Goal: Information Seeking & Learning: Learn about a topic

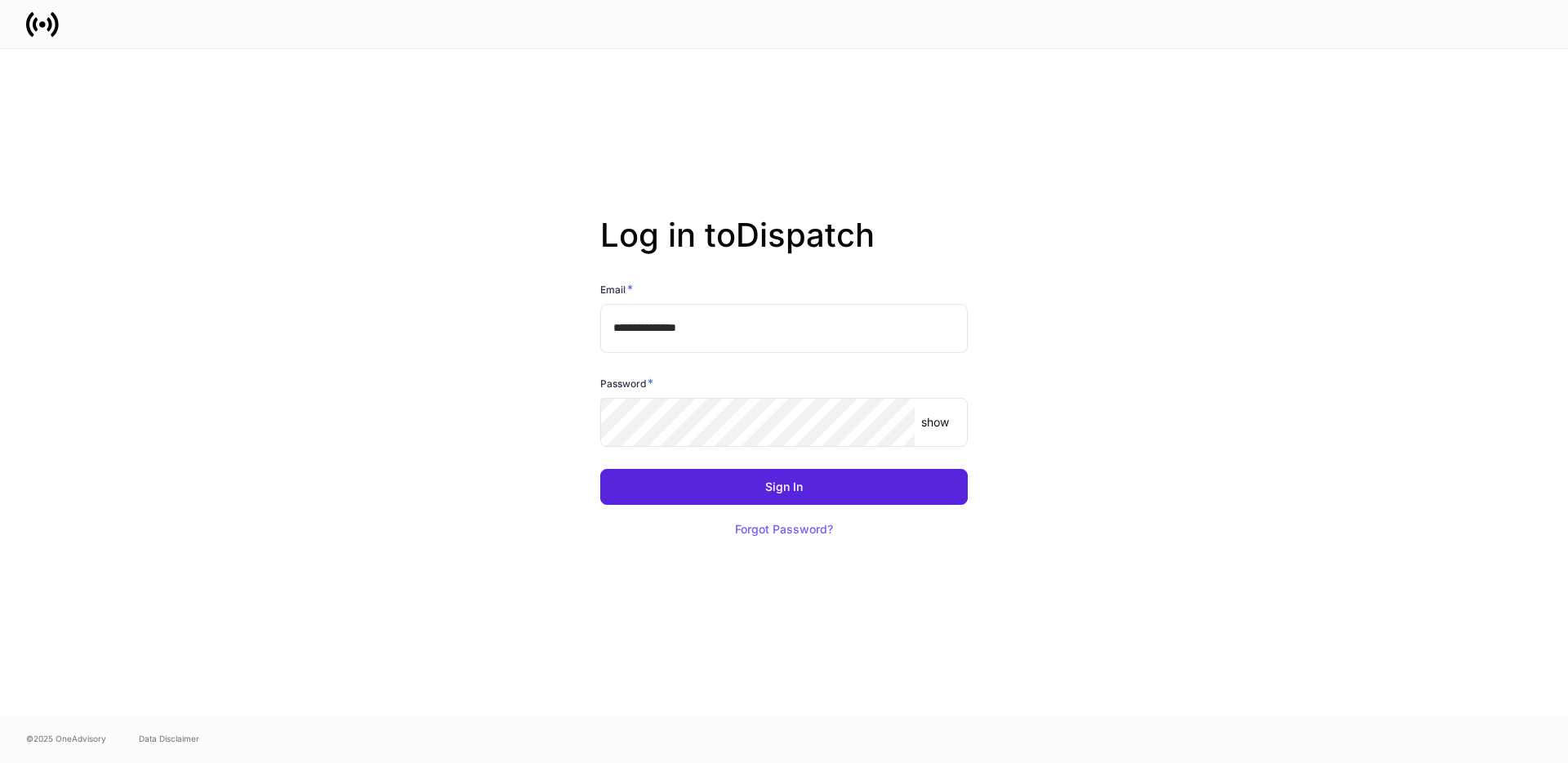
type input "**********"
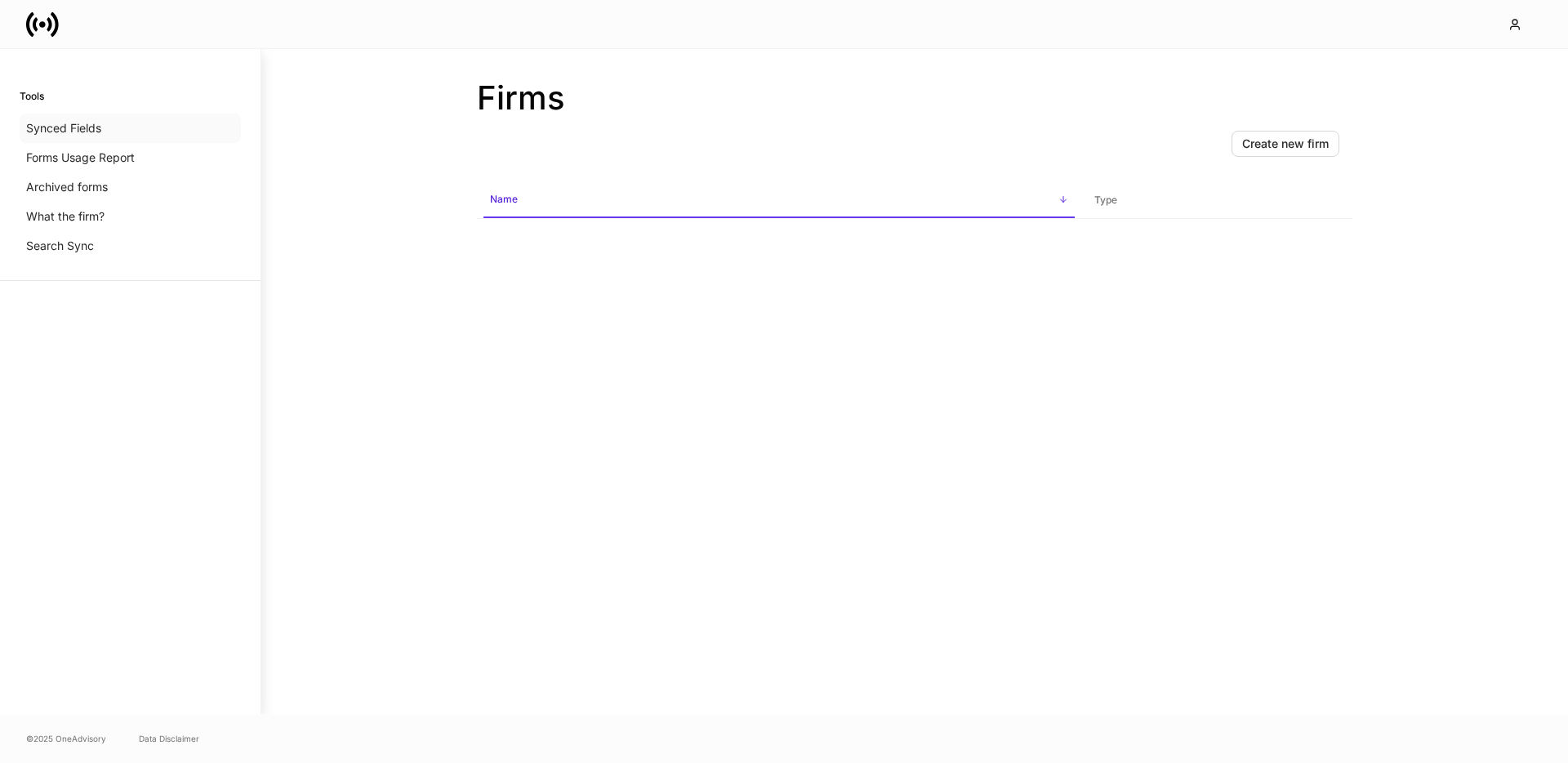
click at [93, 130] on p "Synced Fields" at bounding box center [63, 127] width 76 height 16
click at [75, 218] on p "What the firm?" at bounding box center [65, 216] width 78 height 16
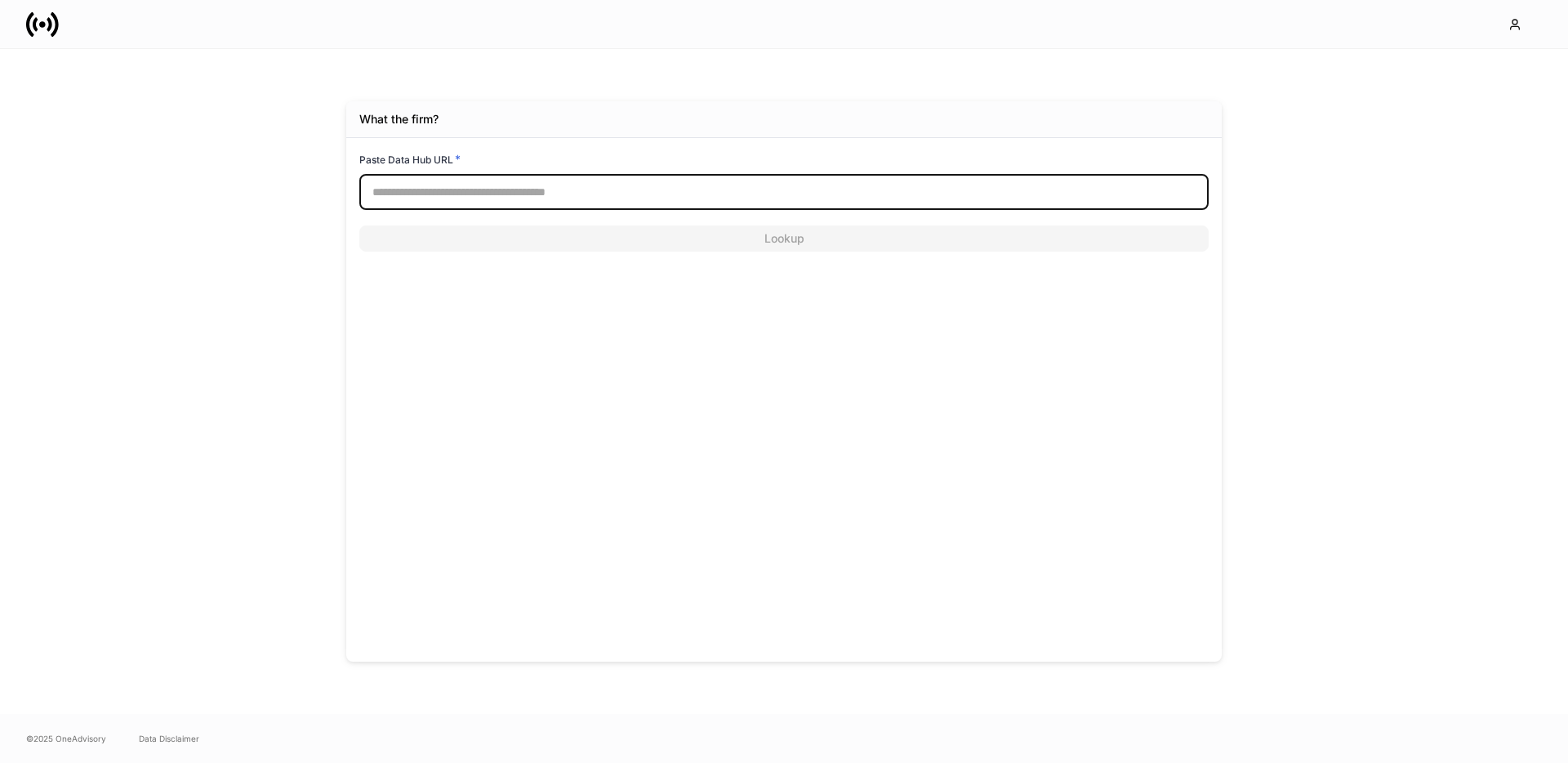
click at [510, 195] on input "text" at bounding box center [784, 192] width 850 height 36
paste input "**********"
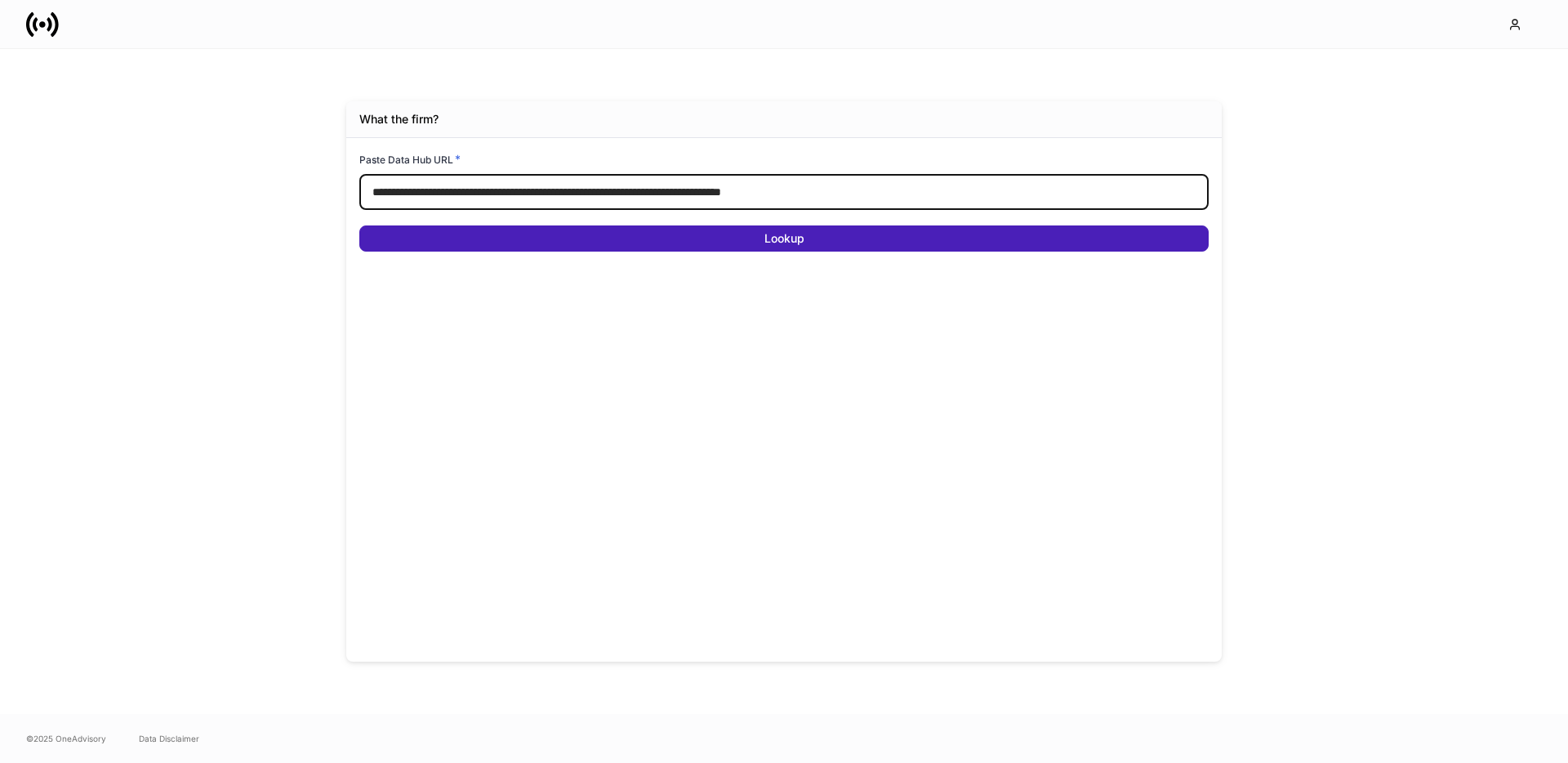
type input "**********"
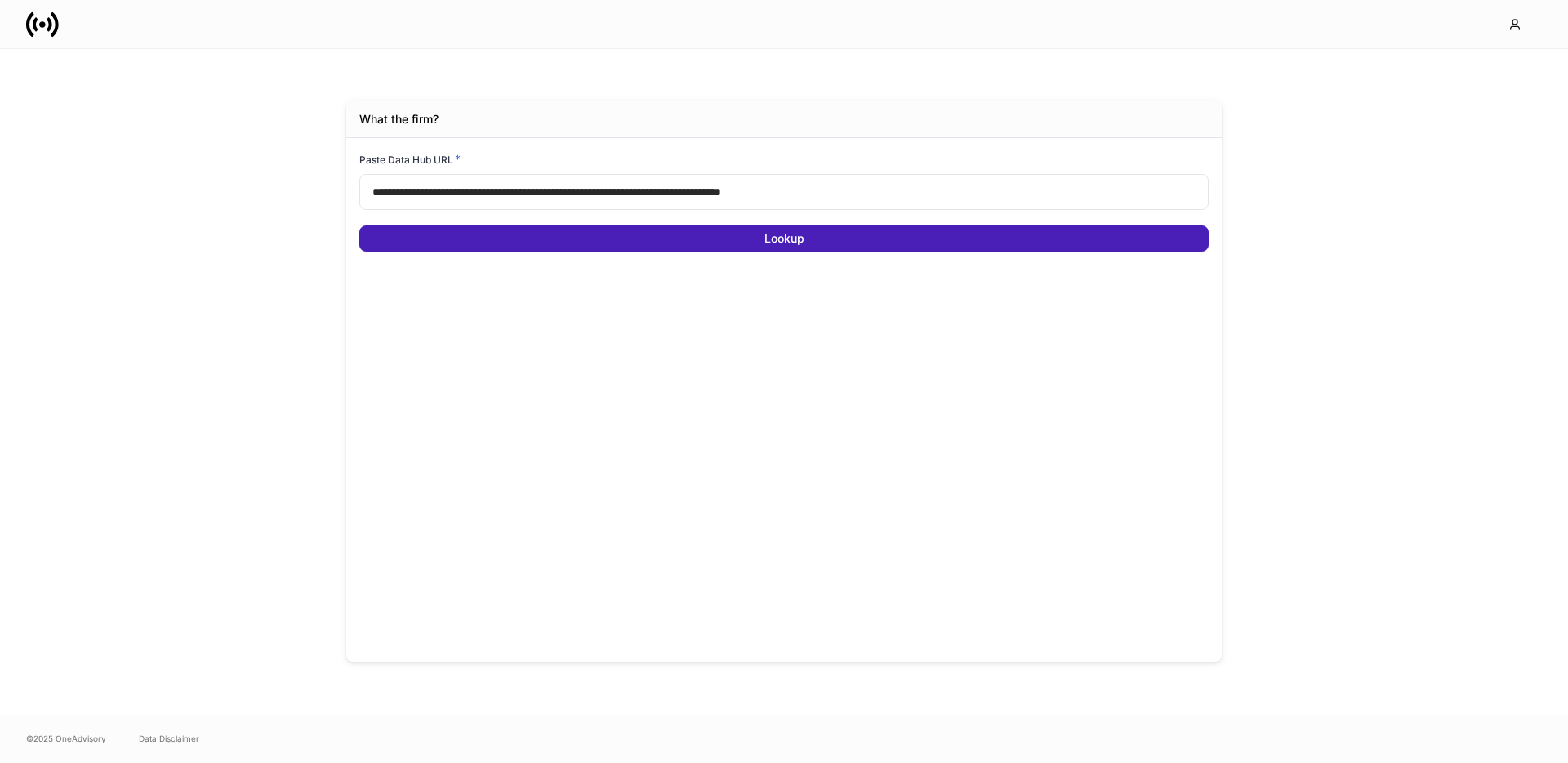
click at [794, 242] on div "Lookup" at bounding box center [785, 238] width 40 height 11
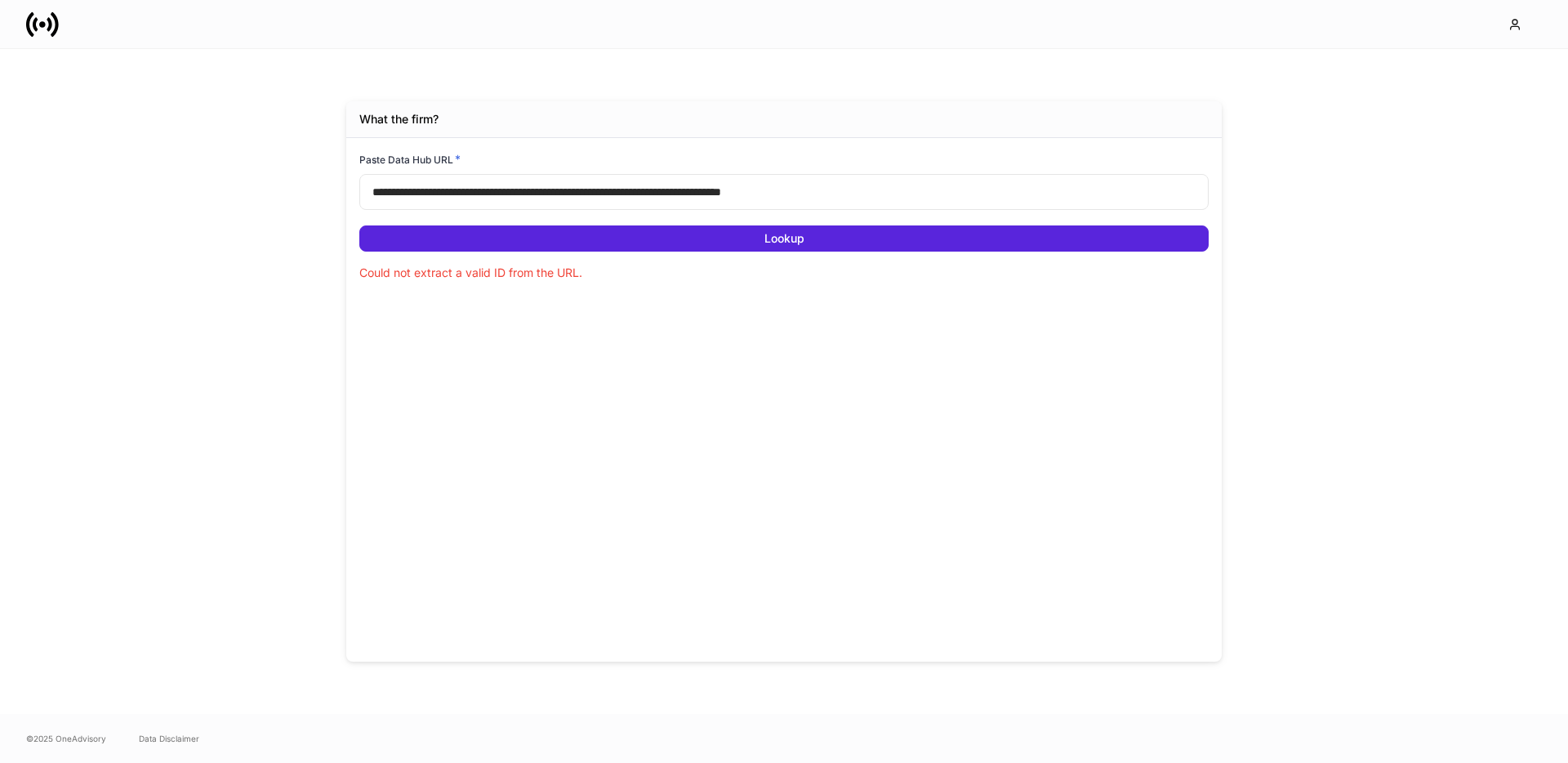
click at [857, 202] on input "**********" at bounding box center [784, 192] width 850 height 36
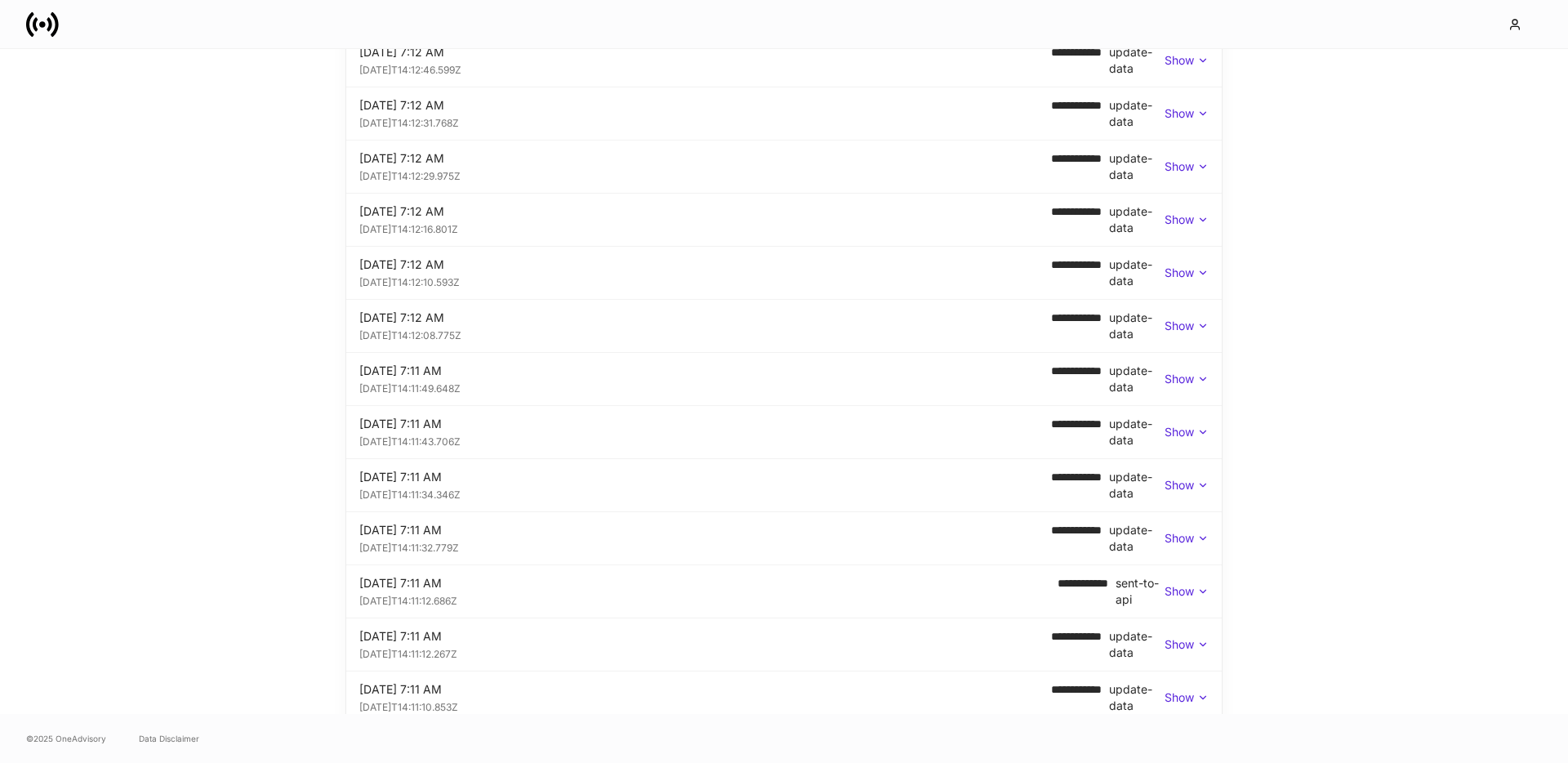
scroll to position [1205, 0]
click at [487, 598] on div "[DATE]T14:11:12.686Z" at bounding box center [708, 598] width 699 height 16
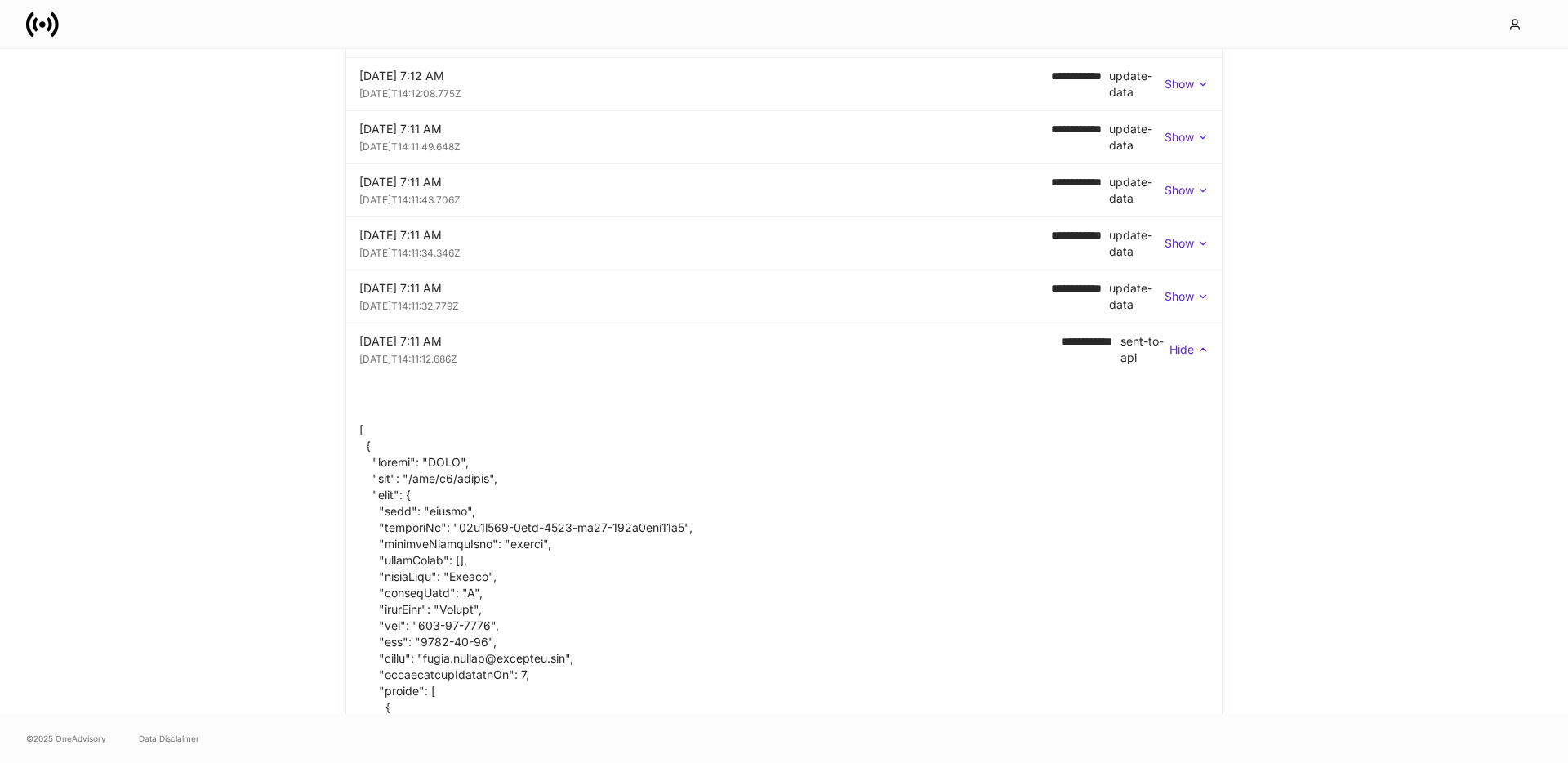
scroll to position [1443, 0]
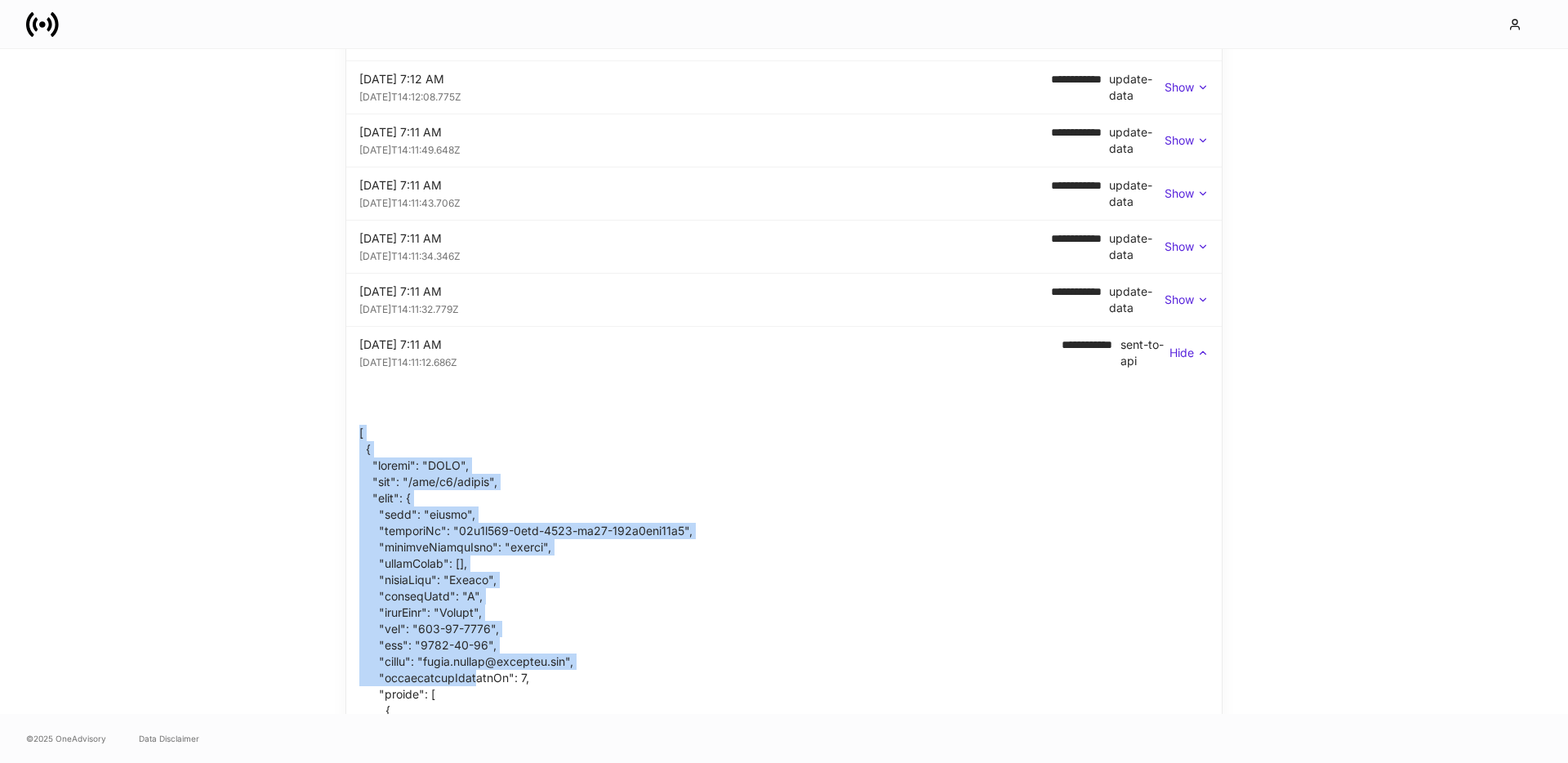
drag, startPoint x: 359, startPoint y: 431, endPoint x: 467, endPoint y: 675, distance: 266.8
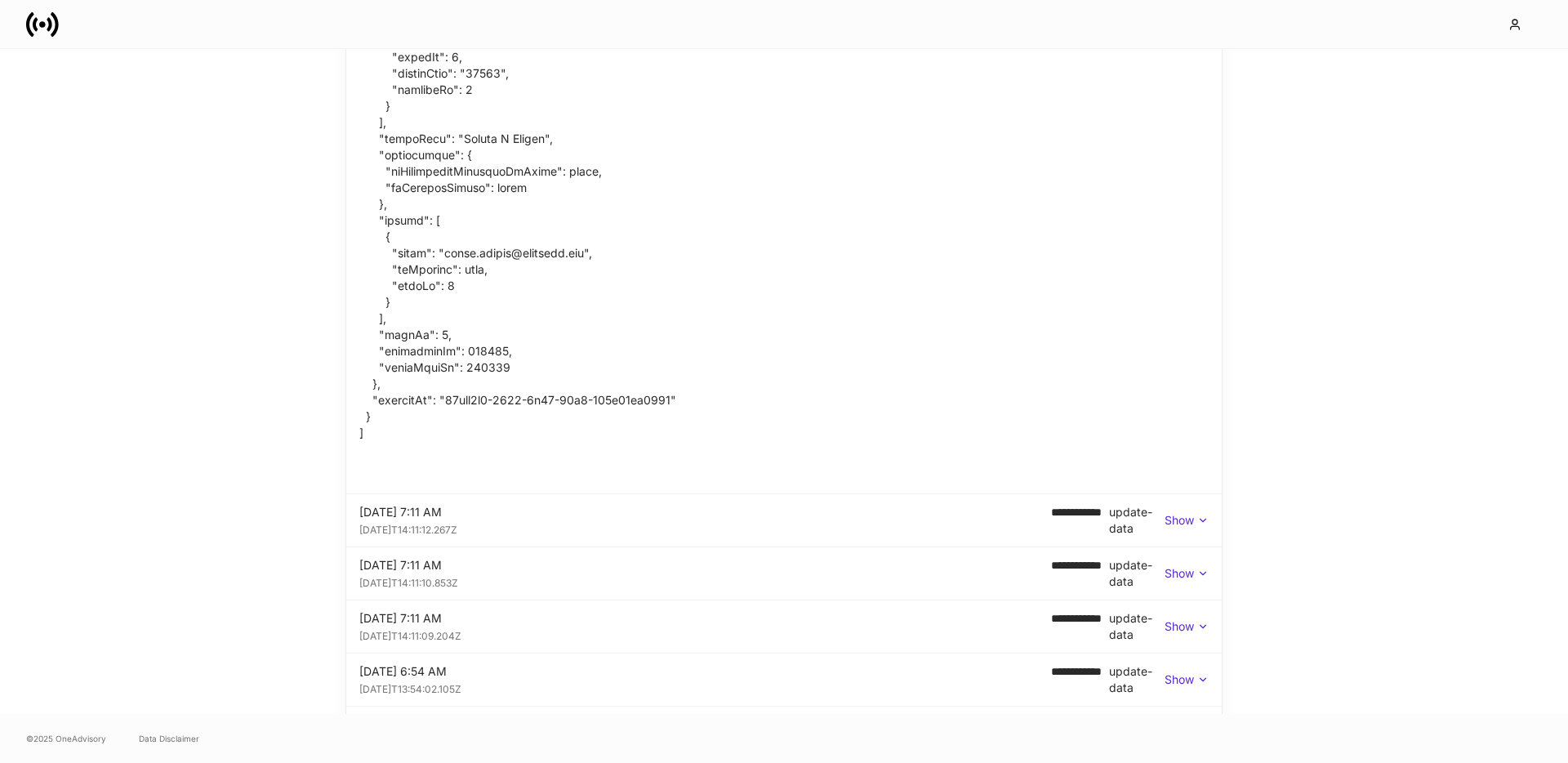
scroll to position [2724, 0]
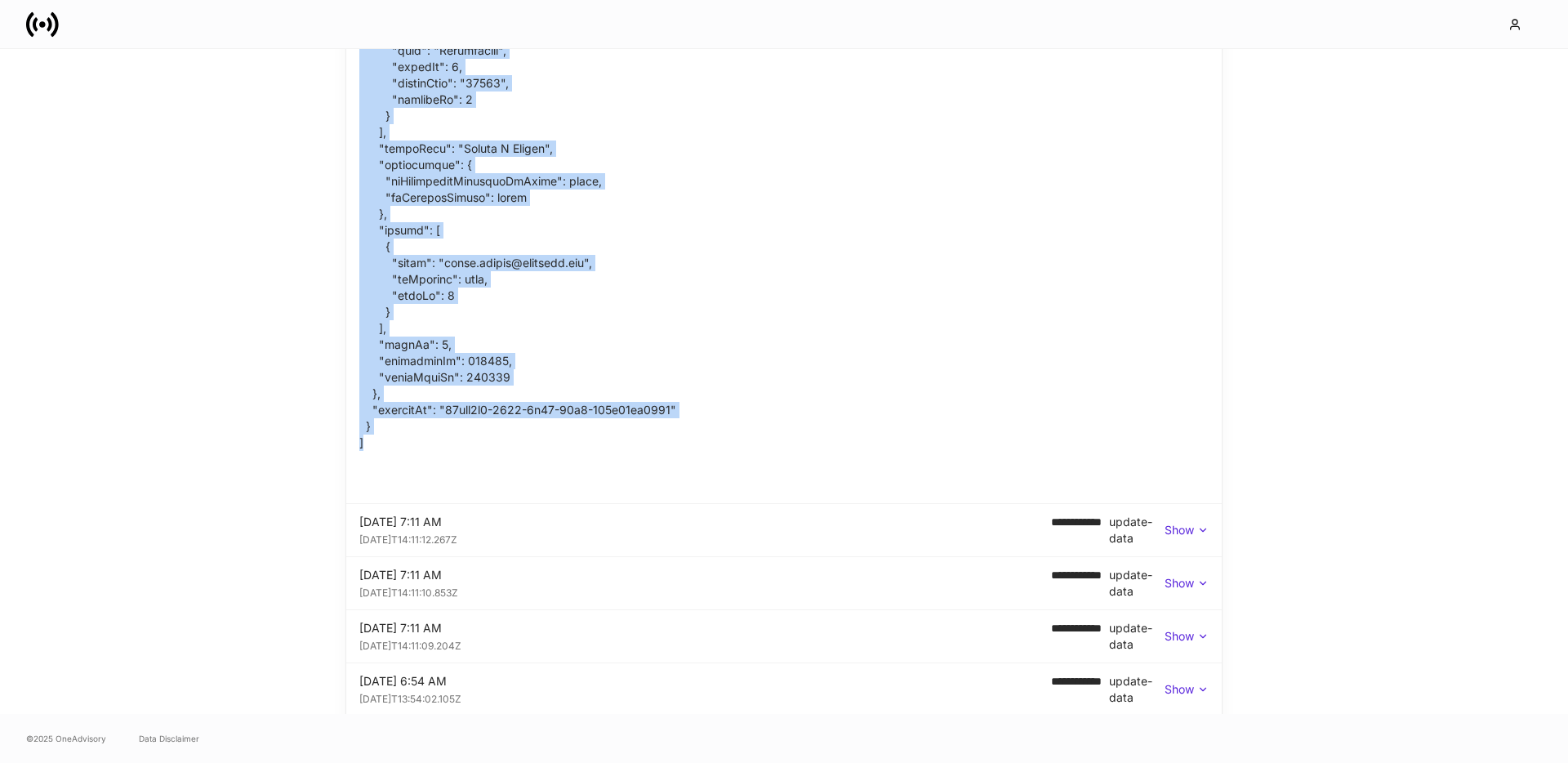
copy div "[ { "method": "POST", "url": "/api/v1/person", "body": { "type": "person", "req…"
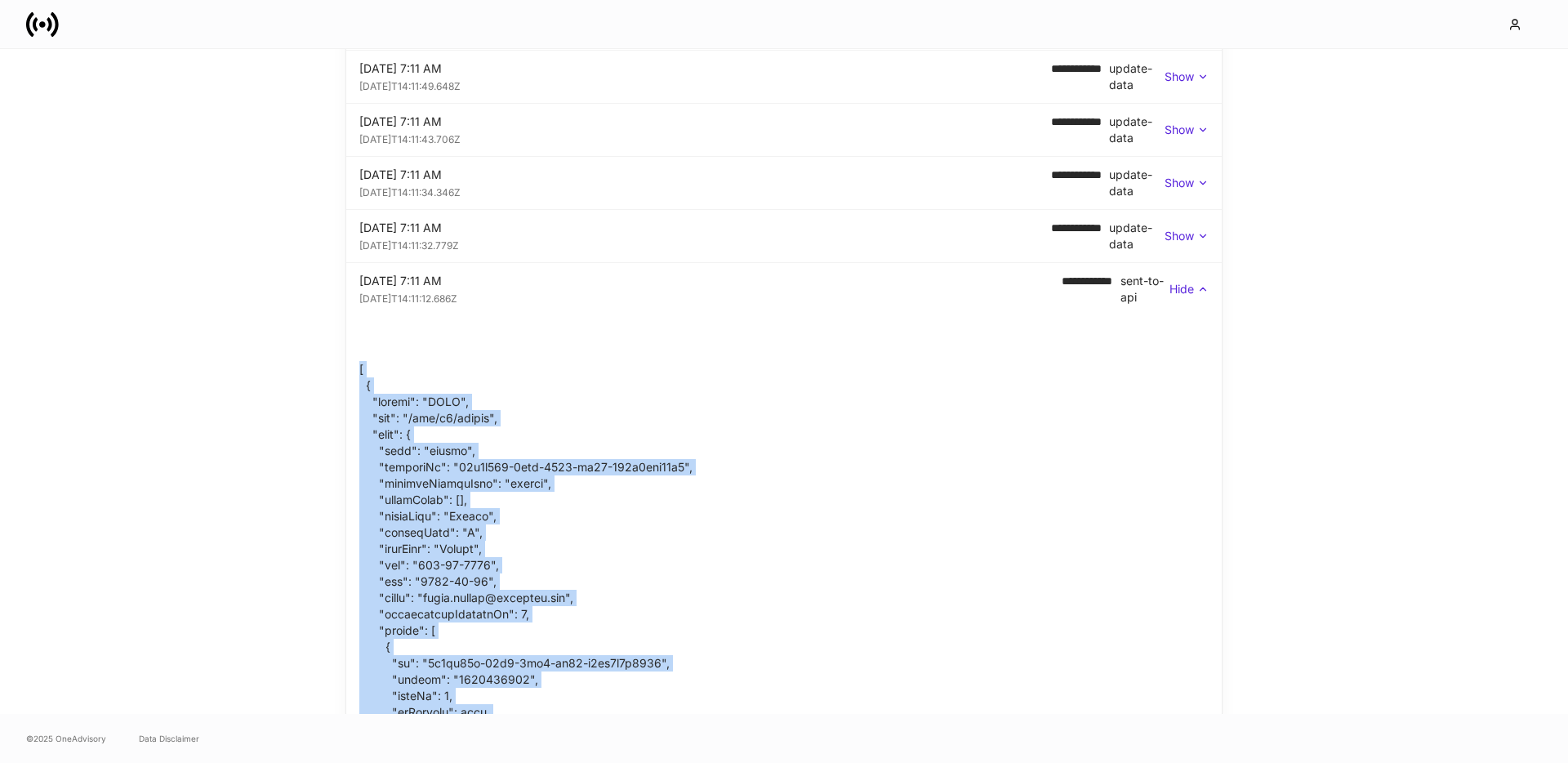
scroll to position [1505, 0]
click at [1188, 233] on p "Show" at bounding box center [1179, 237] width 30 height 16
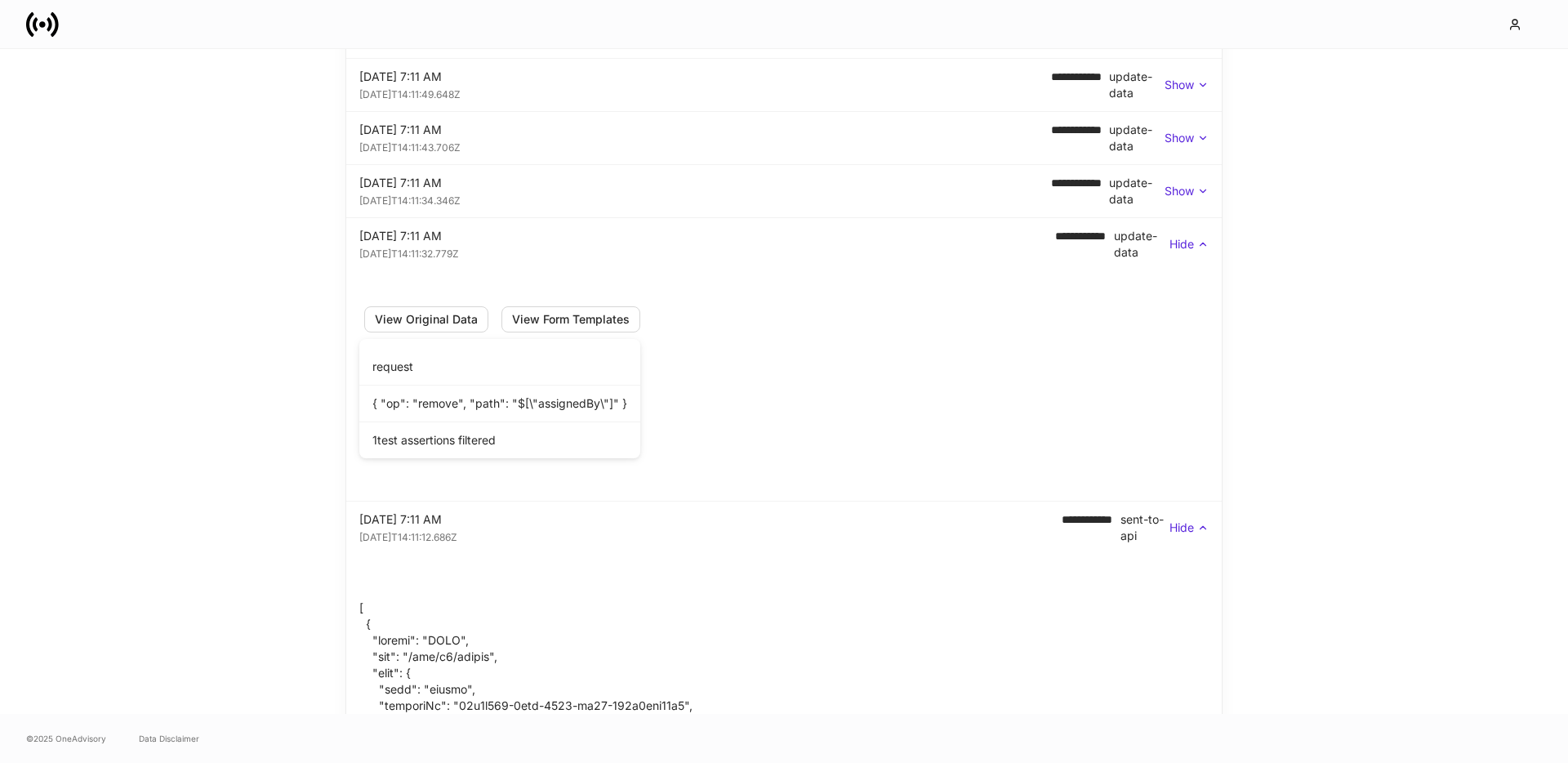
scroll to position [1490, 0]
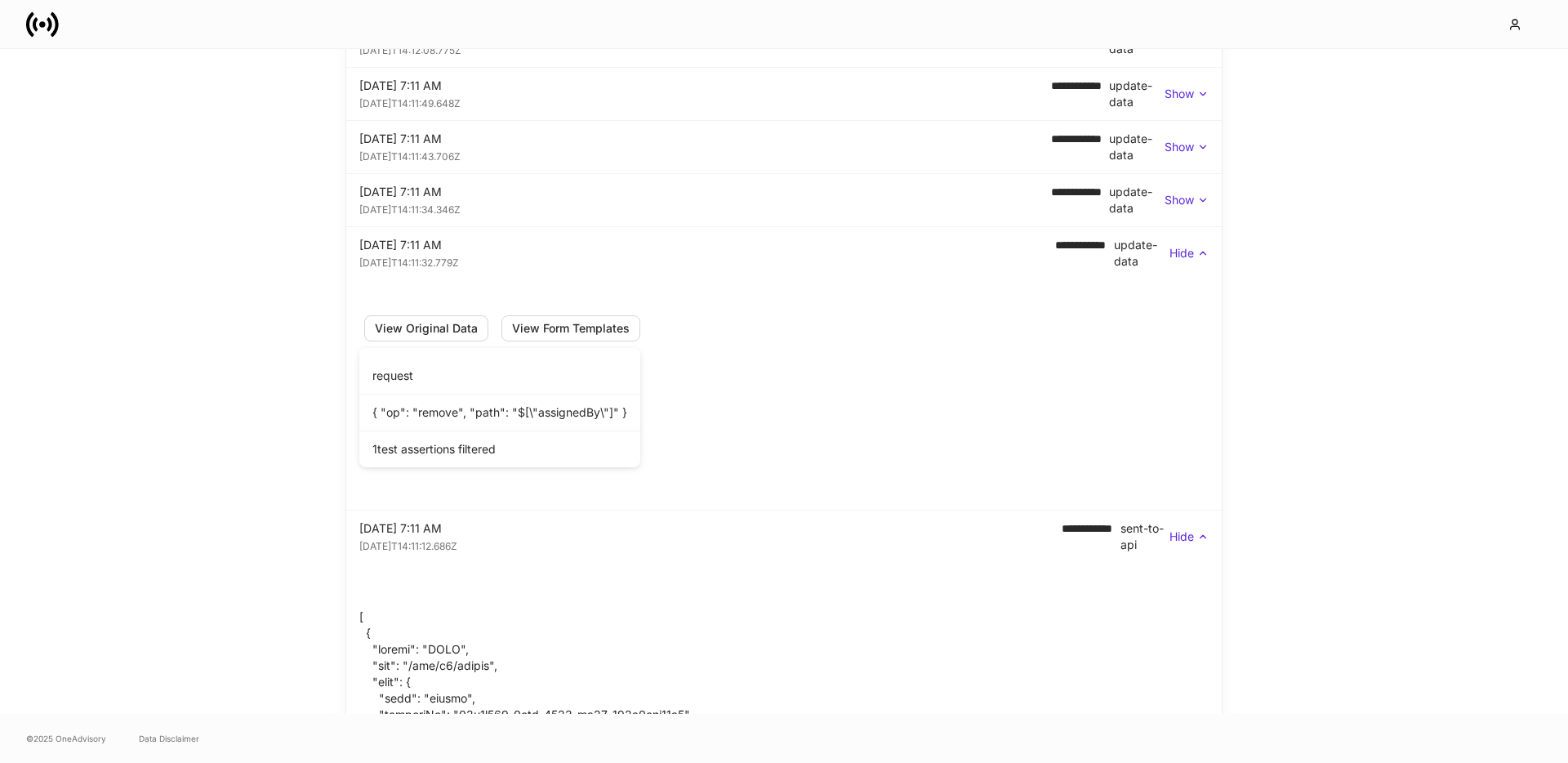
click at [1195, 184] on div "**********" at bounding box center [784, 200] width 850 height 33
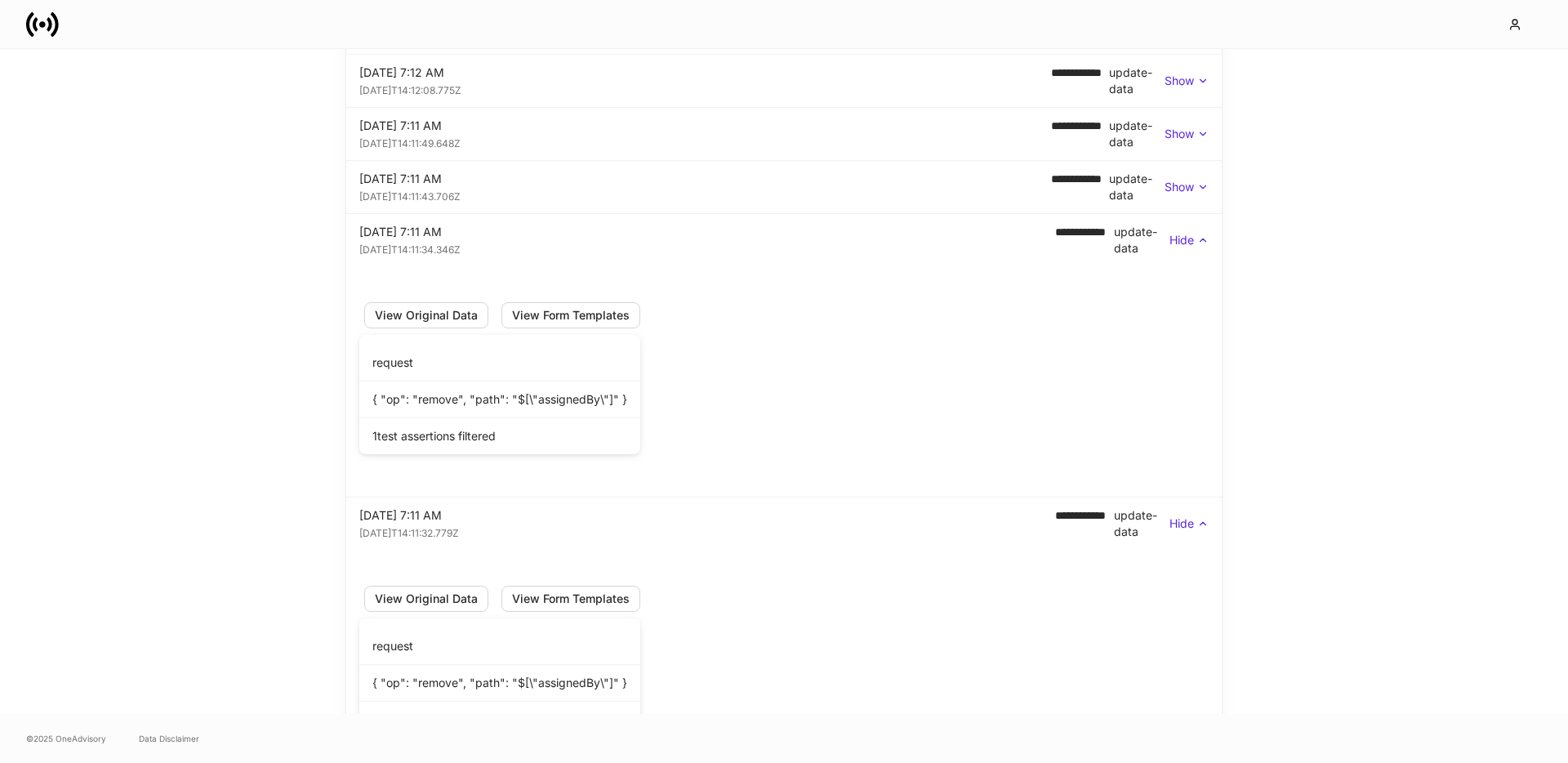
scroll to position [1447, 0]
click at [1183, 186] on p "Show" at bounding box center [1179, 189] width 30 height 16
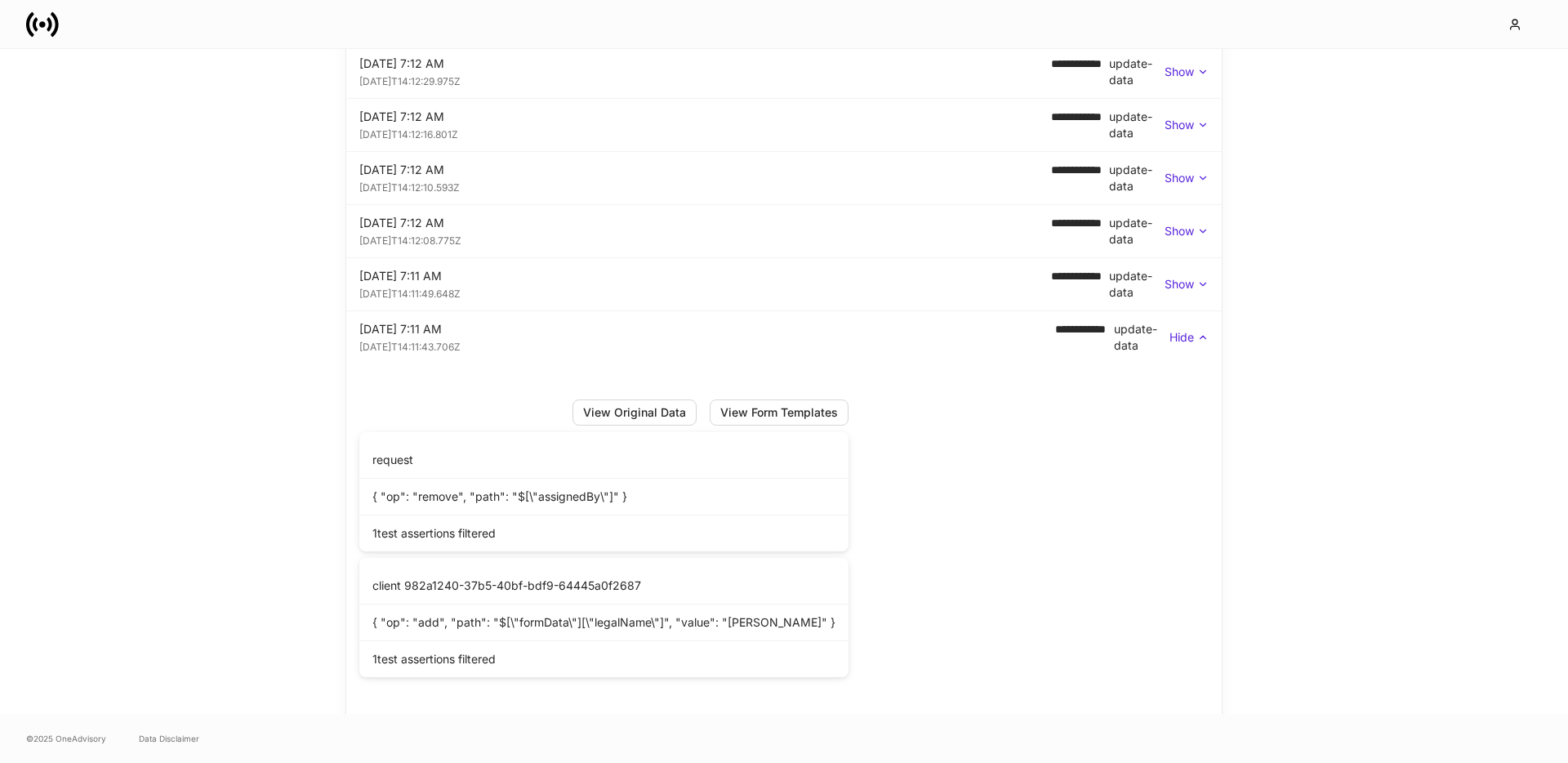
scroll to position [1296, 0]
click at [1192, 285] on p "Show" at bounding box center [1179, 286] width 30 height 16
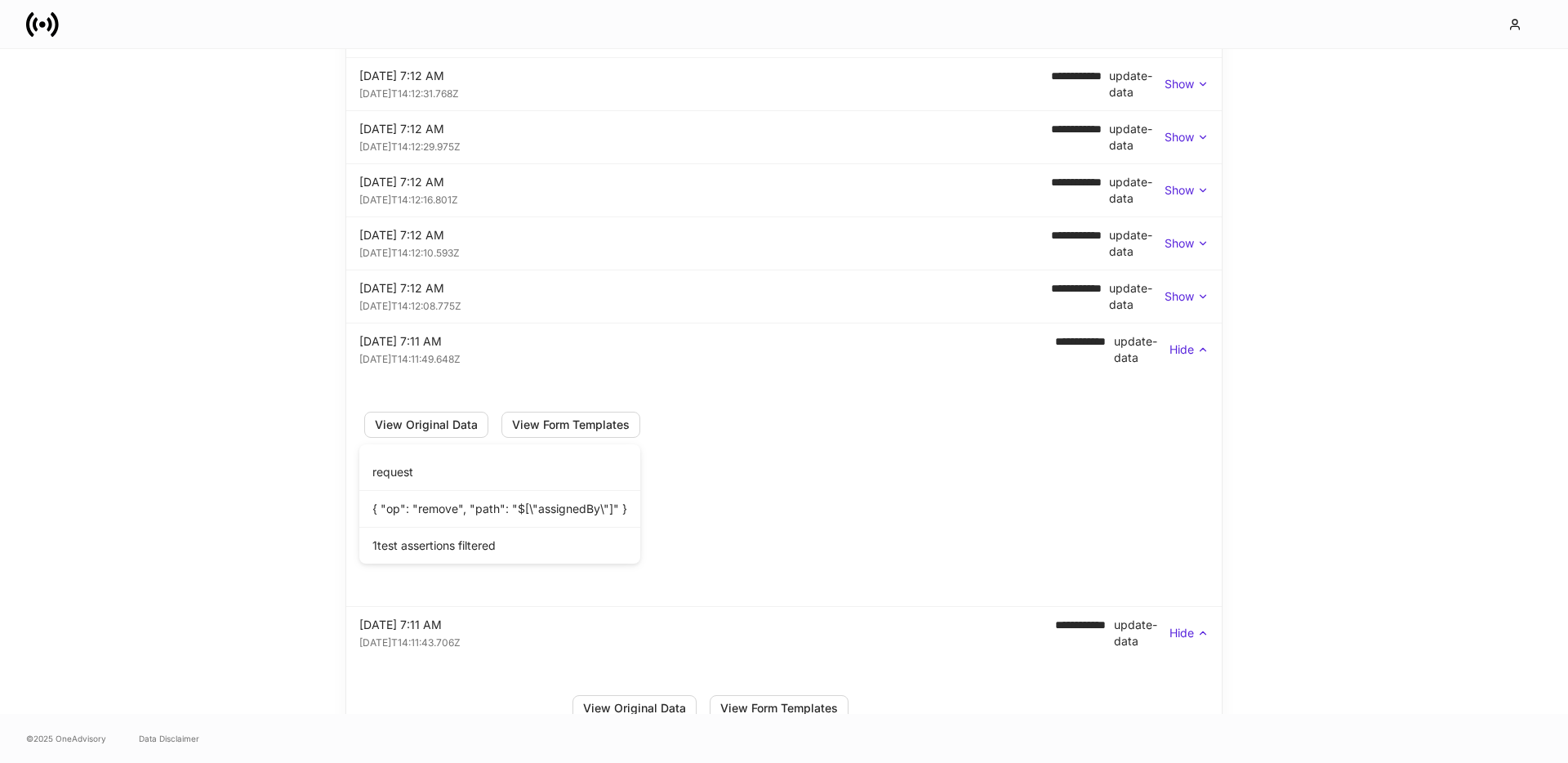
scroll to position [1232, 0]
click at [1184, 297] on p "Show" at bounding box center [1179, 298] width 30 height 16
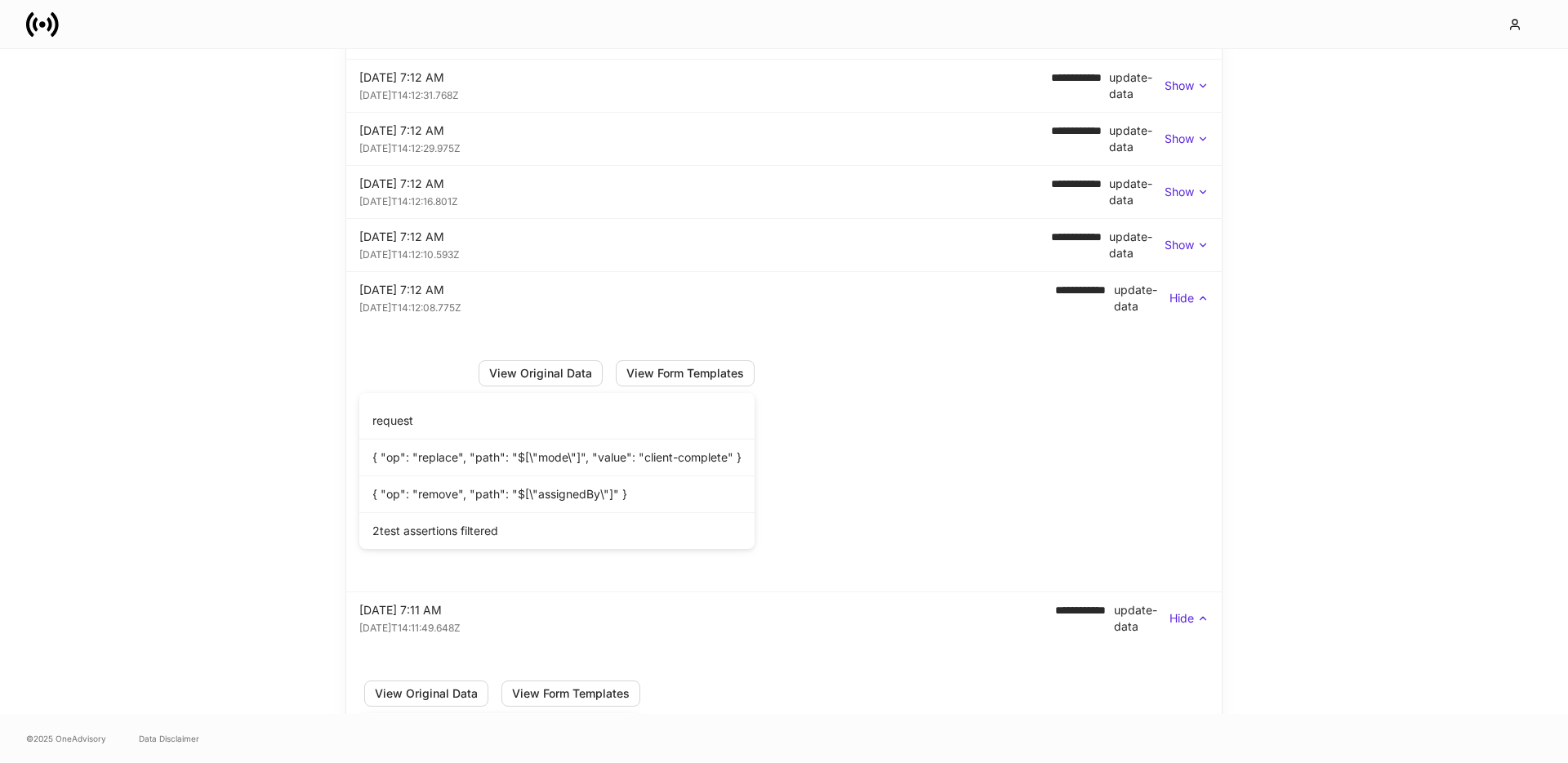
click at [1176, 248] on p "Show" at bounding box center [1179, 244] width 30 height 16
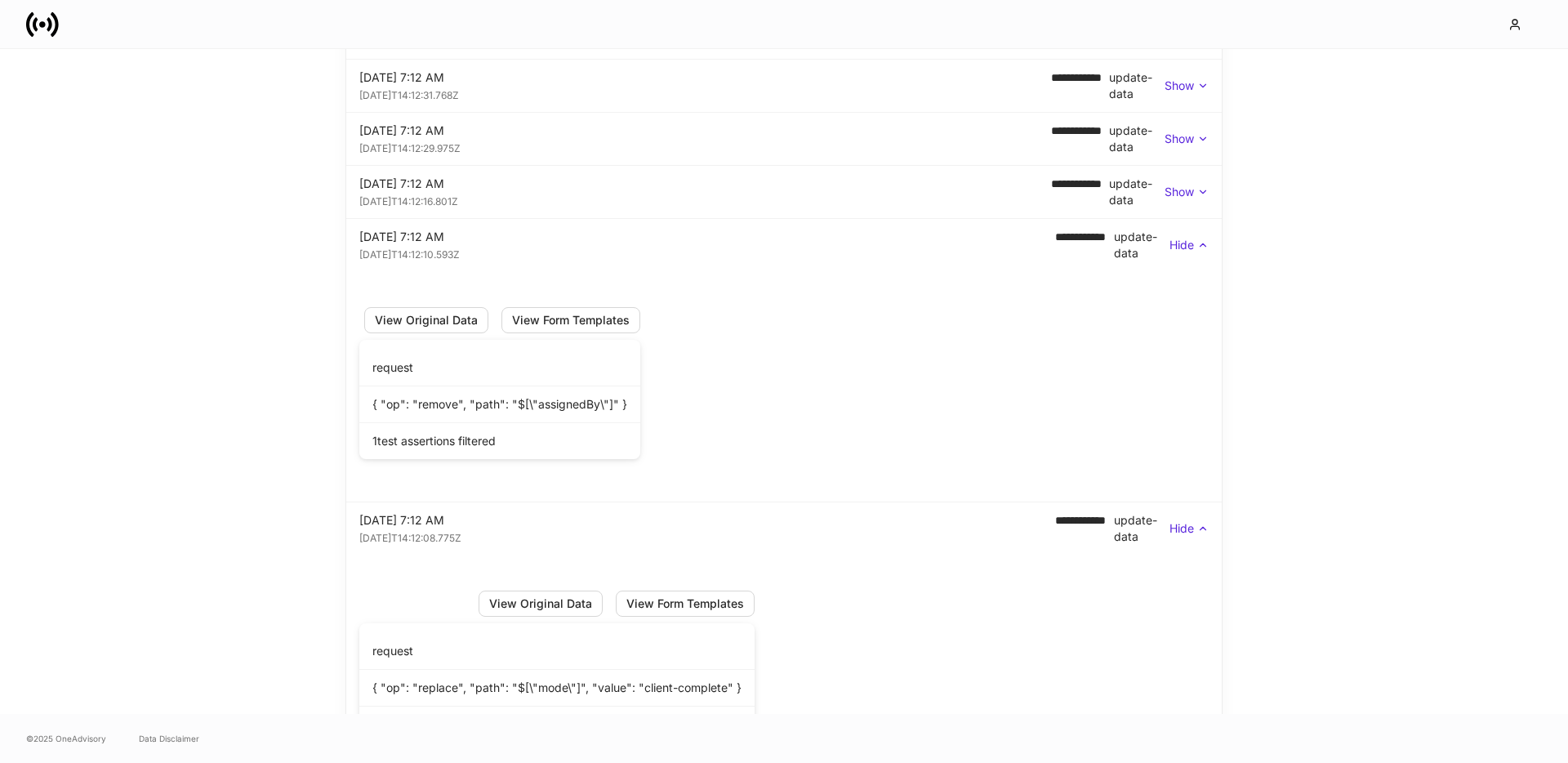
click at [1175, 196] on p "Show" at bounding box center [1179, 191] width 30 height 16
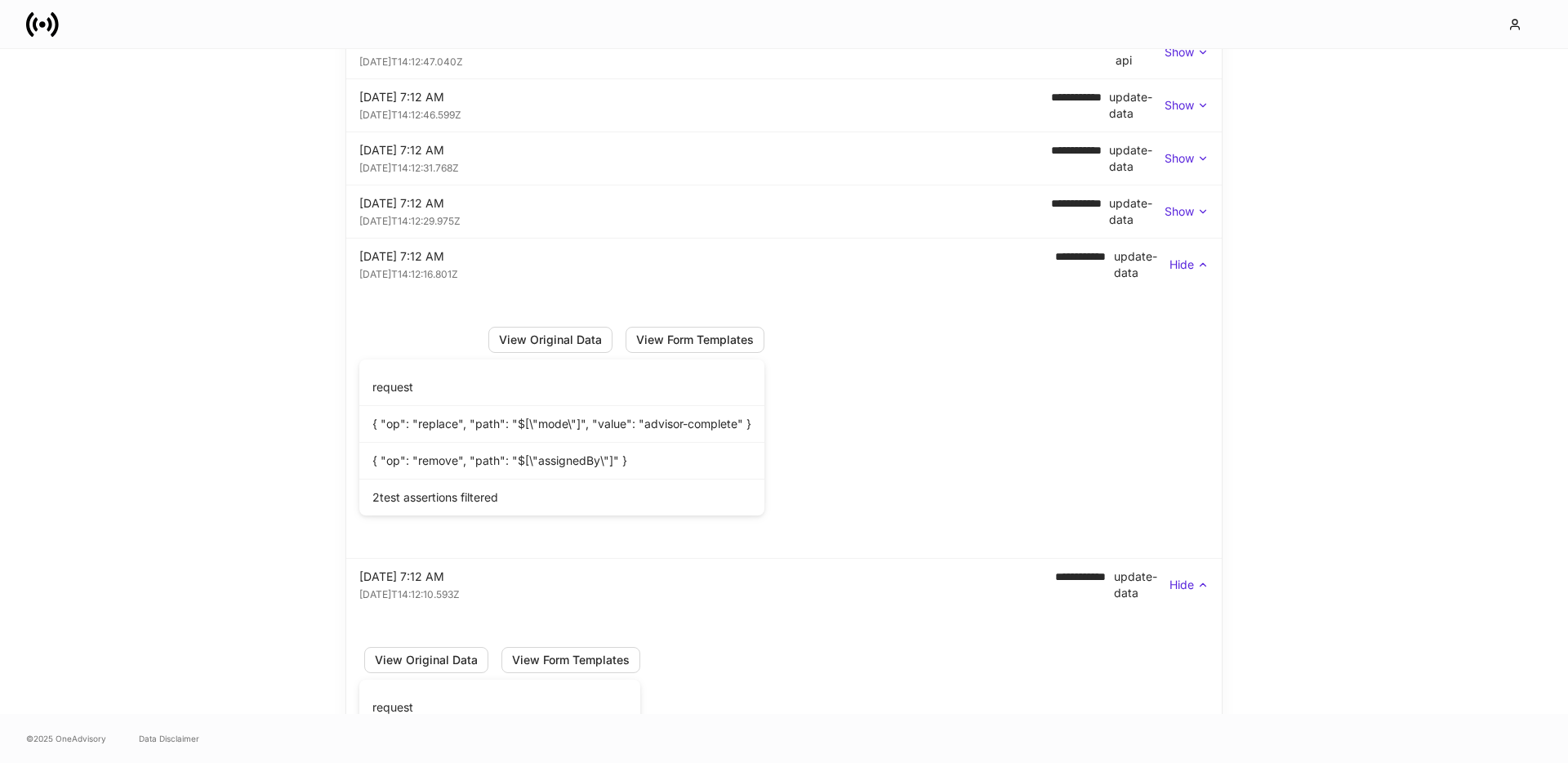
scroll to position [1151, 0]
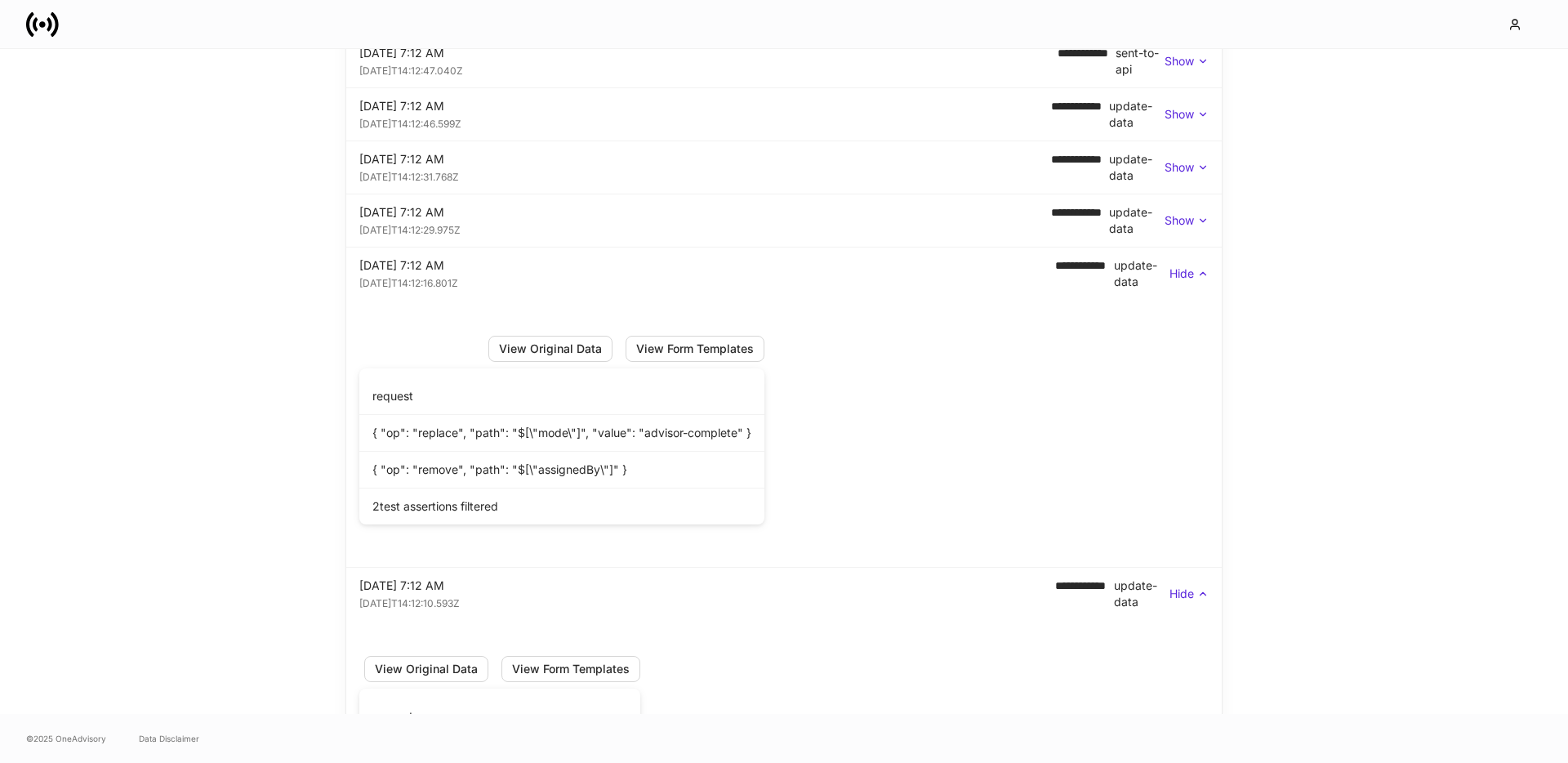
click at [1175, 215] on p "Show" at bounding box center [1179, 220] width 30 height 16
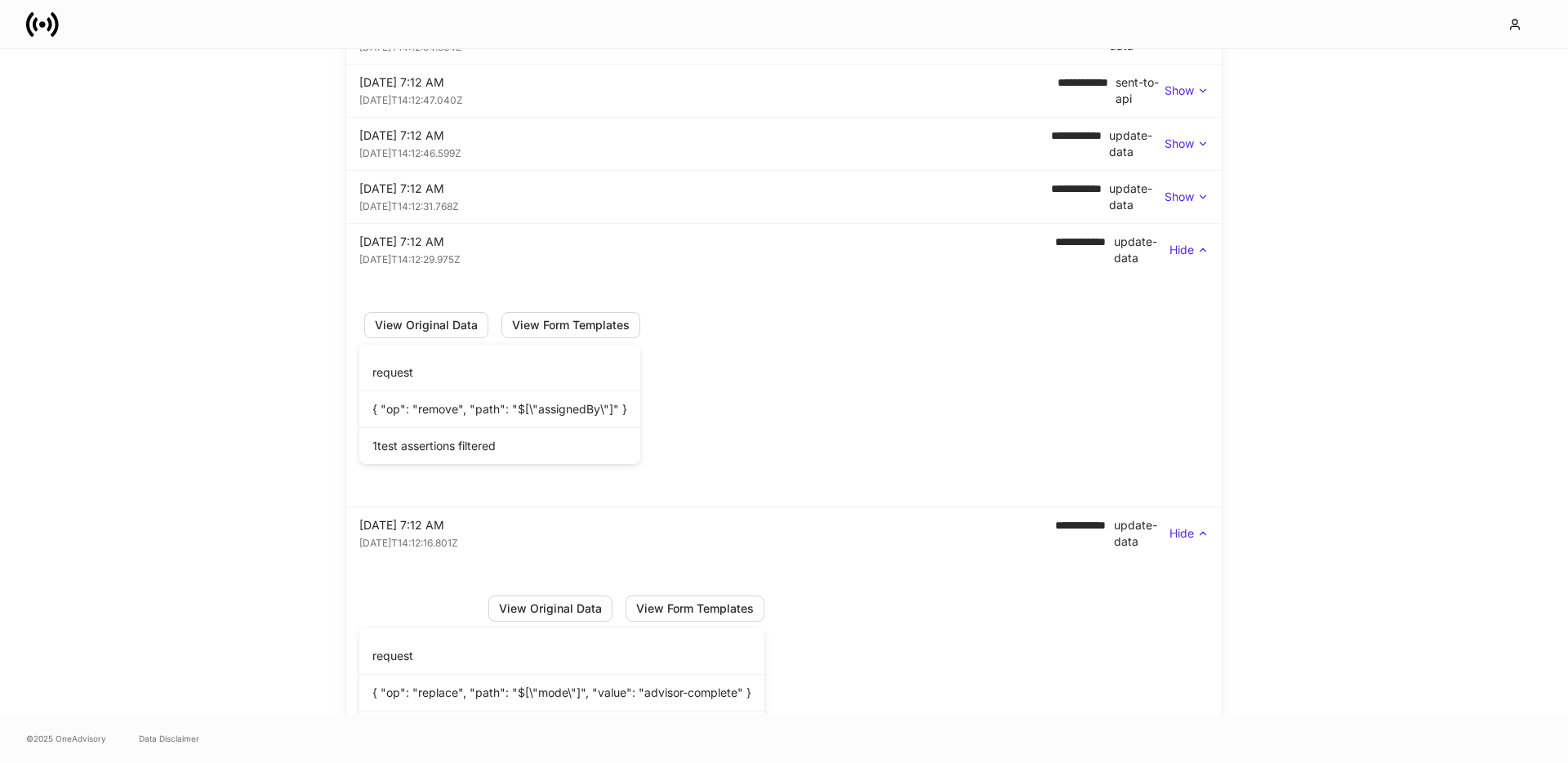
scroll to position [1109, 0]
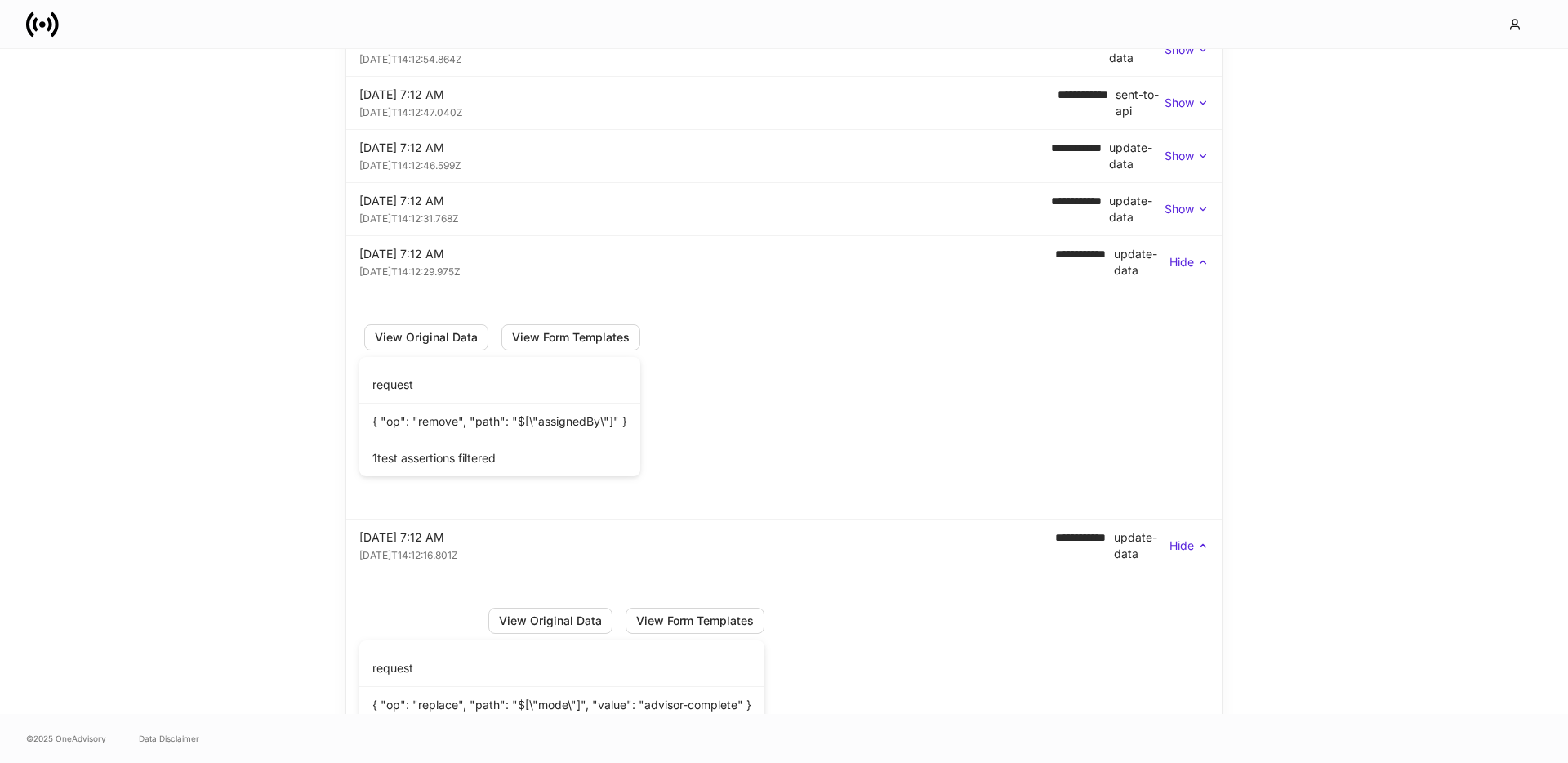
click at [1175, 214] on p "Show" at bounding box center [1179, 209] width 30 height 16
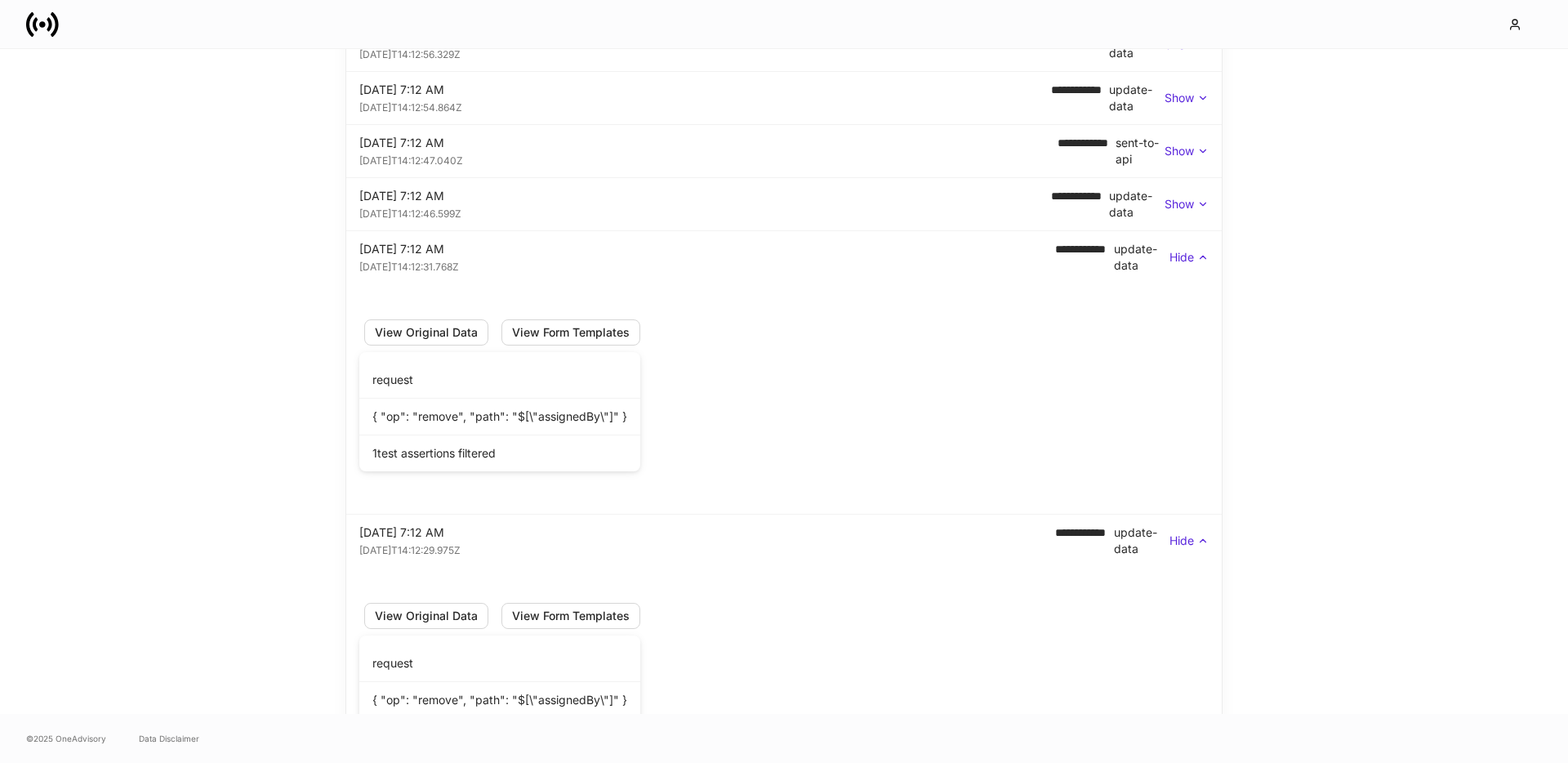
scroll to position [1054, 0]
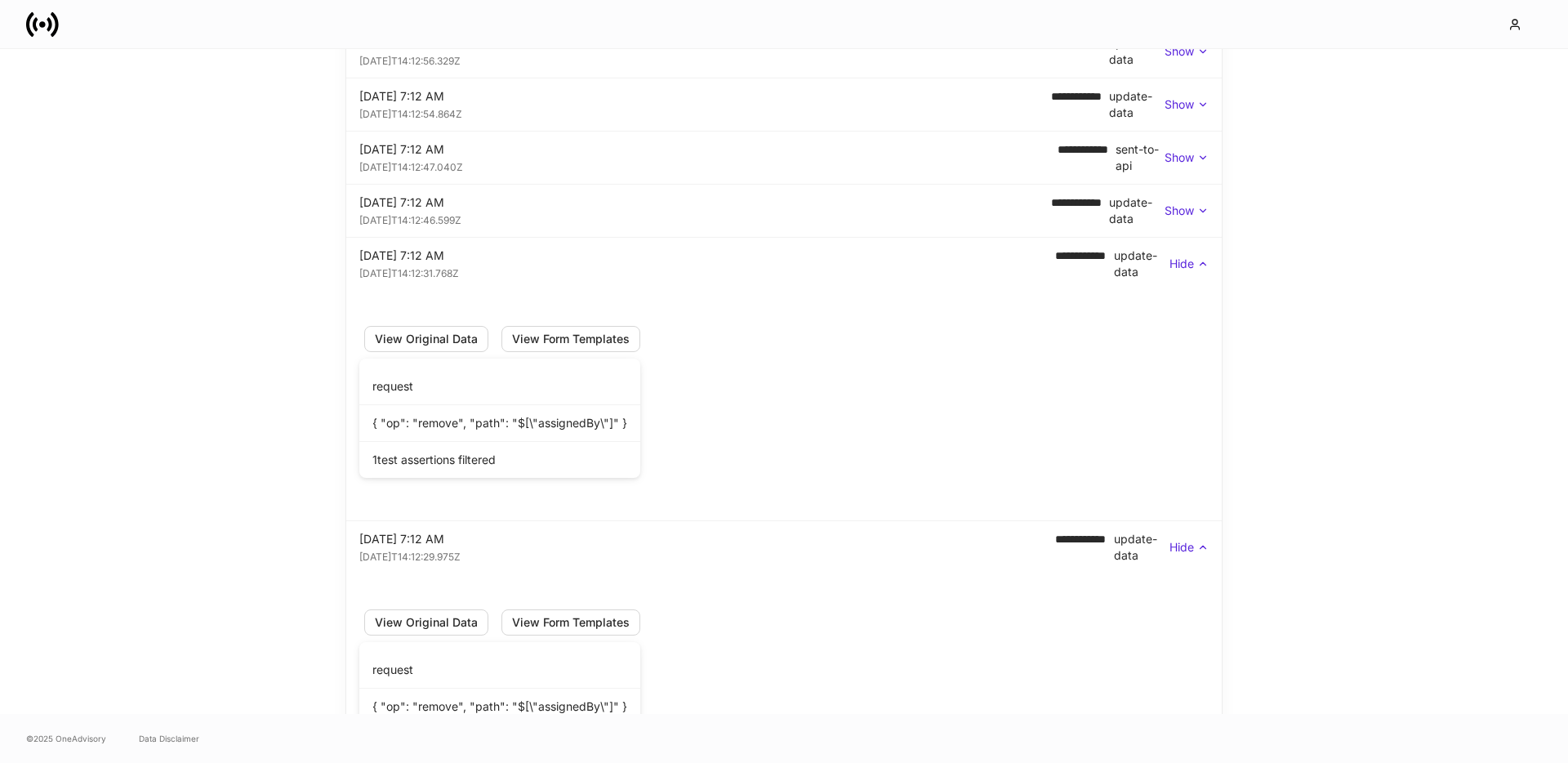
click at [1175, 214] on p "Show" at bounding box center [1179, 211] width 30 height 16
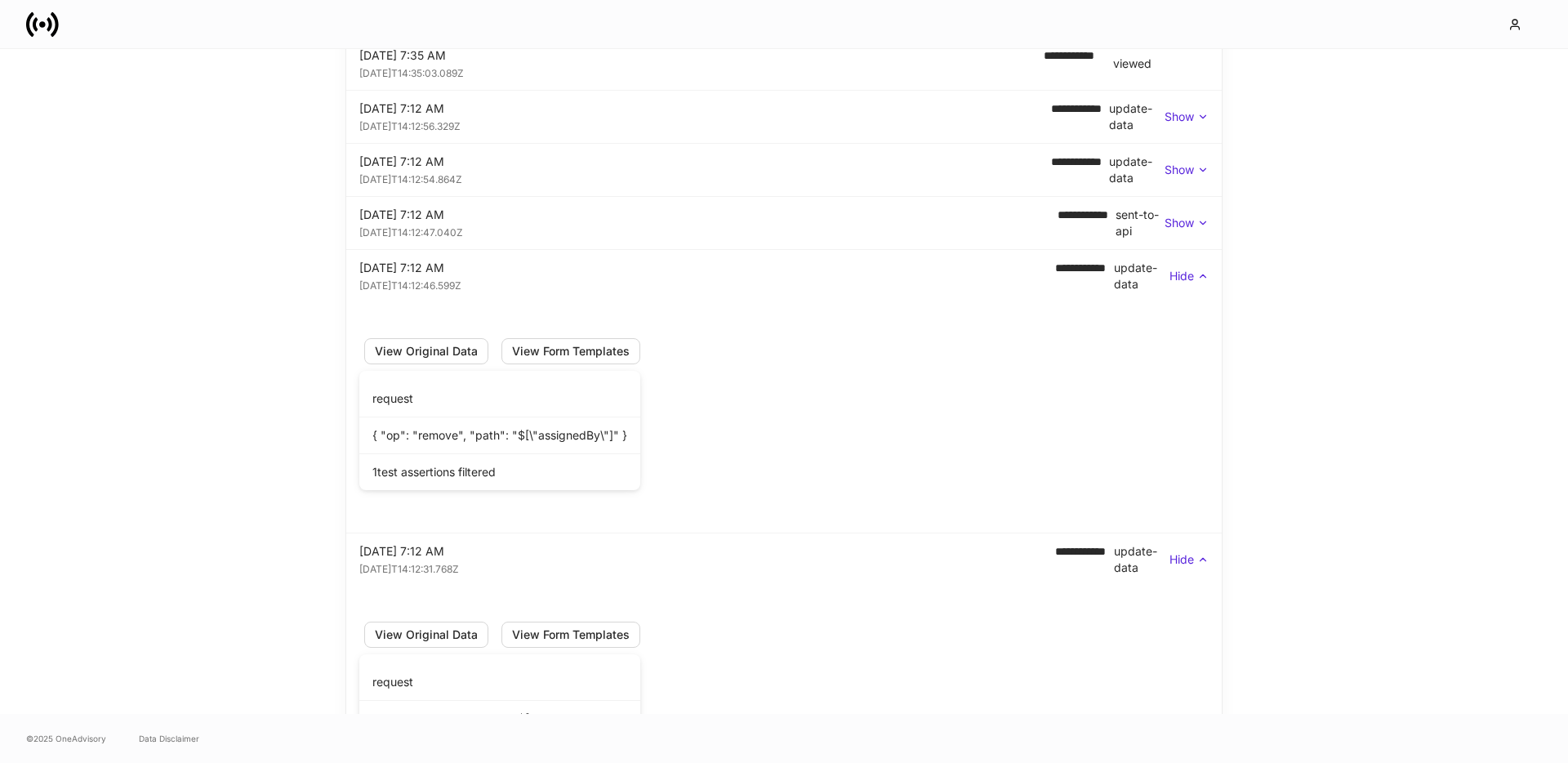
scroll to position [987, 0]
click at [1175, 214] on div "**********" at bounding box center [784, 225] width 850 height 33
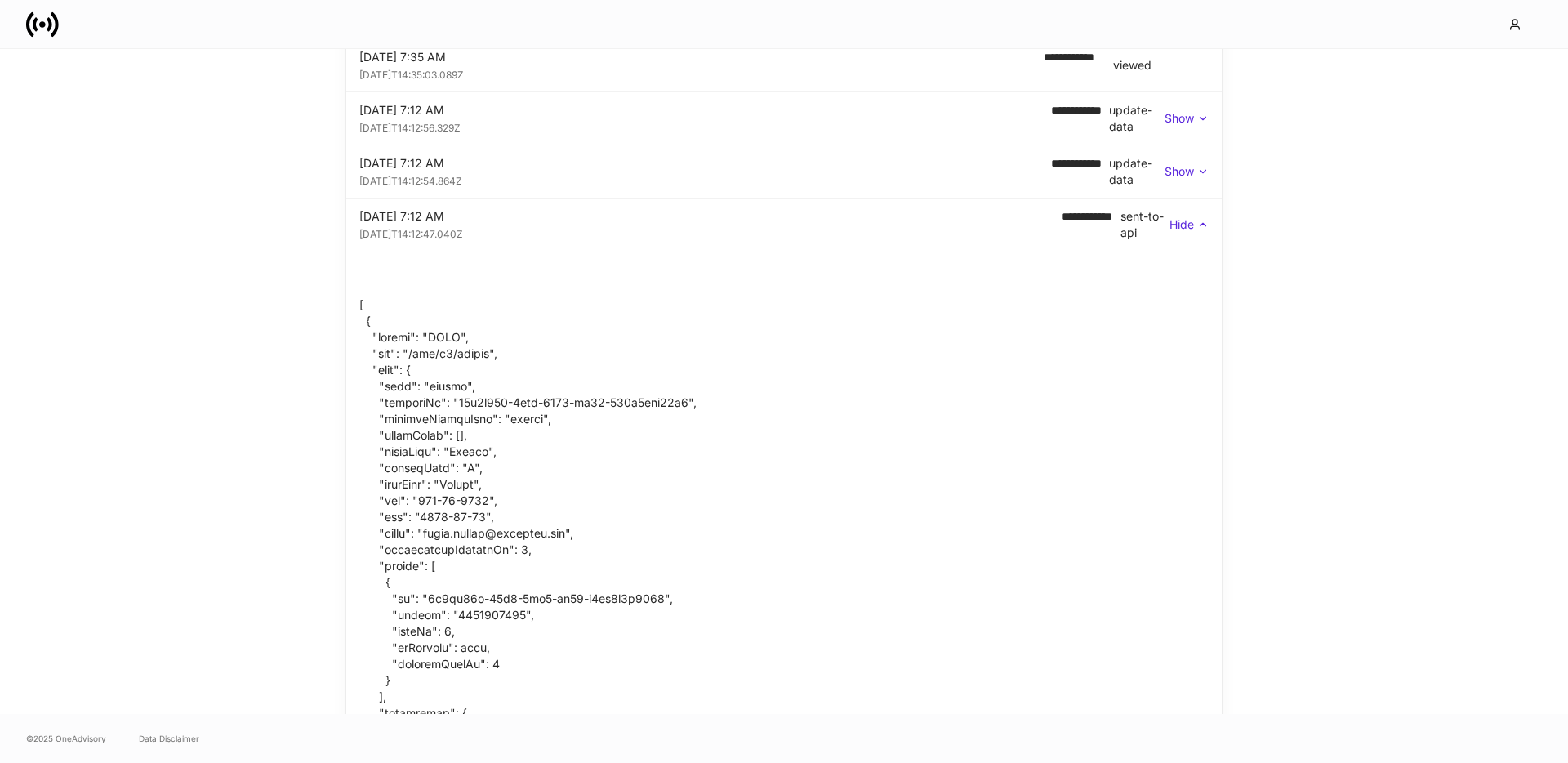
click at [1174, 177] on p "Show" at bounding box center [1179, 171] width 30 height 16
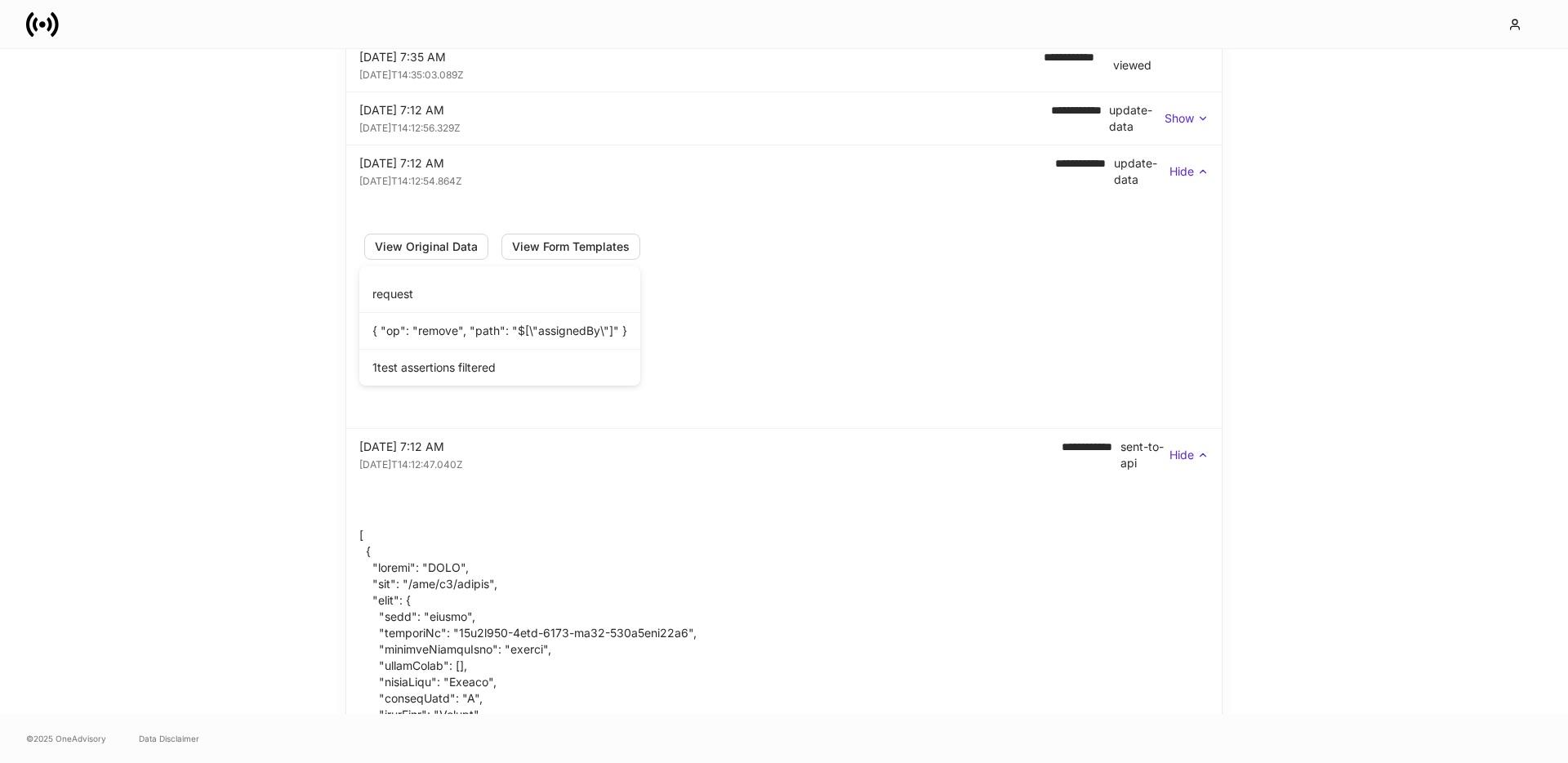
click at [1174, 177] on p "Hide" at bounding box center [1182, 171] width 25 height 16
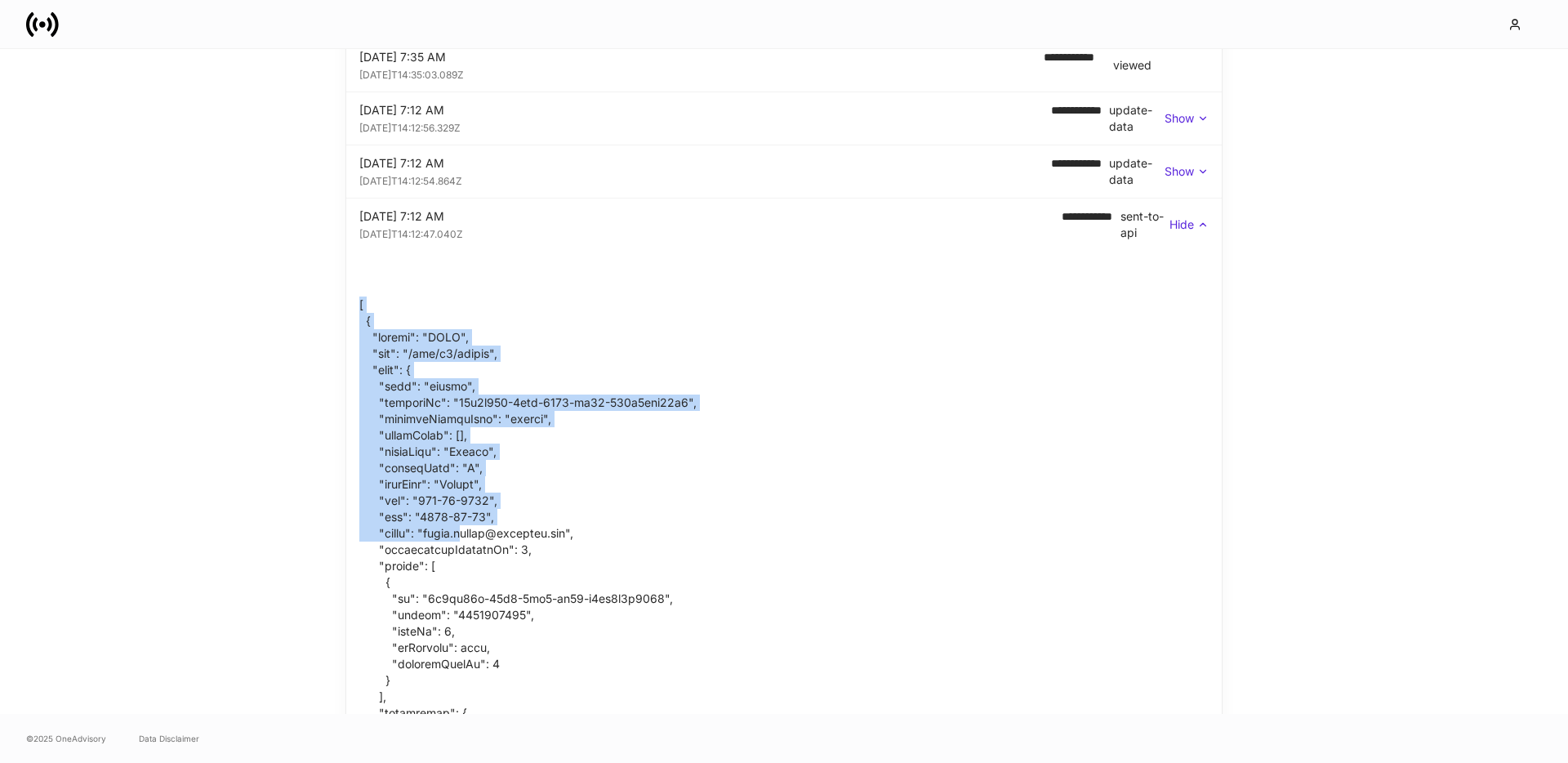
drag, startPoint x: 357, startPoint y: 299, endPoint x: 471, endPoint y: 539, distance: 265.7
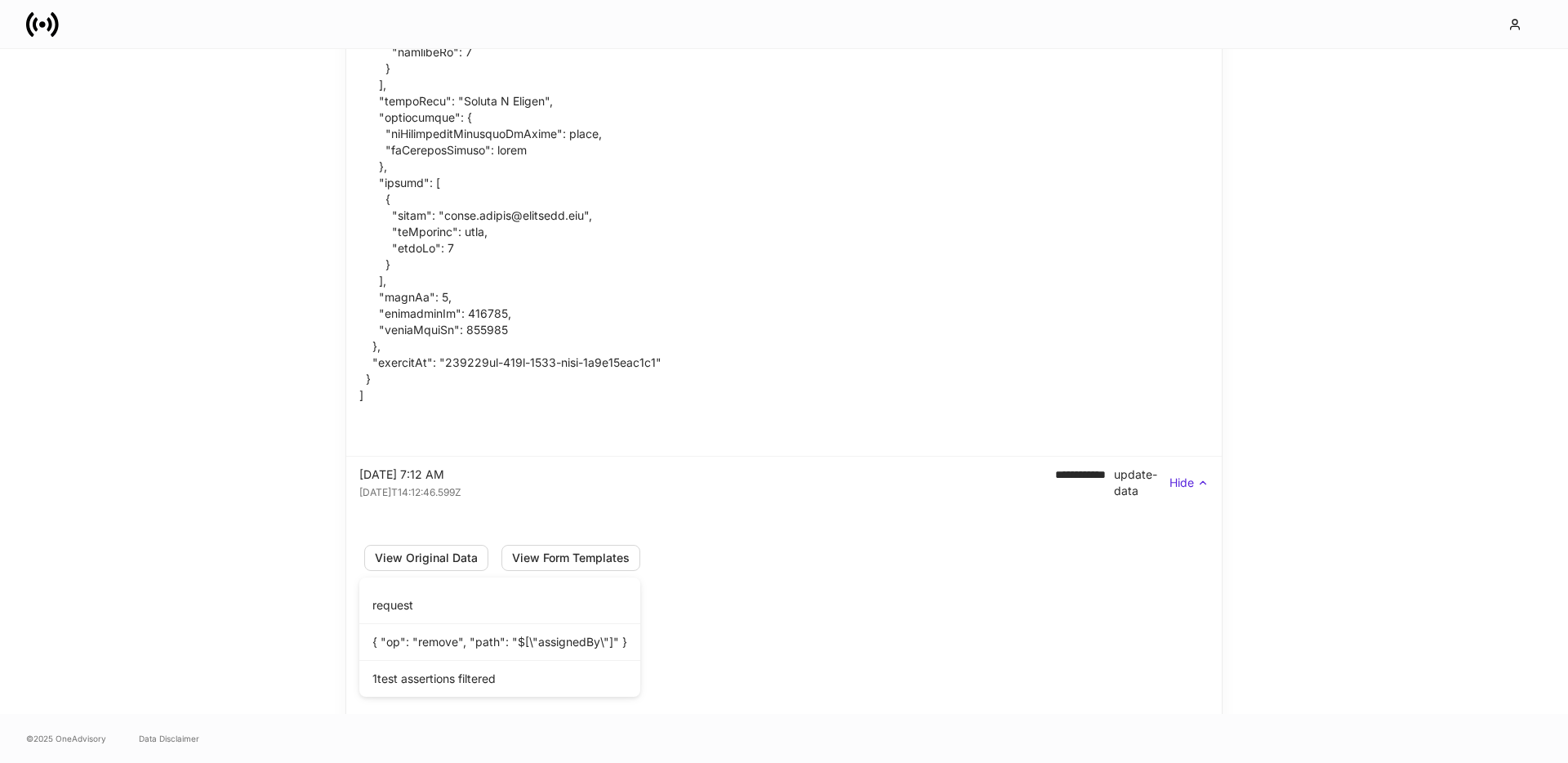
scroll to position [2184, 0]
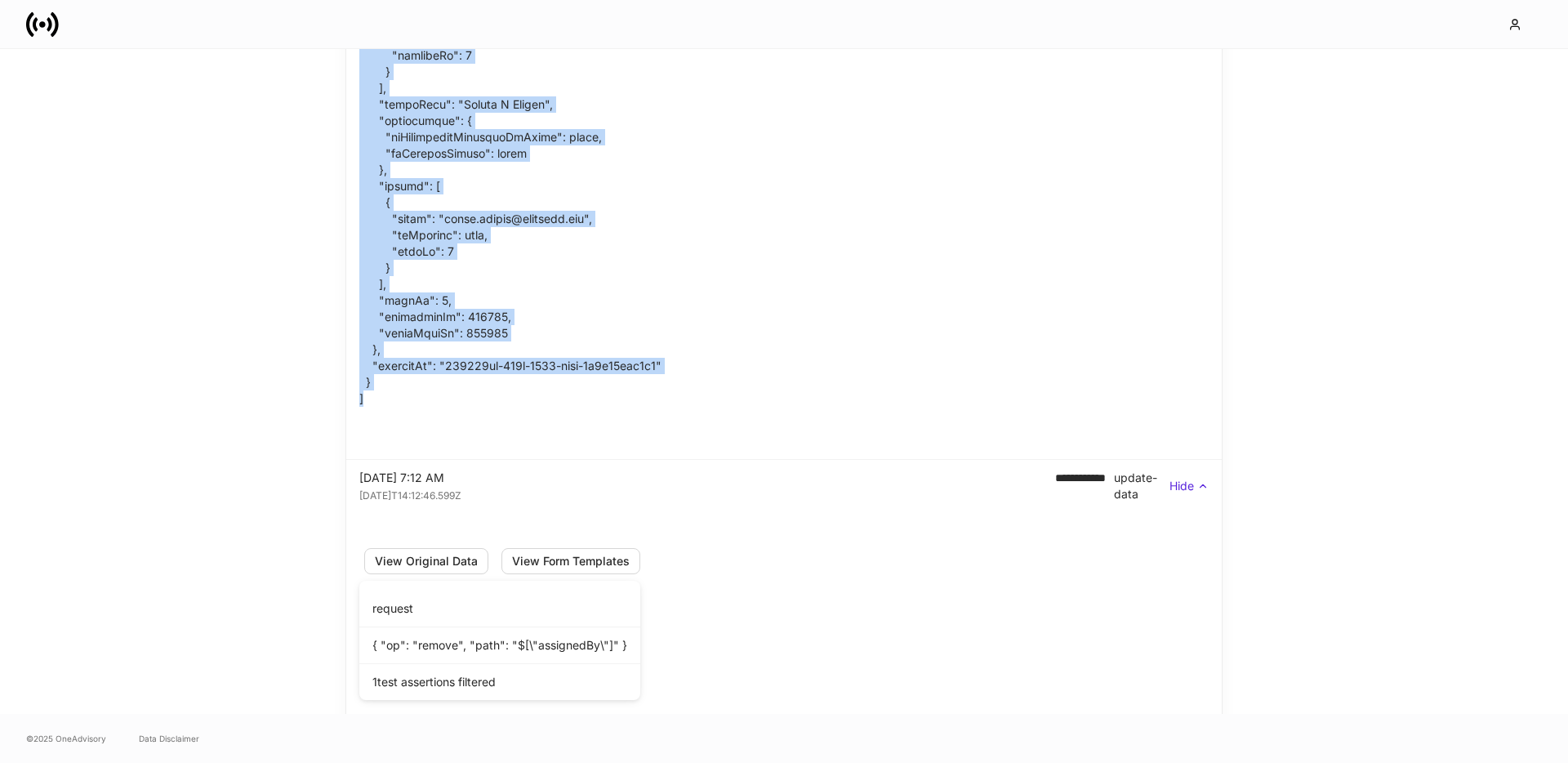
copy div "[ { "method": "POST", "url": "/api/v1/person", "body": { "type": "person", "req…"
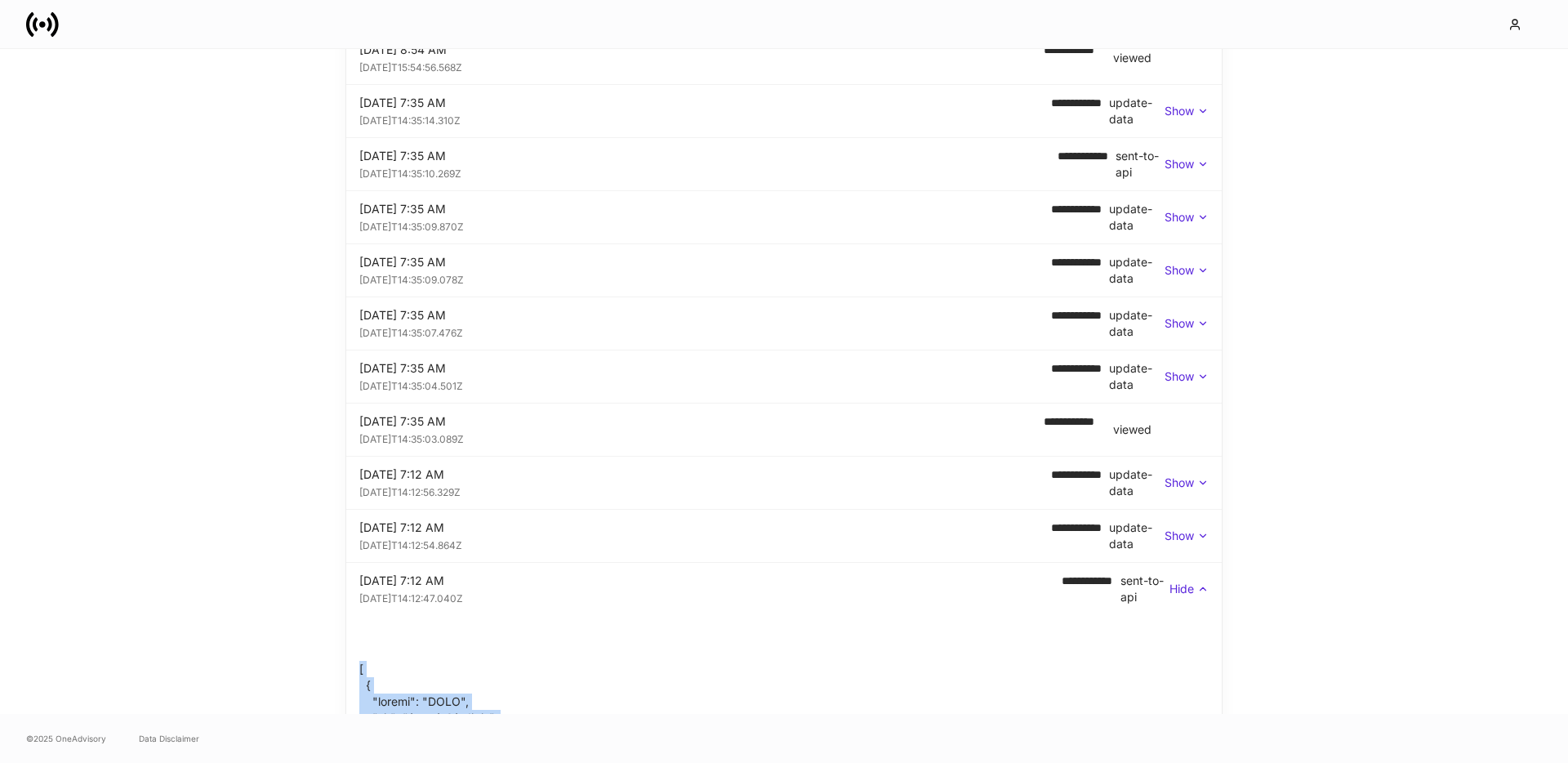
scroll to position [623, 0]
click at [1181, 527] on p "Show" at bounding box center [1179, 534] width 30 height 16
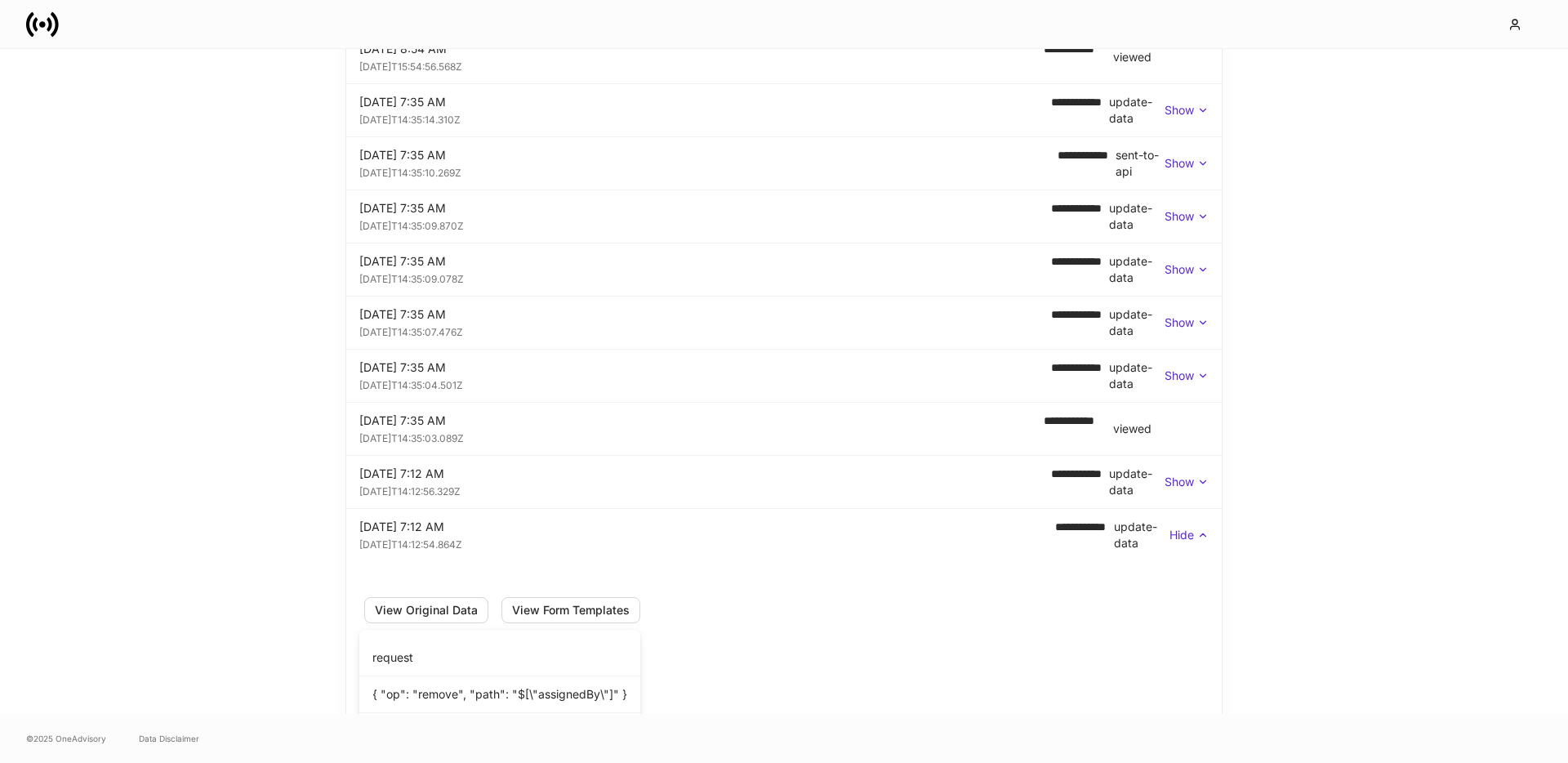
click at [606, 589] on div "View Original Data View Form Templates request { "op": "remove", "path": "$[\"a…" at bounding box center [500, 673] width 281 height 191
click at [1180, 482] on p "Show" at bounding box center [1179, 482] width 30 height 16
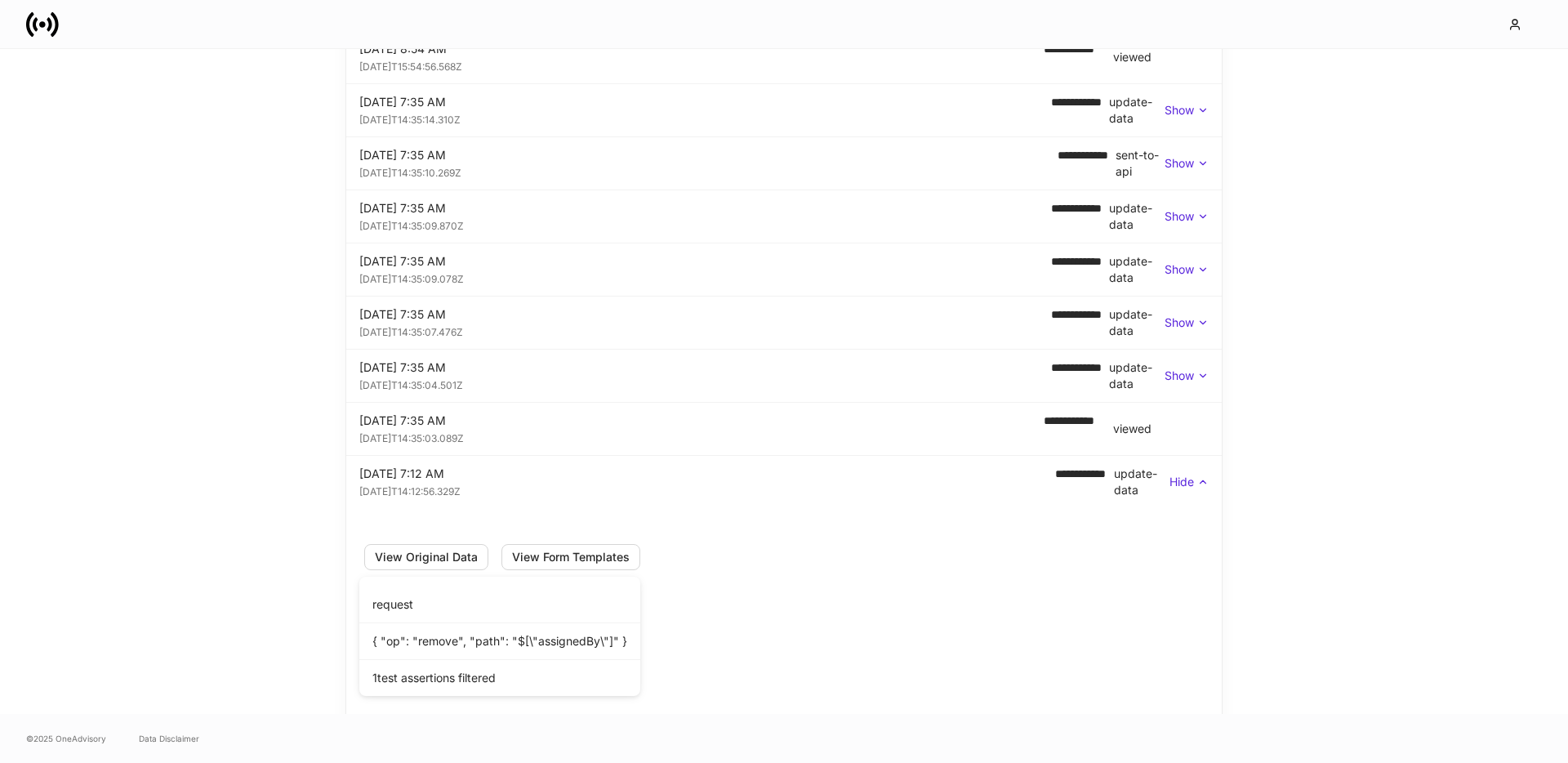
click at [1195, 369] on div "Show" at bounding box center [1187, 375] width 44 height 16
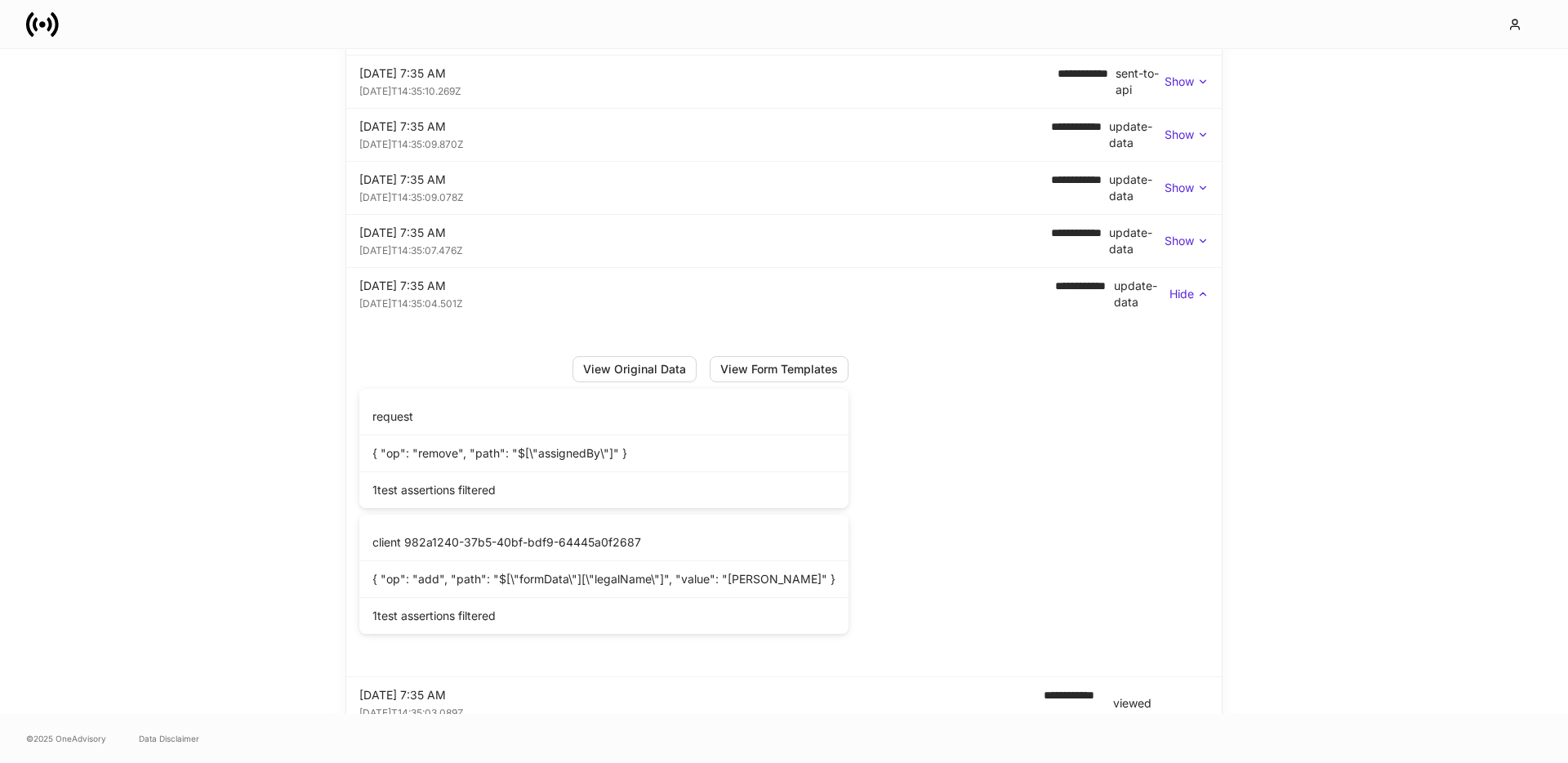
scroll to position [652, 0]
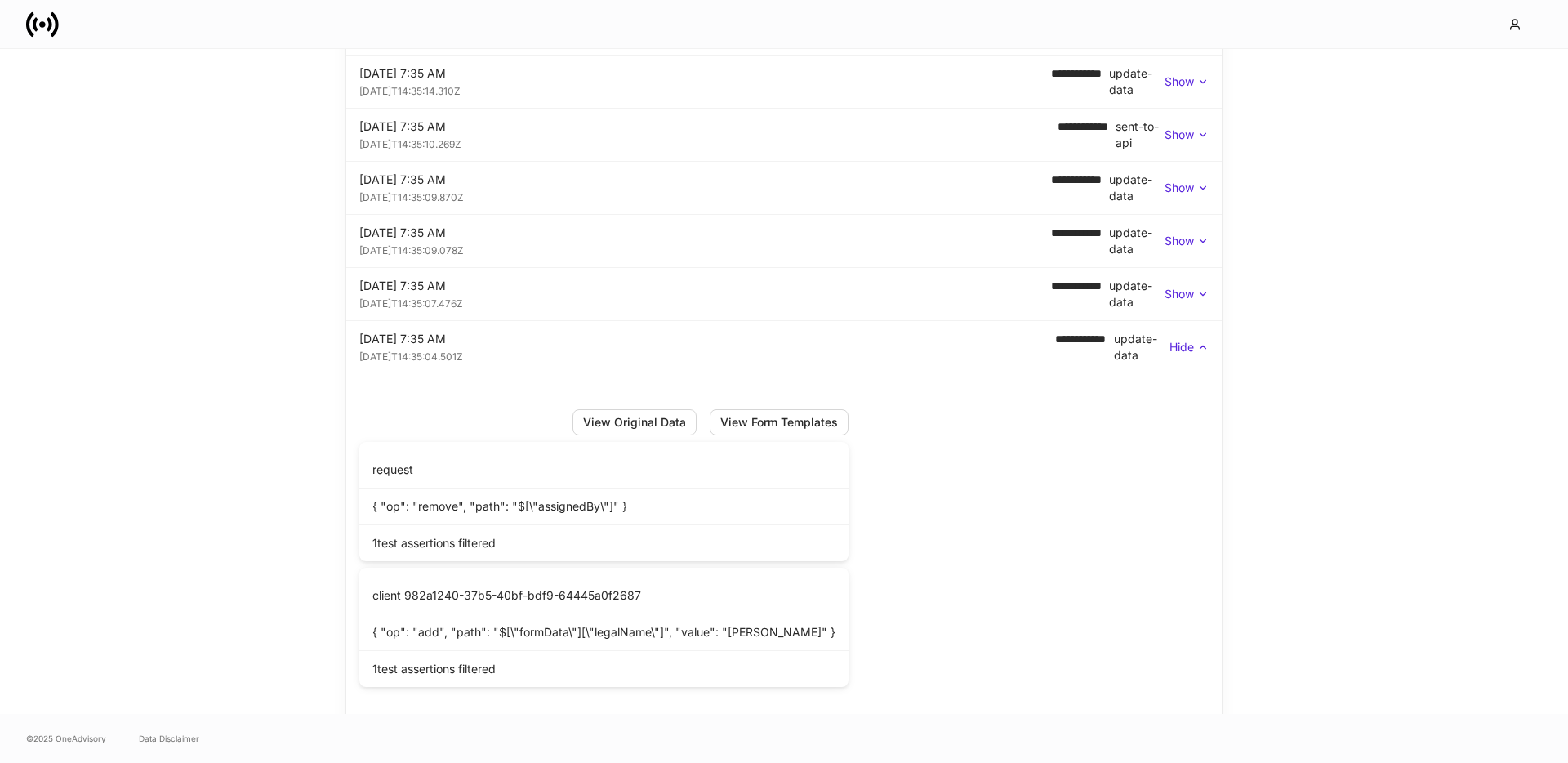
click at [1193, 290] on p "Show" at bounding box center [1179, 294] width 30 height 16
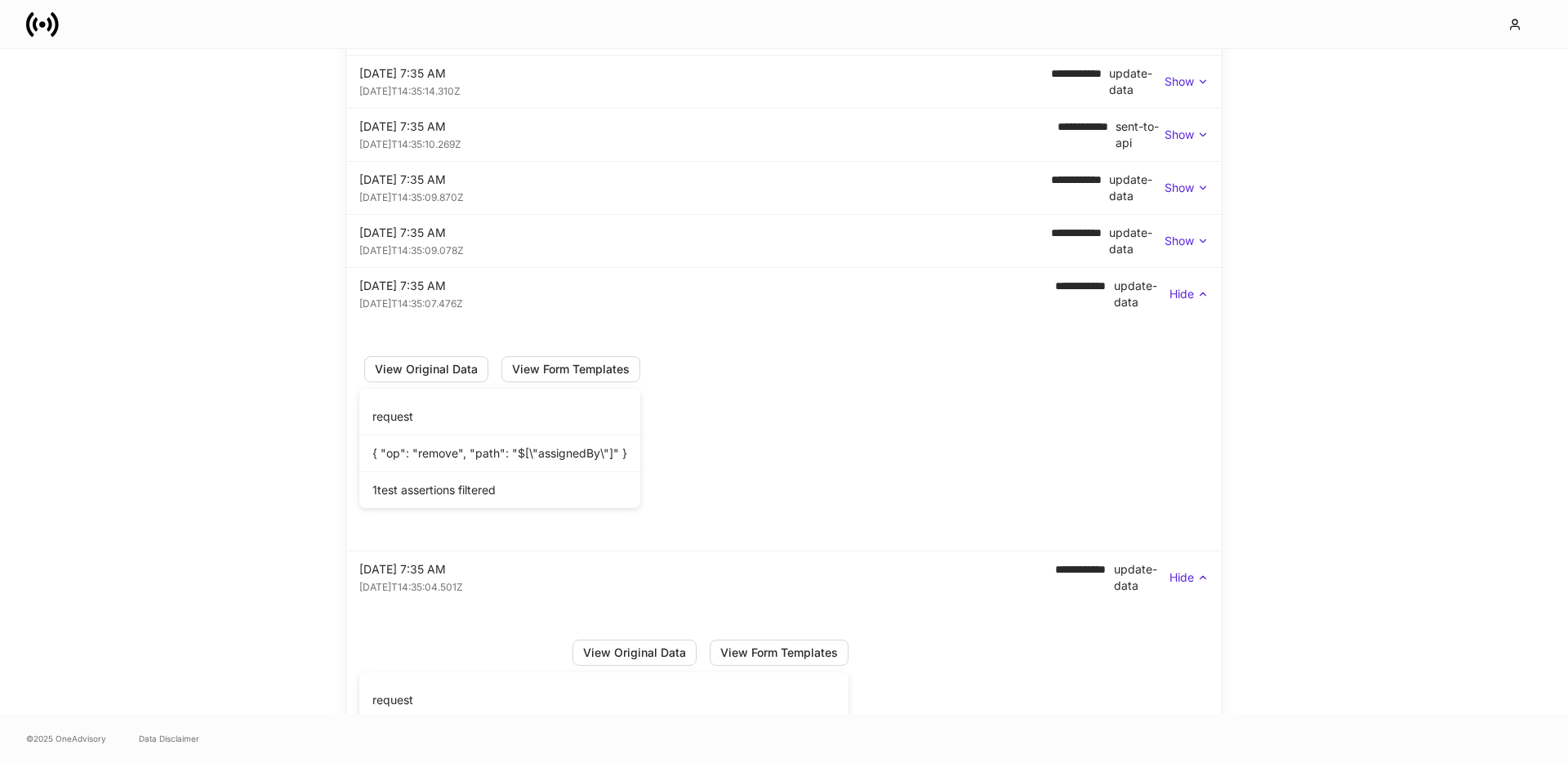
click at [1190, 237] on p "Show" at bounding box center [1179, 240] width 30 height 16
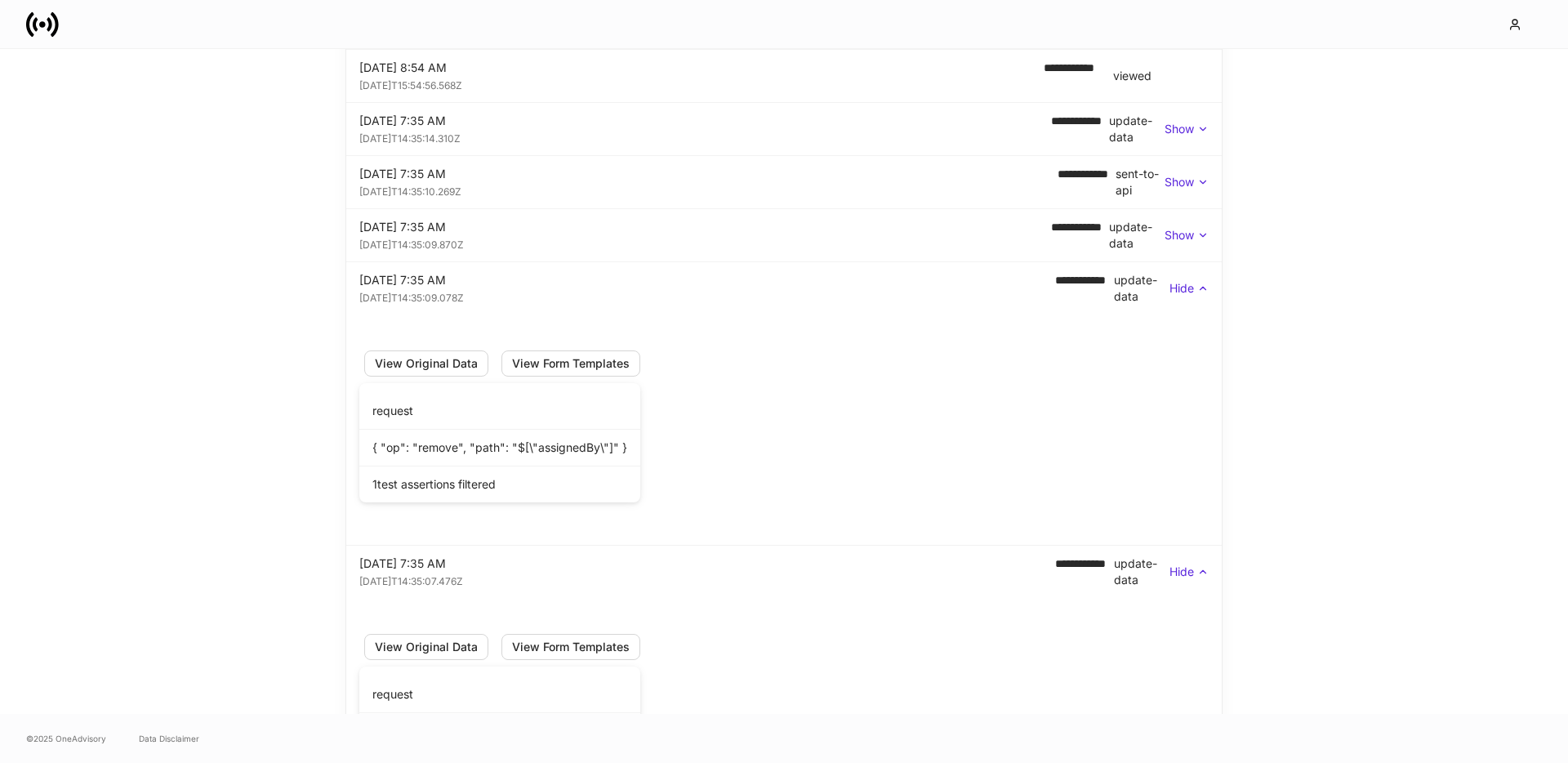
scroll to position [596, 0]
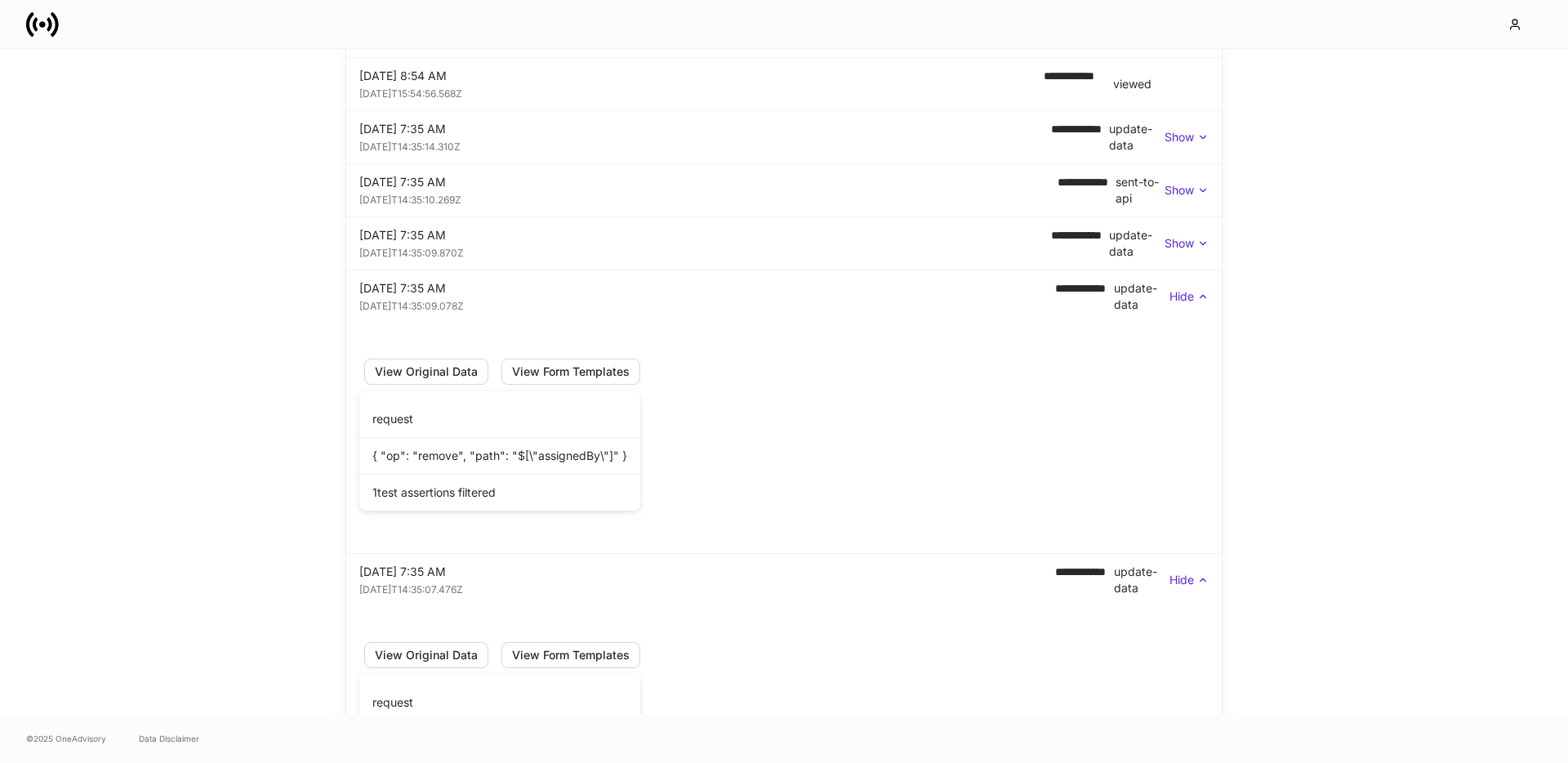
click at [1190, 237] on p "Show" at bounding box center [1179, 243] width 30 height 16
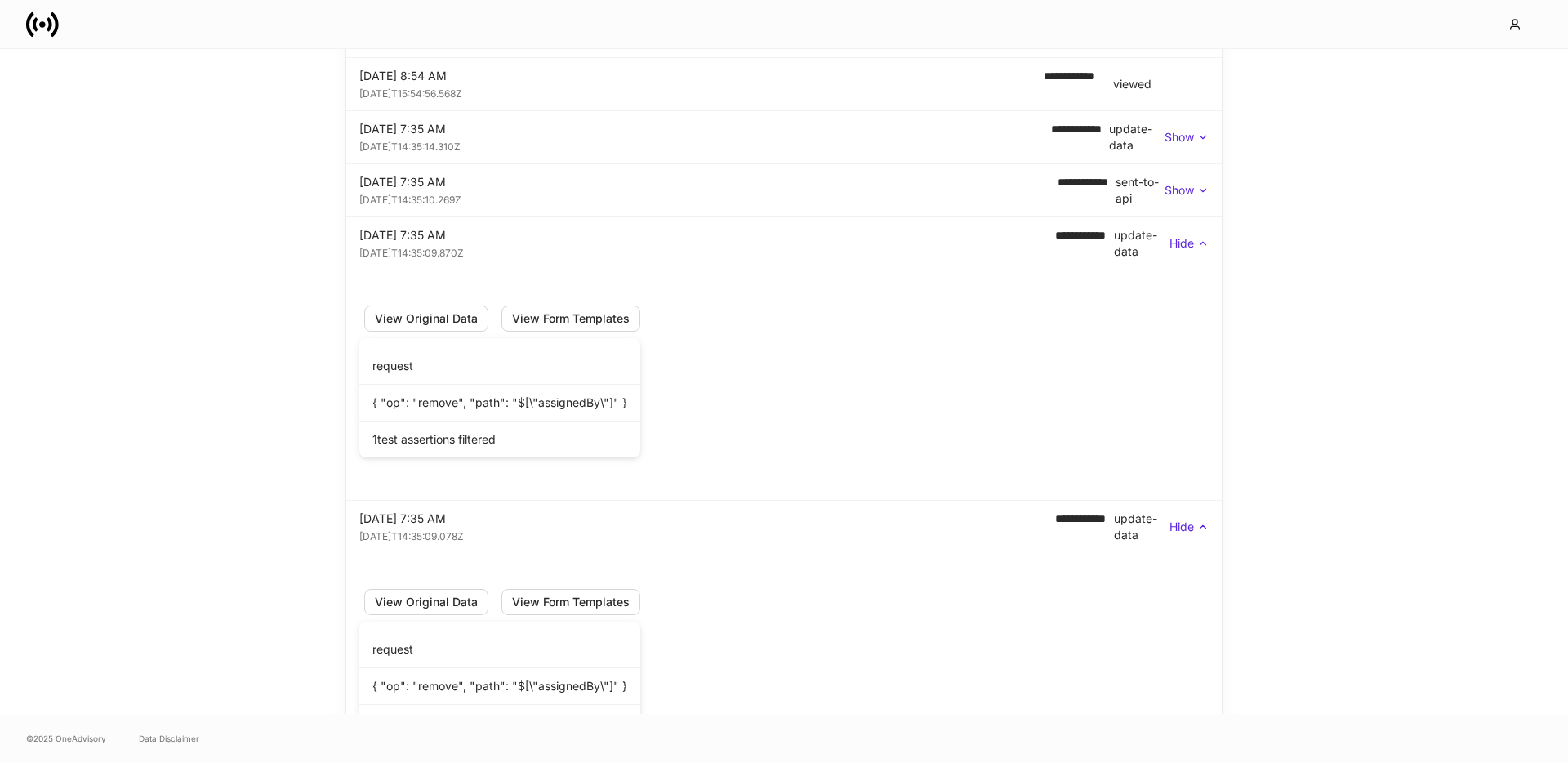
scroll to position [542, 0]
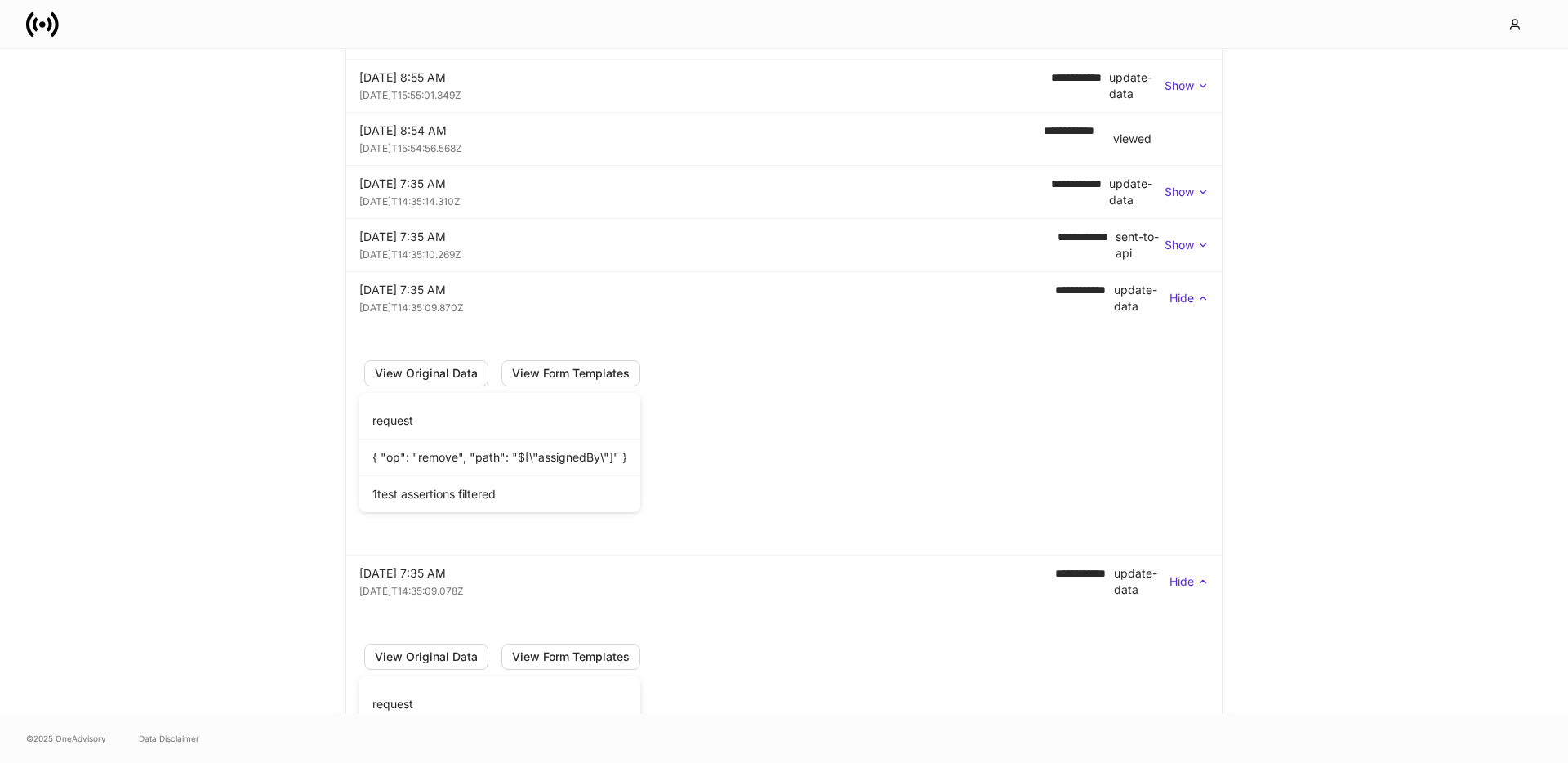
click at [1190, 237] on p "Show" at bounding box center [1179, 244] width 30 height 16
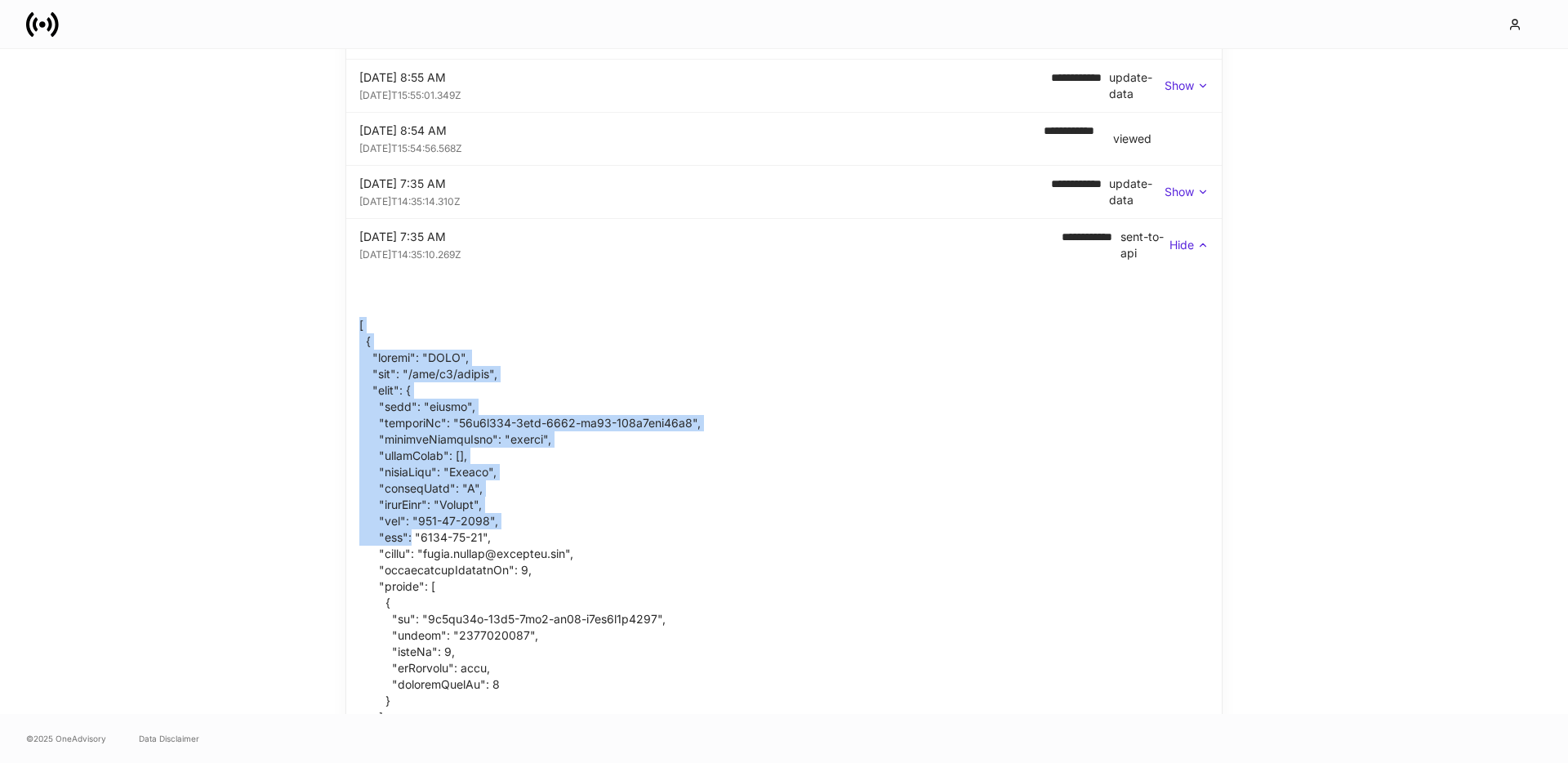
drag, startPoint x: 358, startPoint y: 318, endPoint x: 414, endPoint y: 550, distance: 238.7
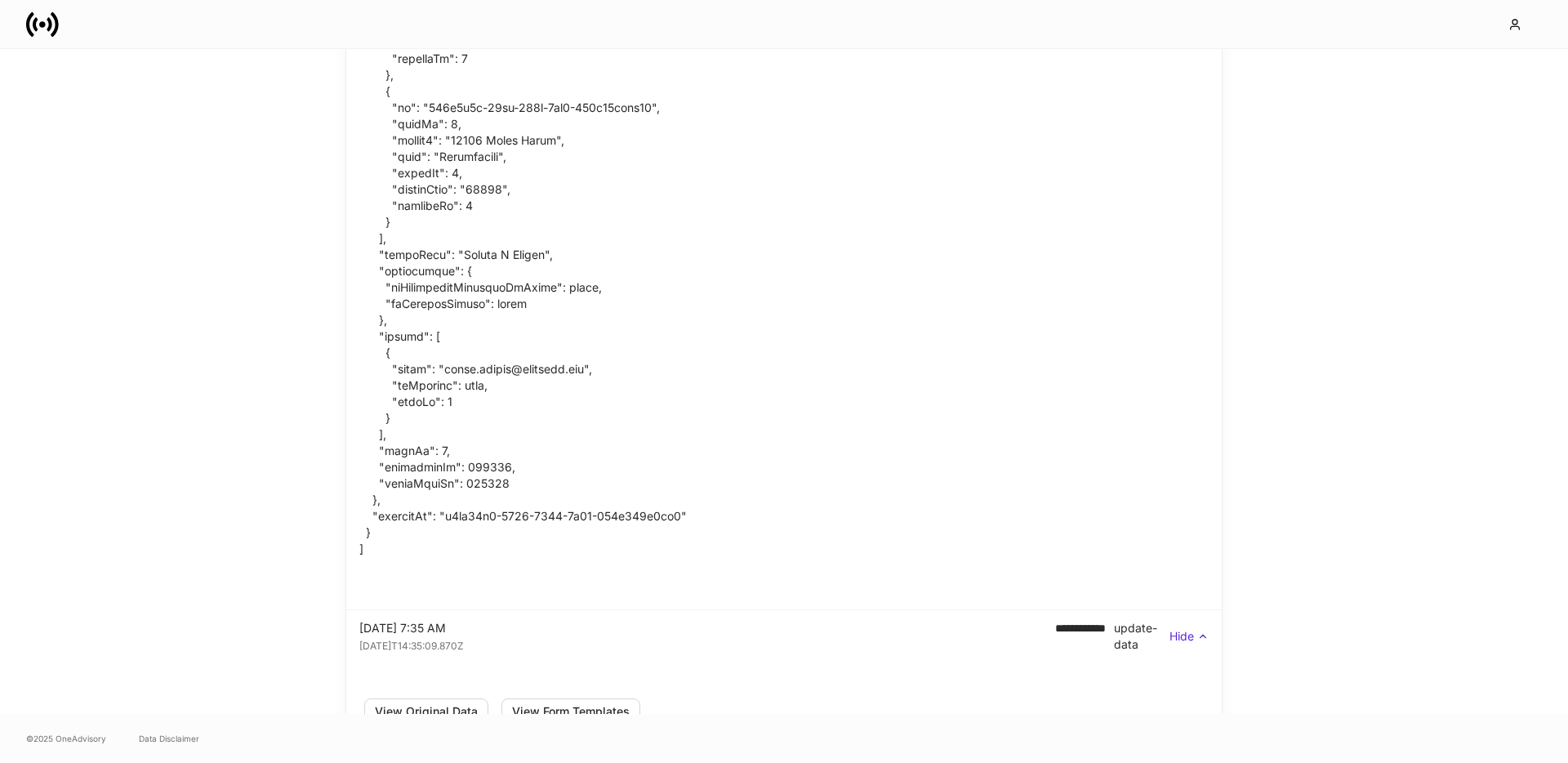
scroll to position [1666, 0]
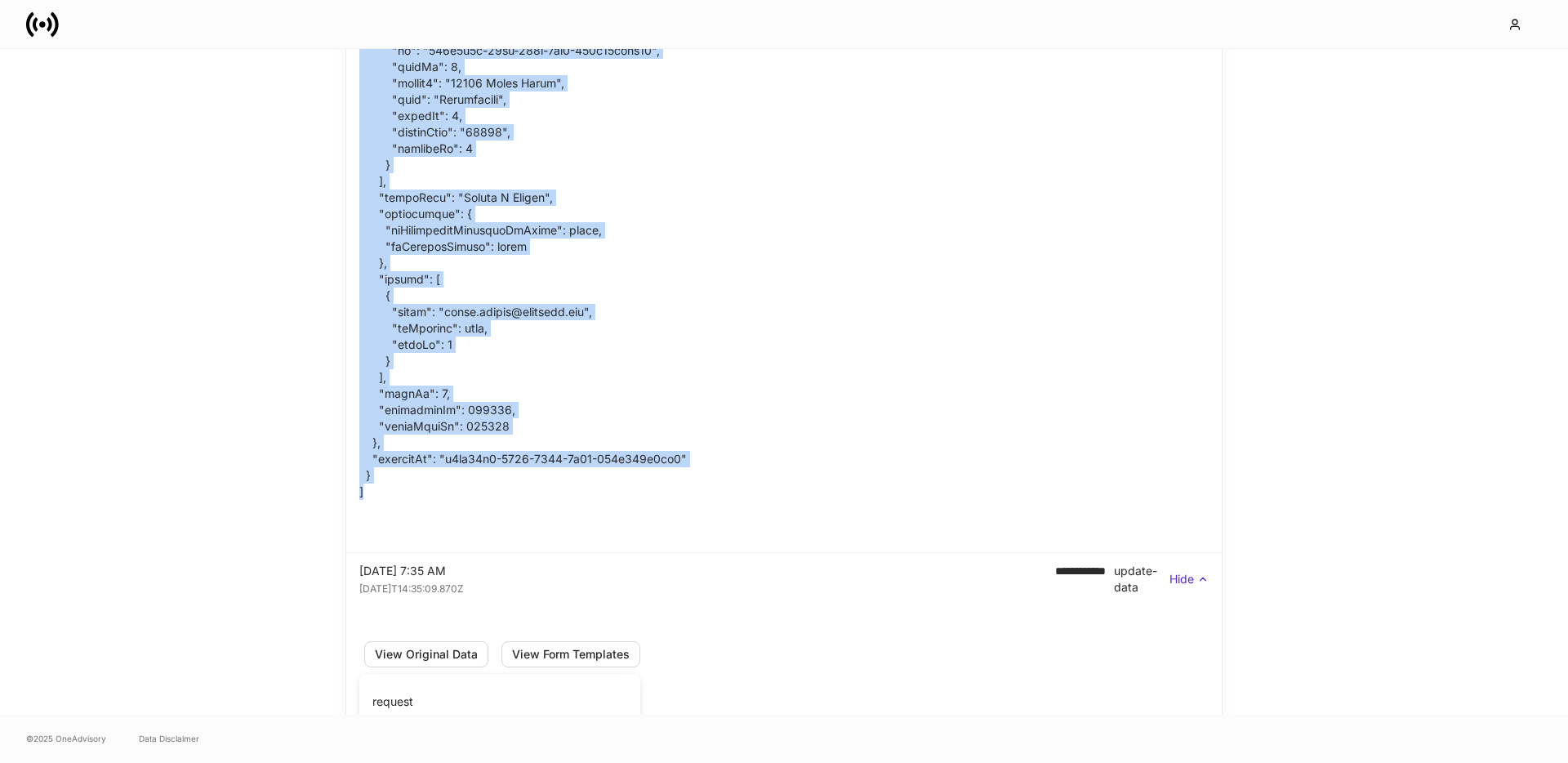
copy div "[ { "method": "POST", "url": "/api/v1/person", "body": { "type": "person", "req…"
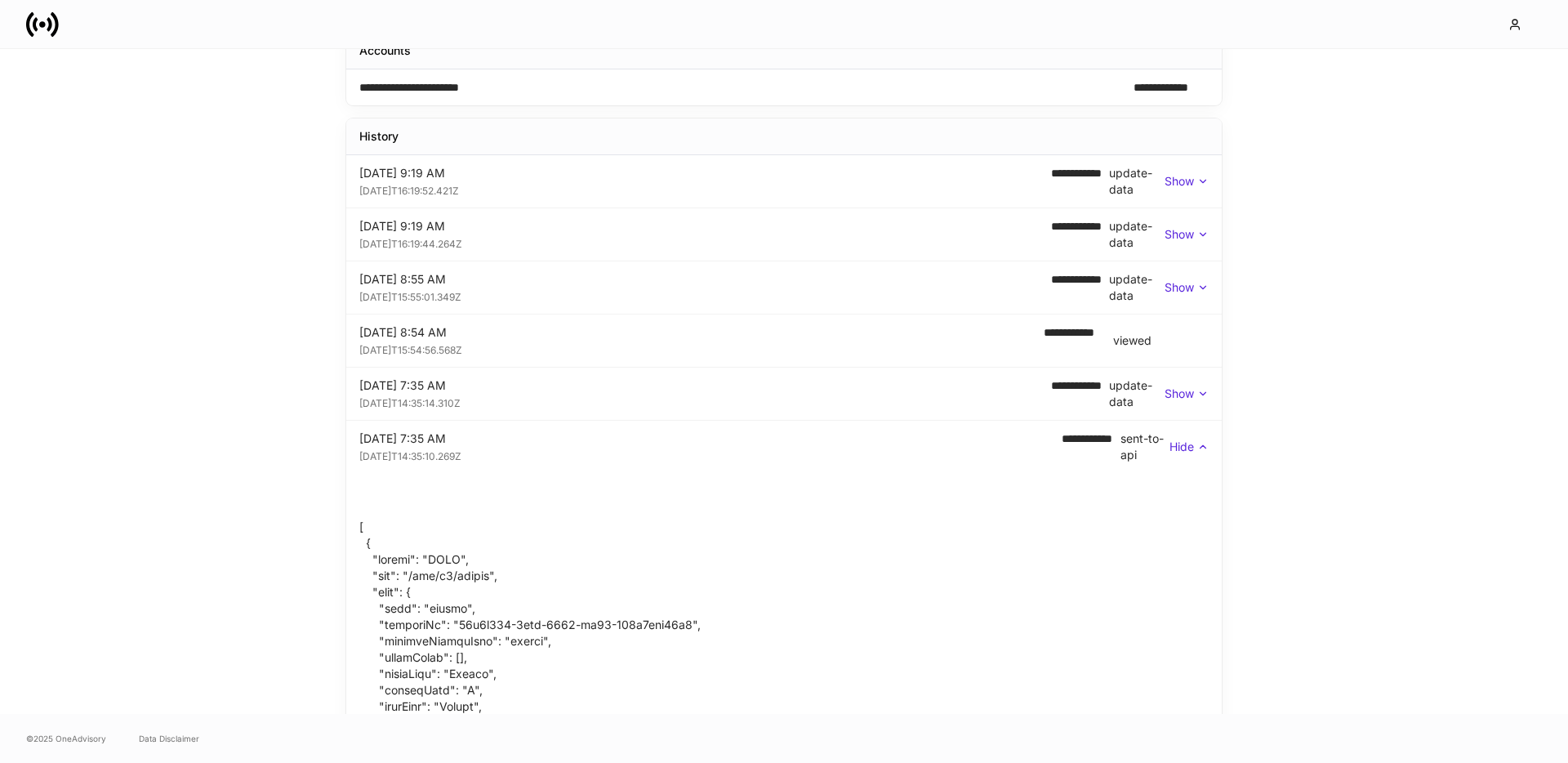
scroll to position [210, 0]
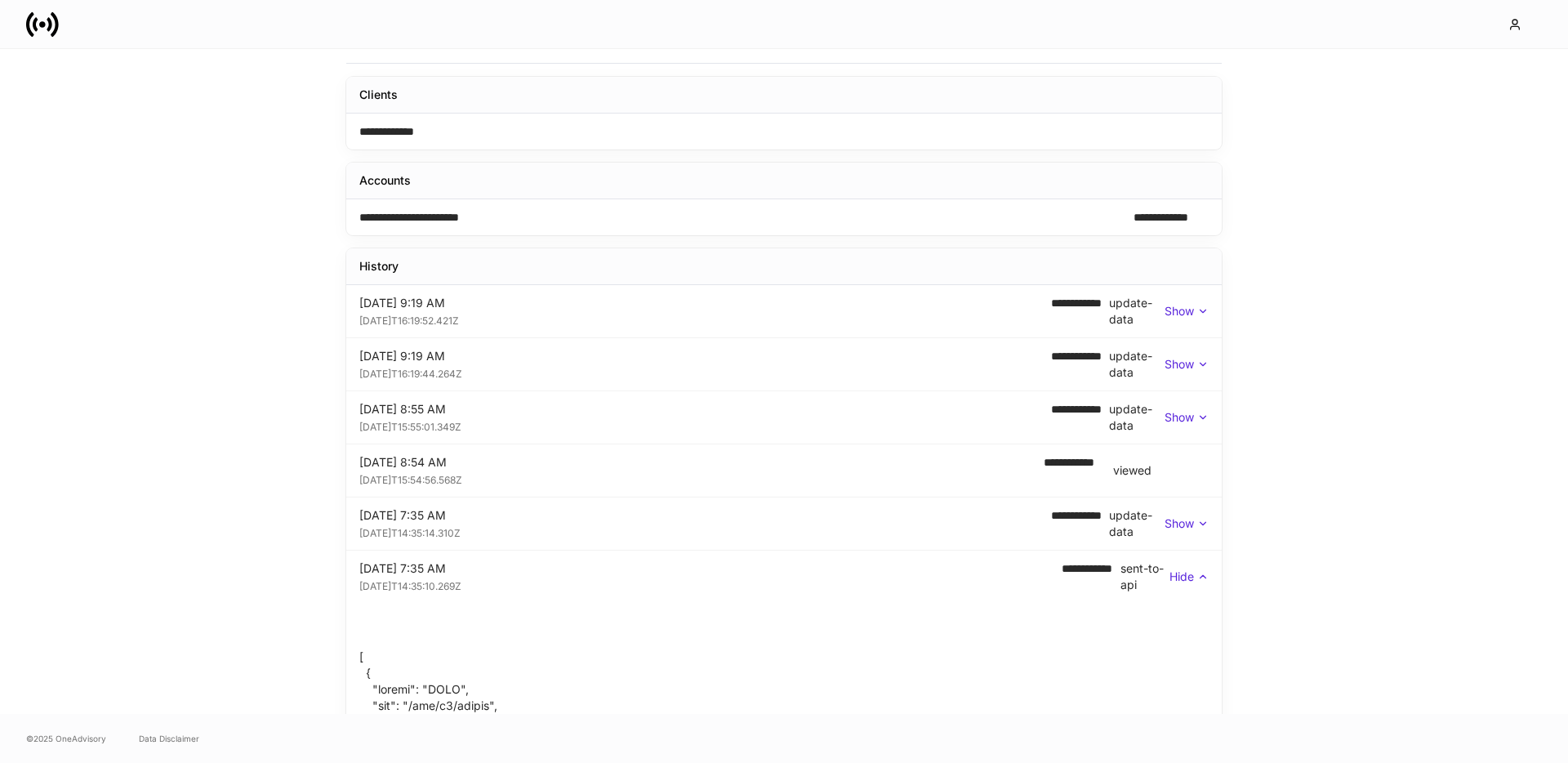
click at [1178, 518] on p "Show" at bounding box center [1179, 523] width 30 height 16
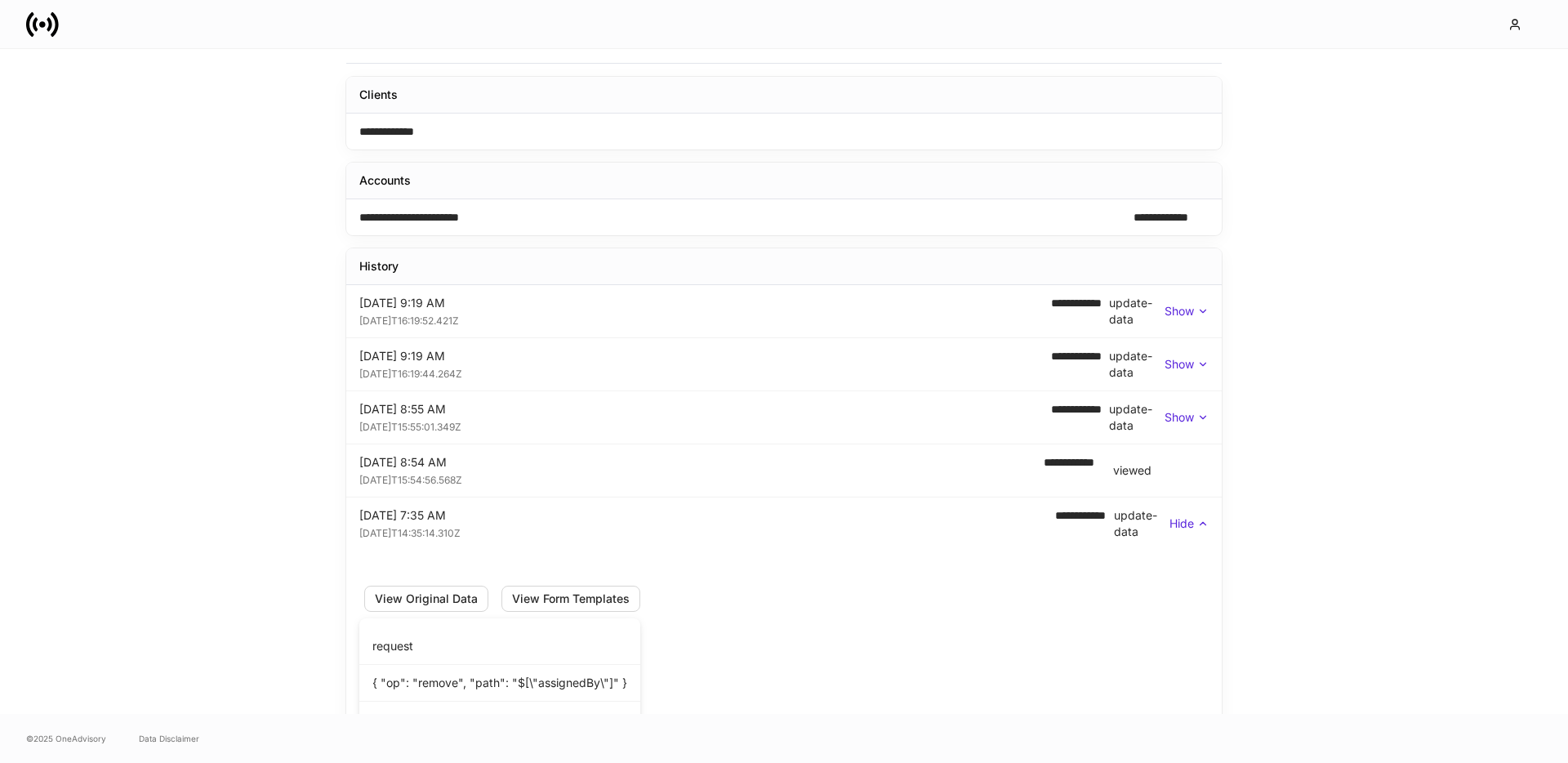
click at [1184, 426] on div "**********" at bounding box center [784, 417] width 850 height 33
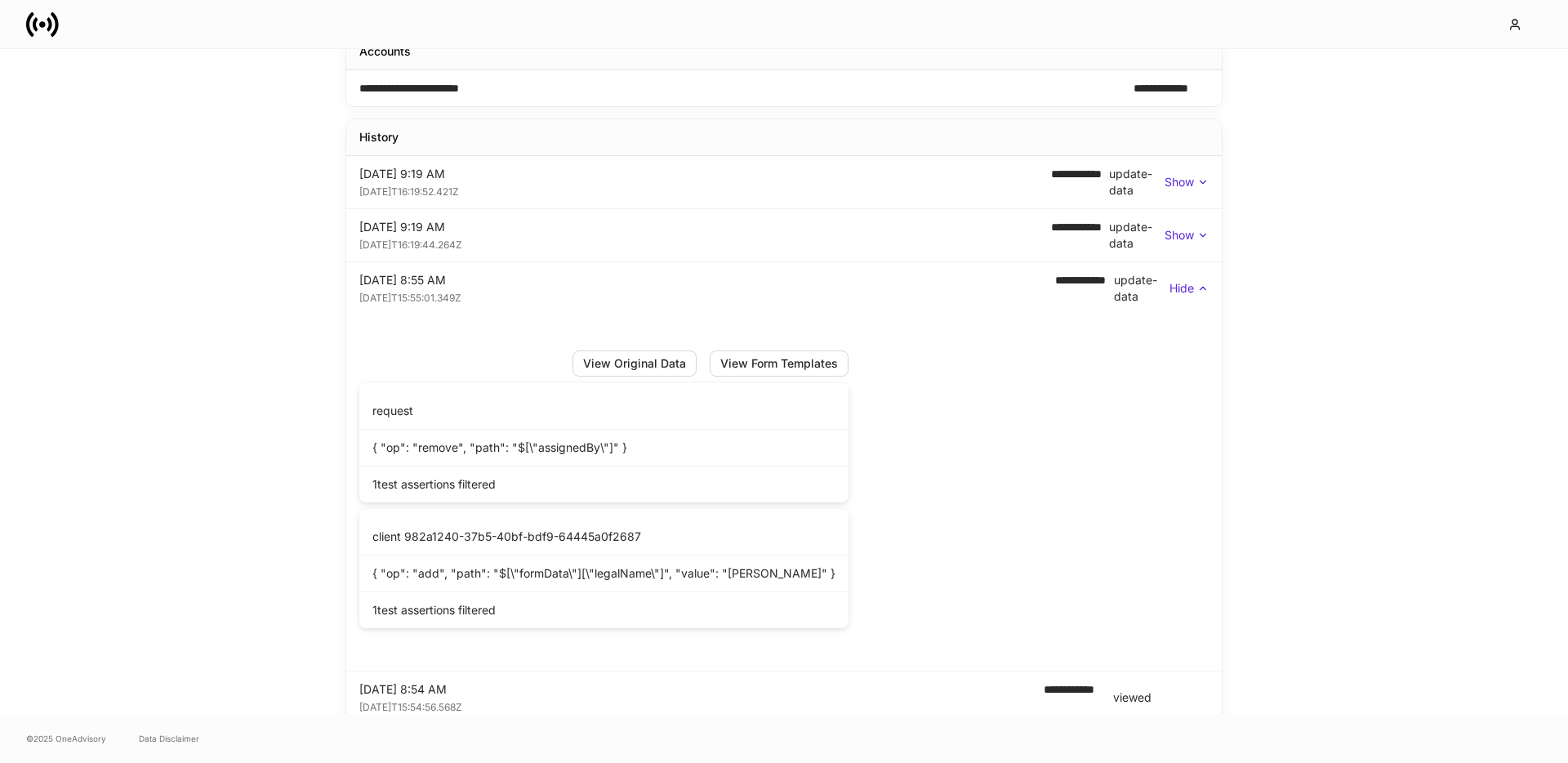
scroll to position [397, 0]
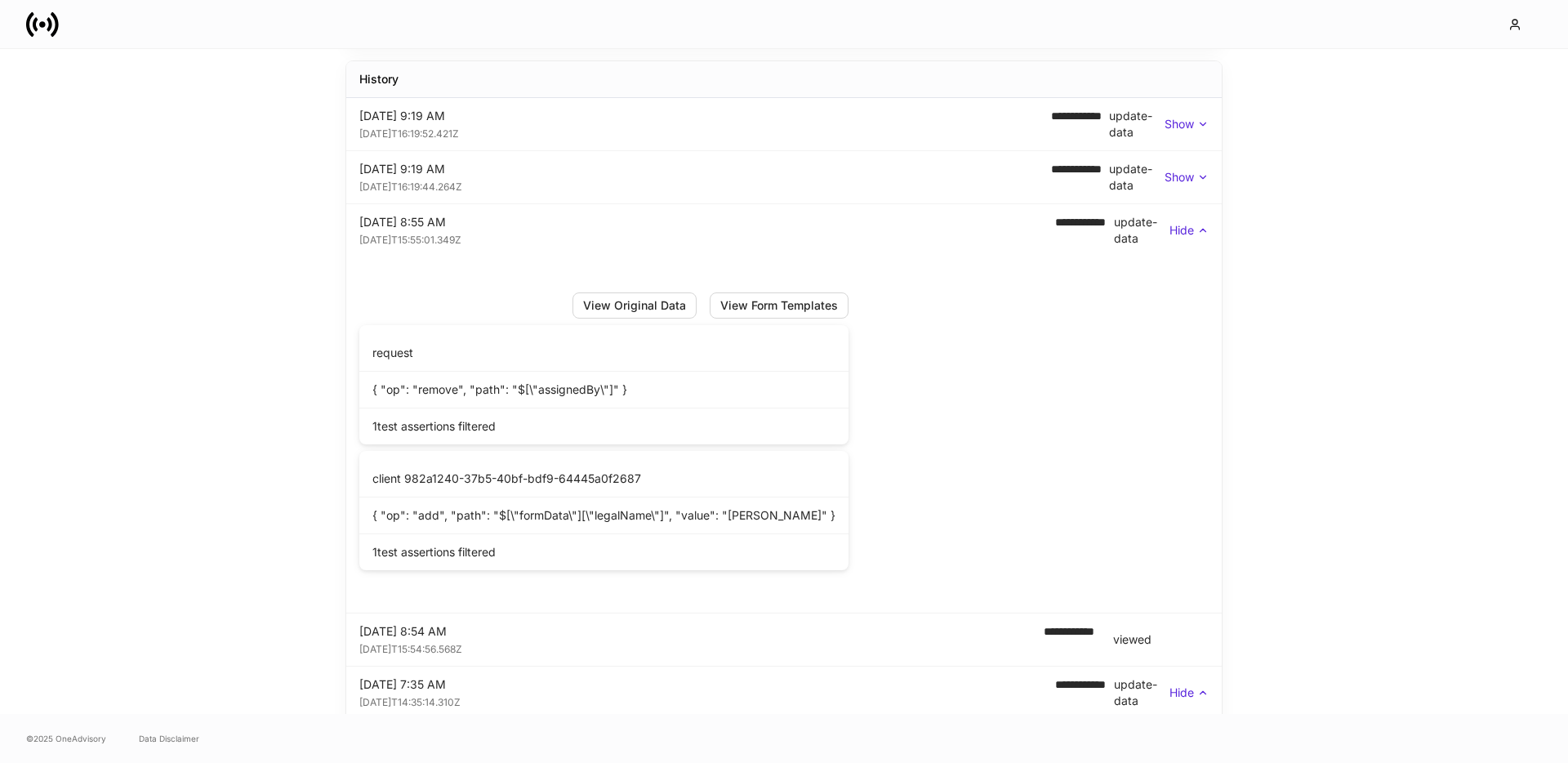
click at [1193, 172] on p "Show" at bounding box center [1179, 177] width 30 height 16
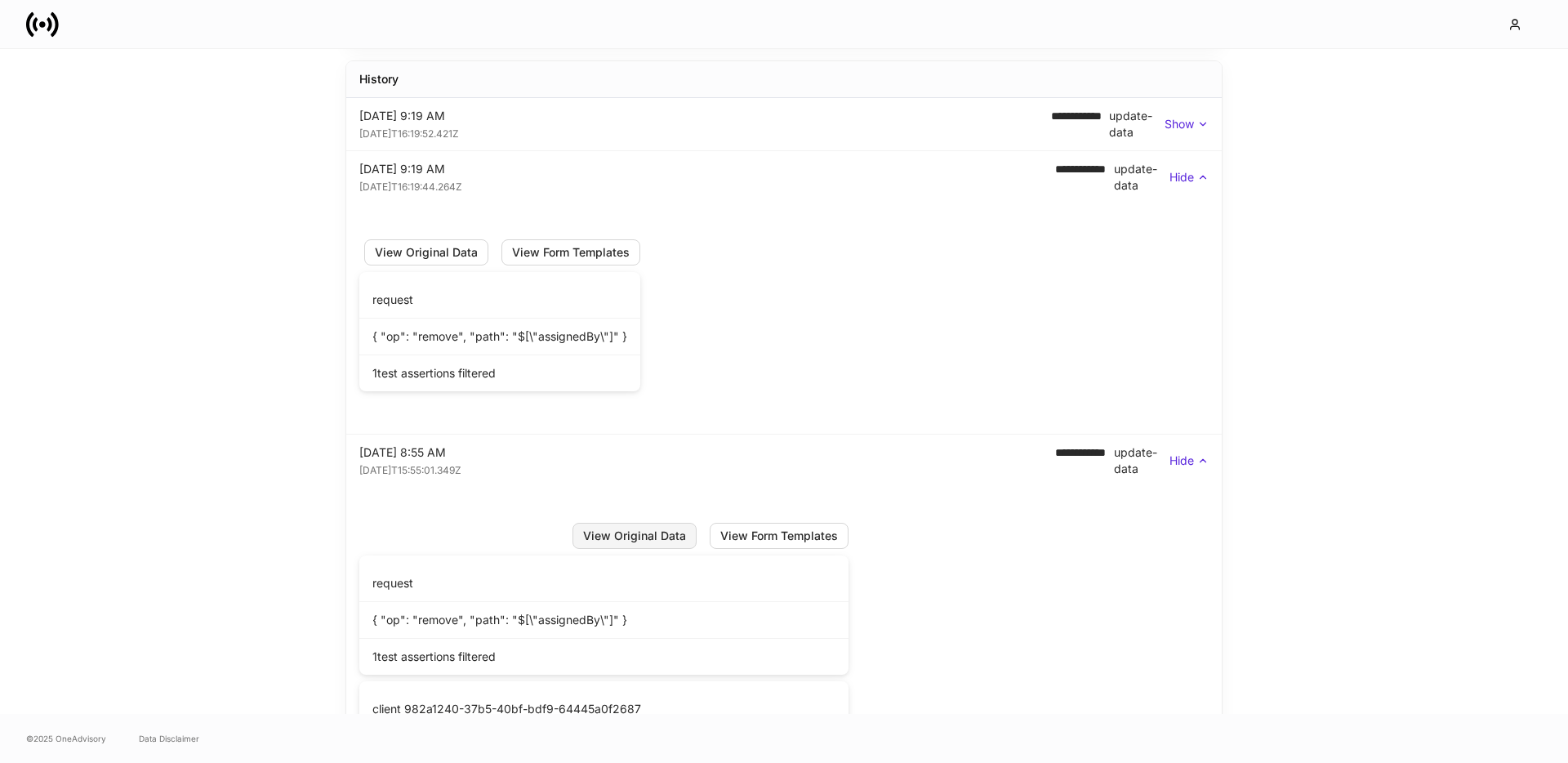
click at [603, 533] on div "View Original Data" at bounding box center [635, 536] width 103 height 11
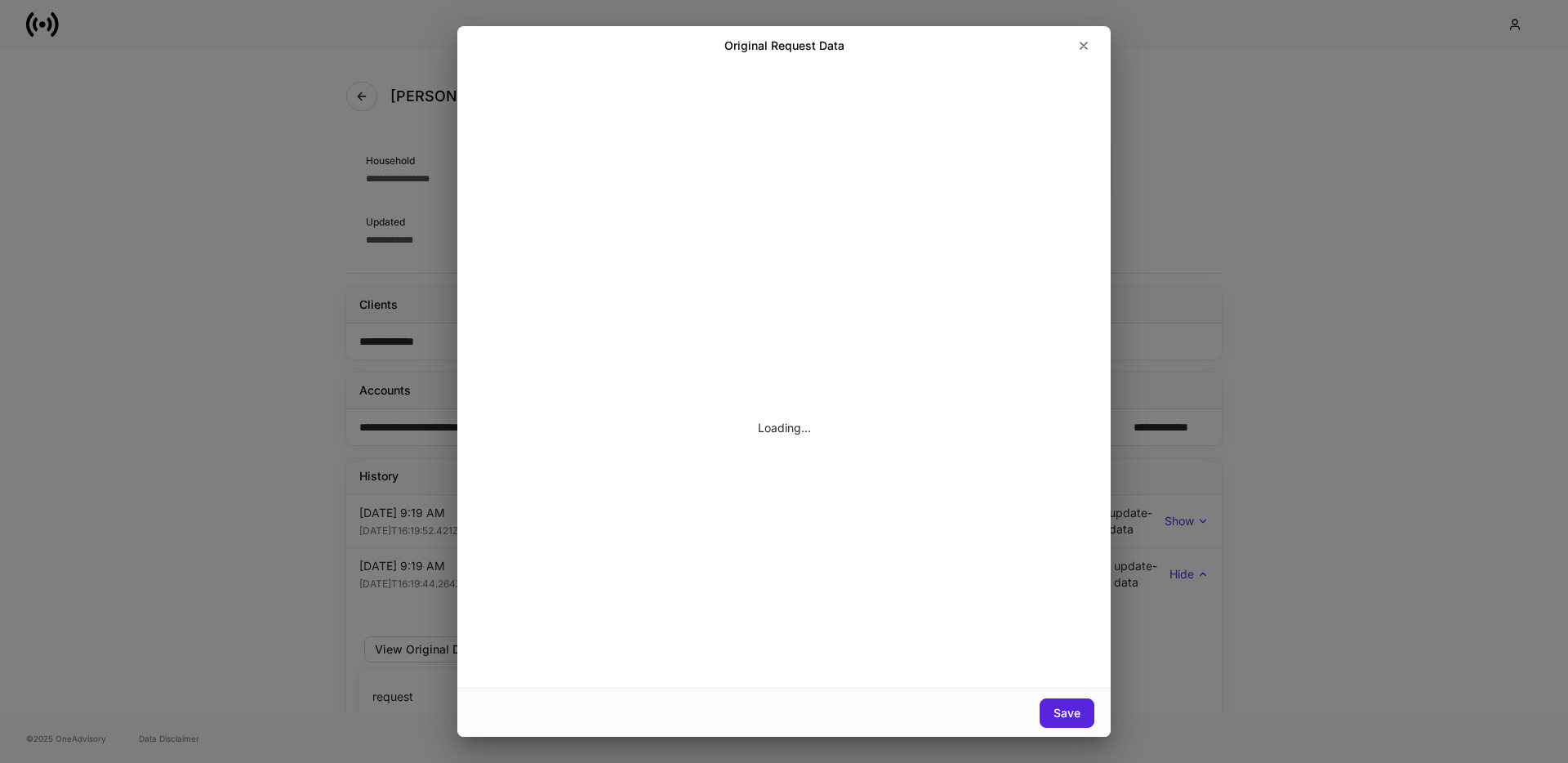
scroll to position [0, 0]
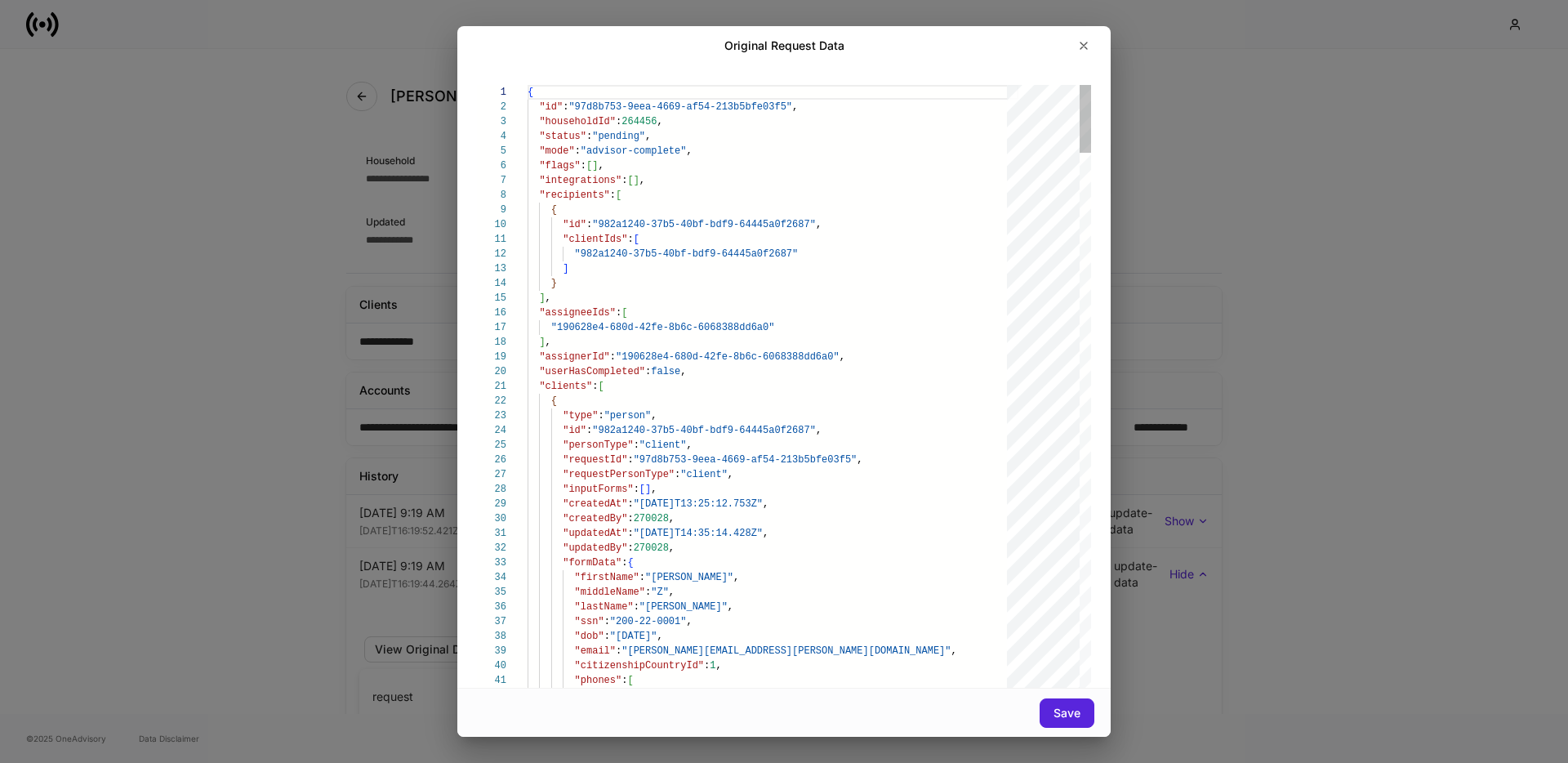
type textarea "**********"
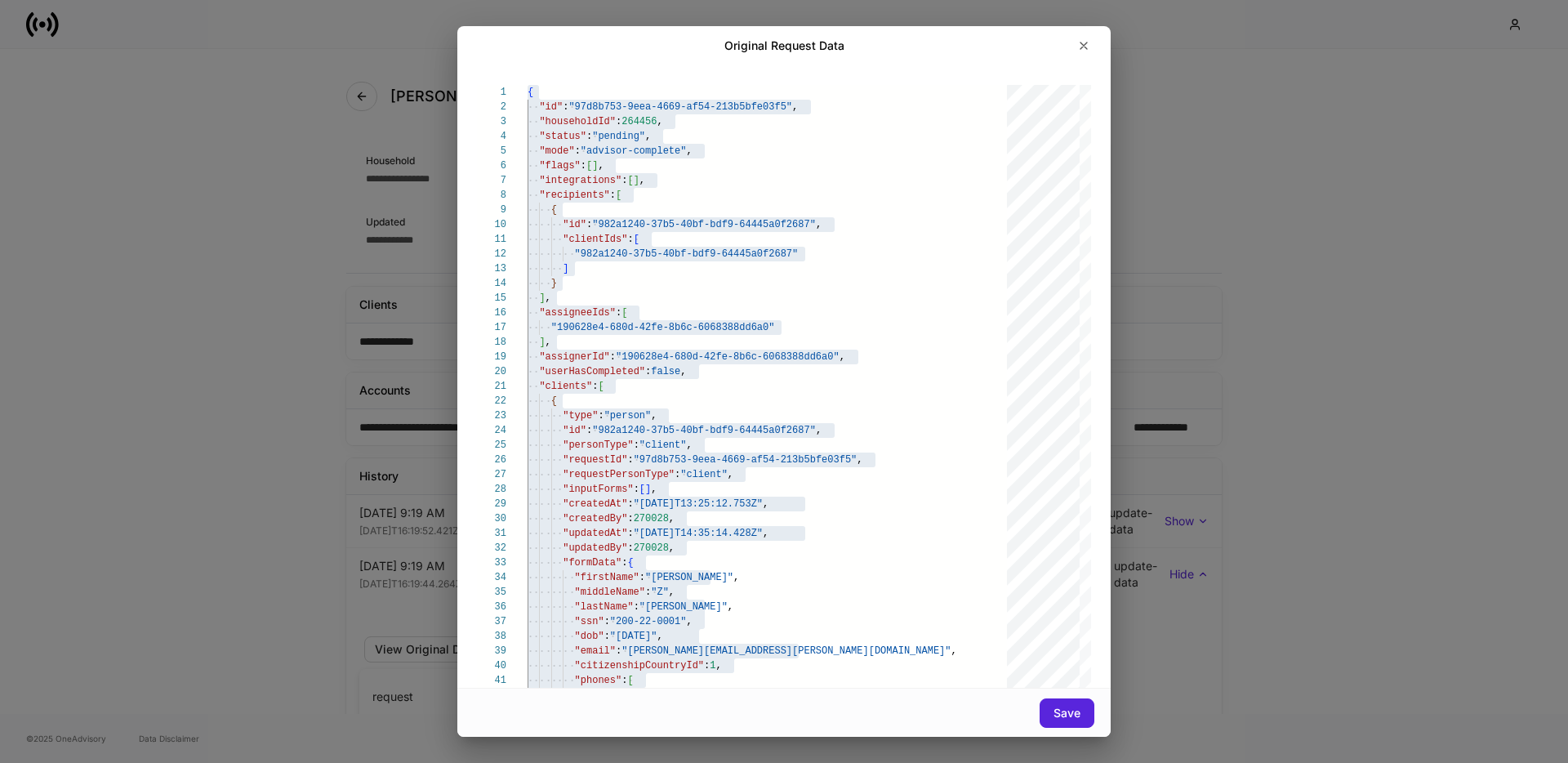
click at [1377, 130] on div "Original Request Data 1 2 3 4 5 6 7 8 9 10 11 12 13 14 15 16 17 18 19 20 21 22 …" at bounding box center [784, 381] width 1568 height 763
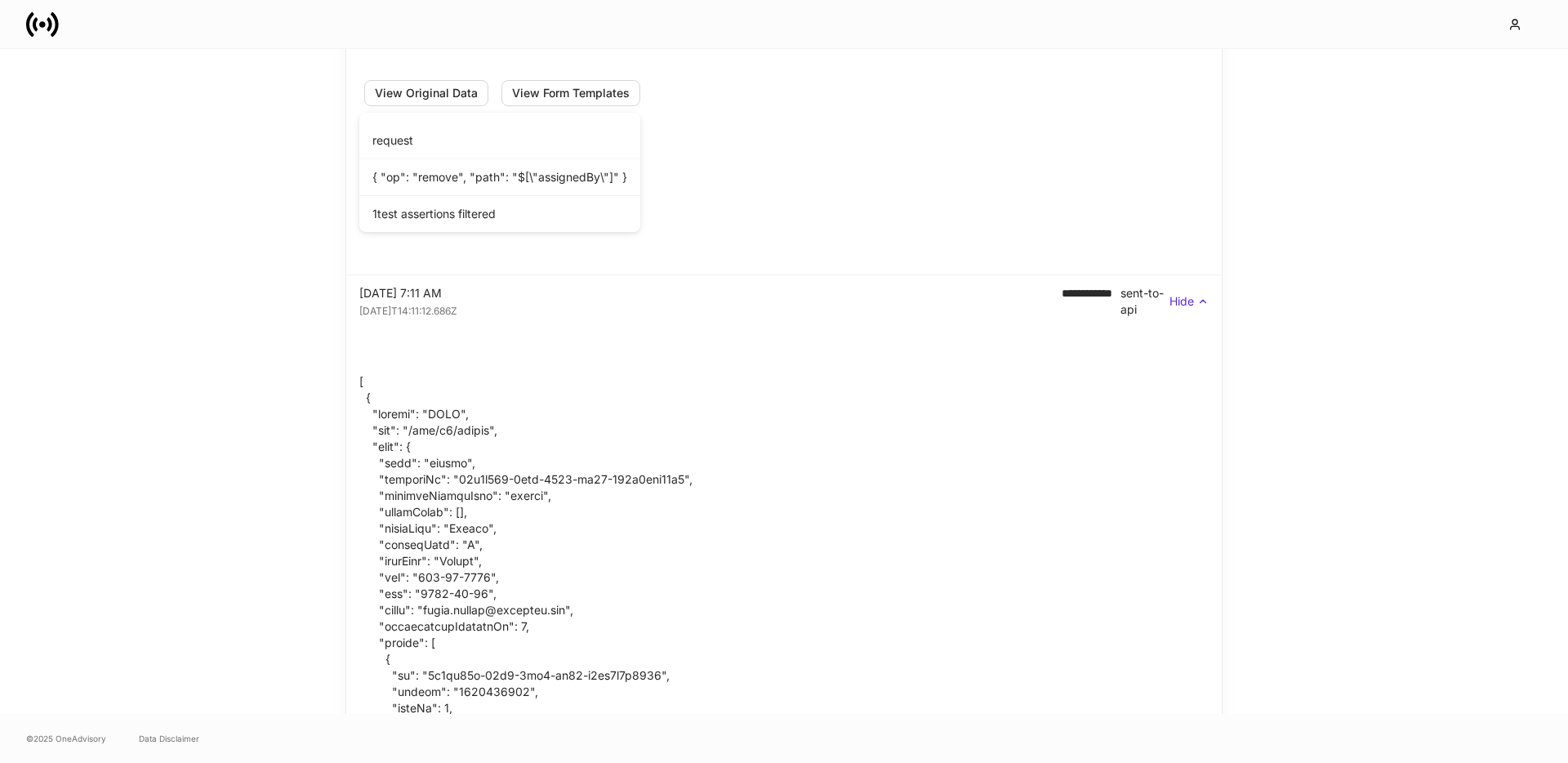
scroll to position [9113, 0]
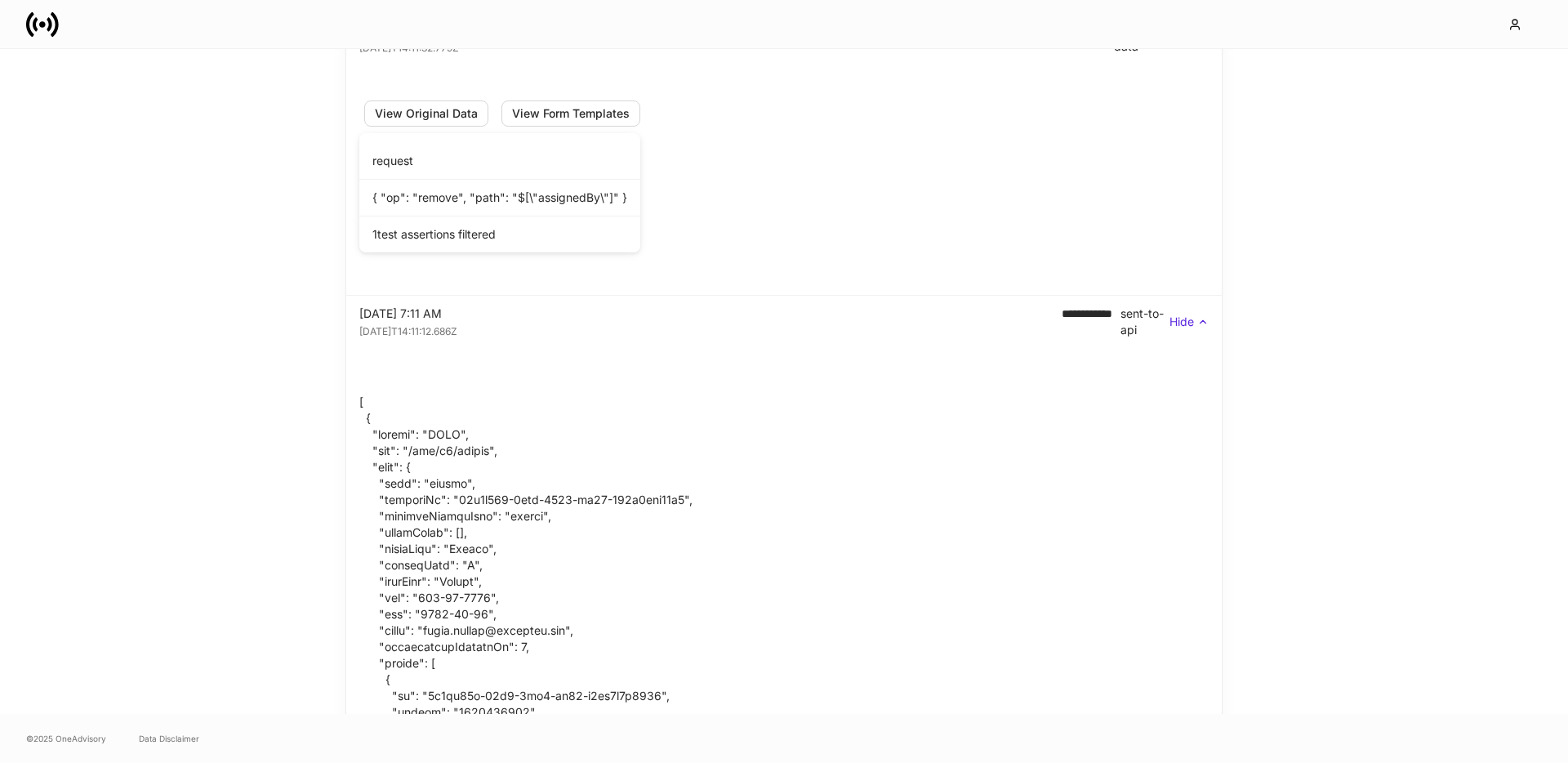
click at [1191, 320] on p "Hide" at bounding box center [1182, 322] width 25 height 16
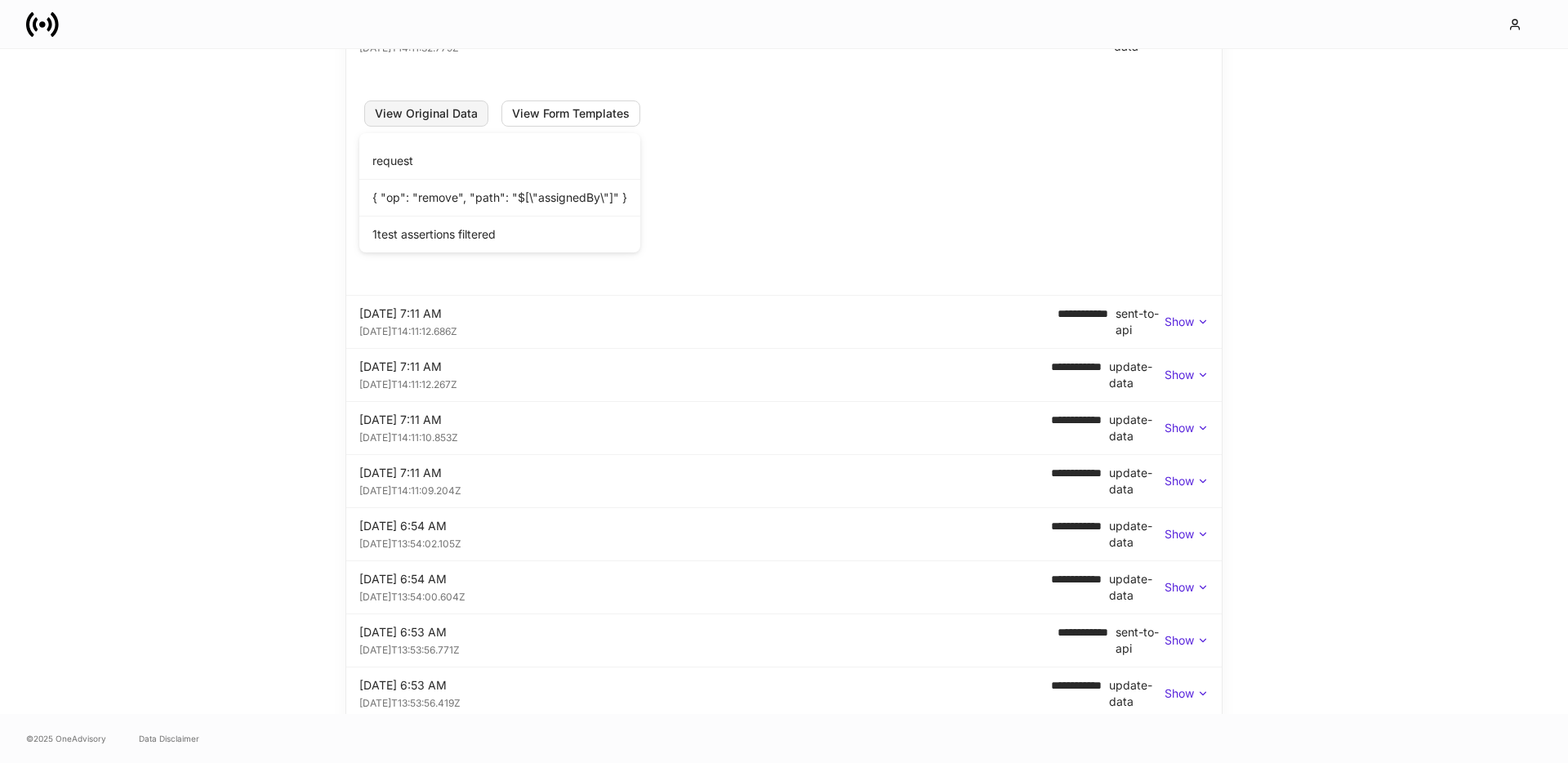
click at [442, 110] on div "View Original Data" at bounding box center [427, 114] width 103 height 11
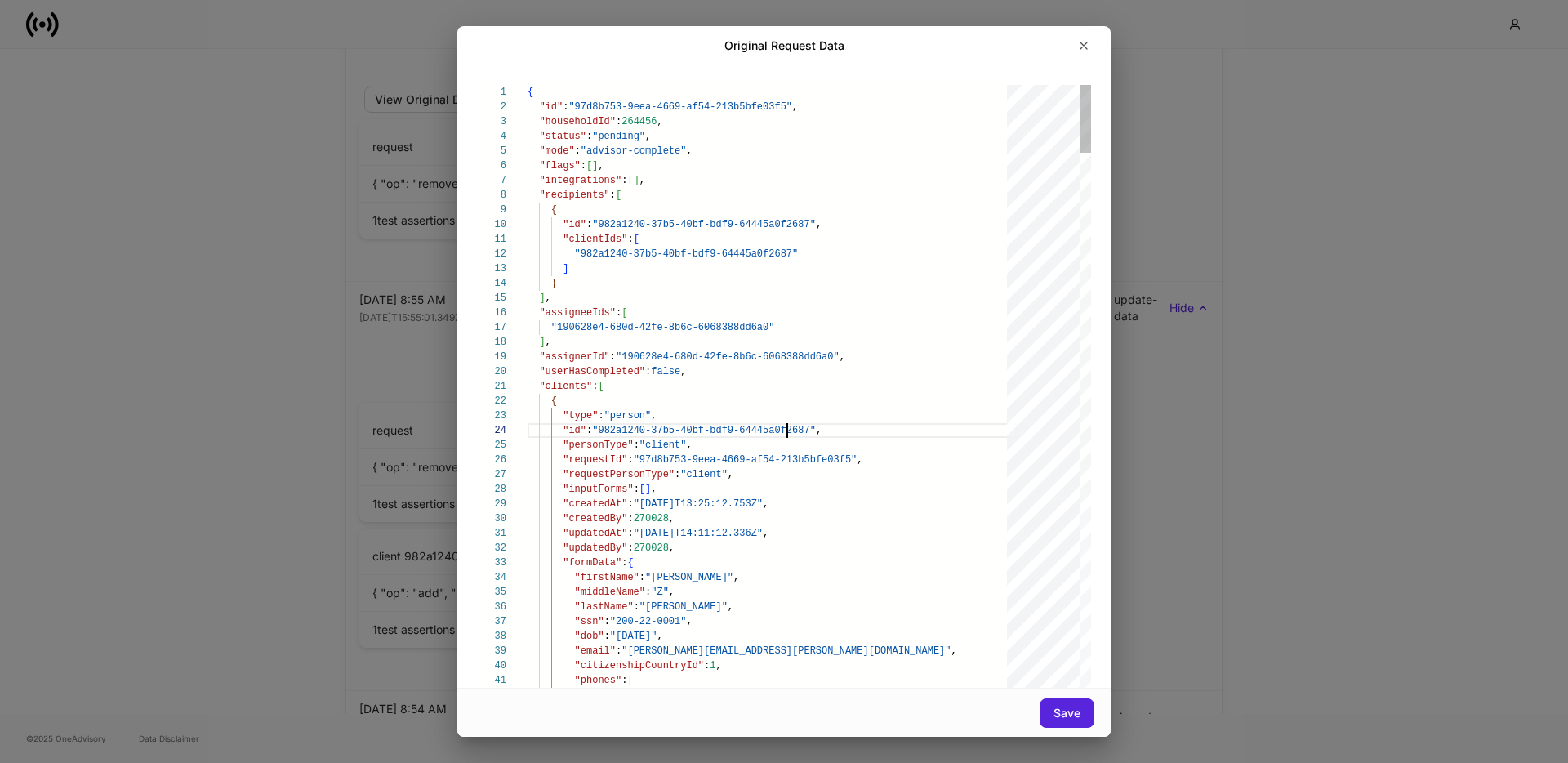
scroll to position [44, 259]
type textarea "**********"
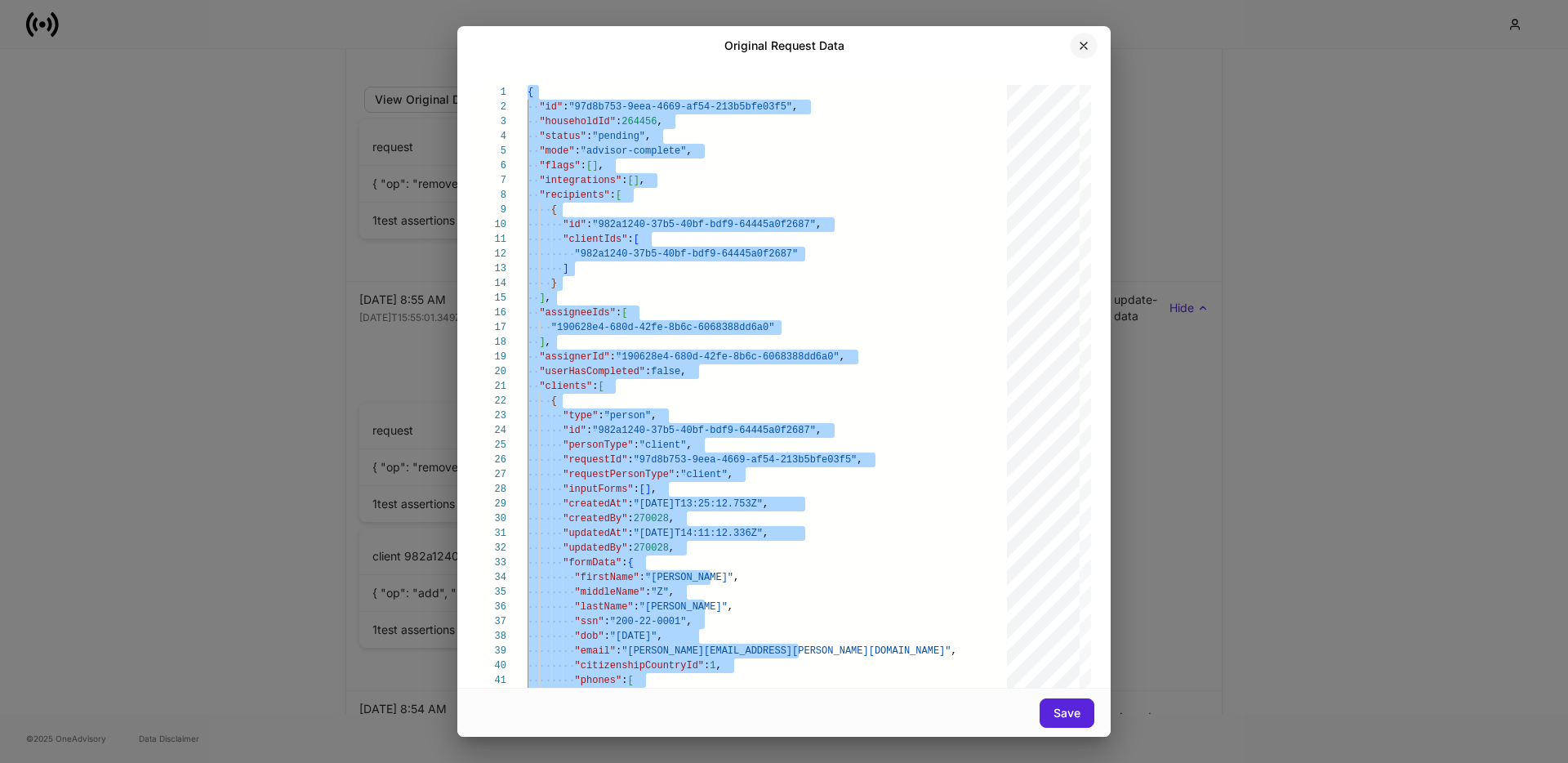
click at [1078, 45] on icon "button" at bounding box center [1085, 46] width 13 height 13
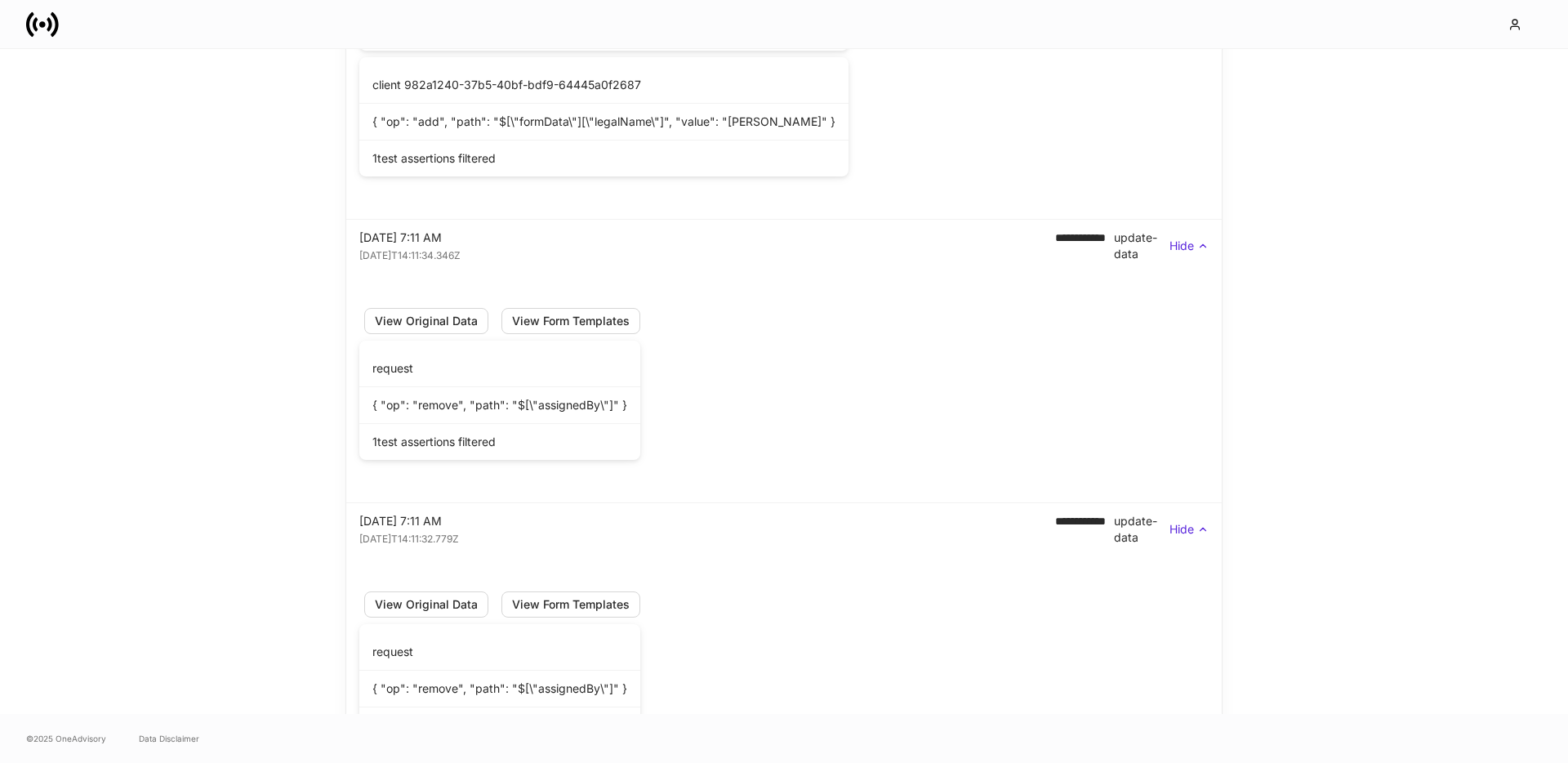
scroll to position [8639, 0]
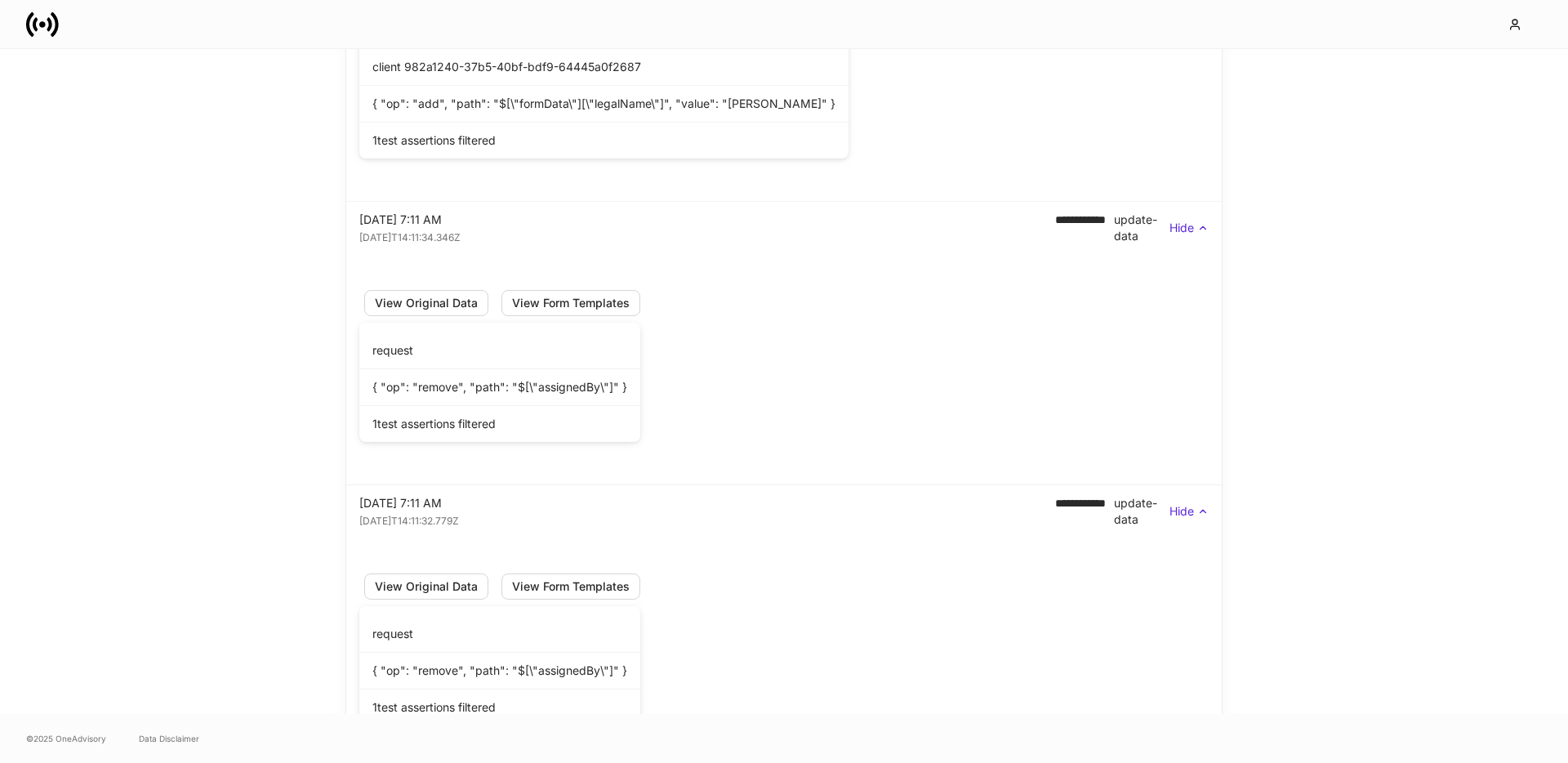
click at [1198, 222] on icon at bounding box center [1203, 228] width 11 height 11
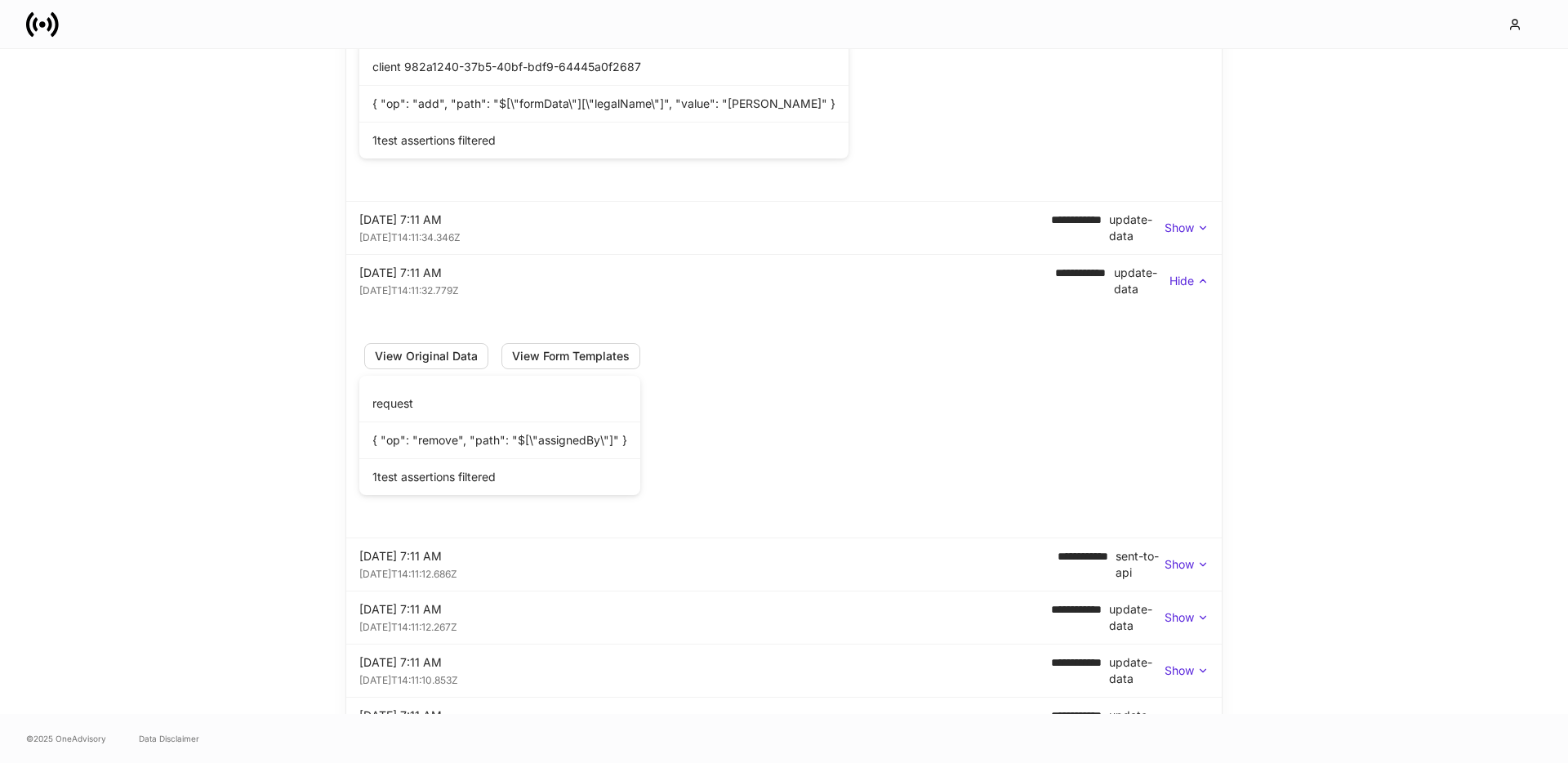
click at [1199, 251] on div "**********" at bounding box center [784, 228] width 876 height 53
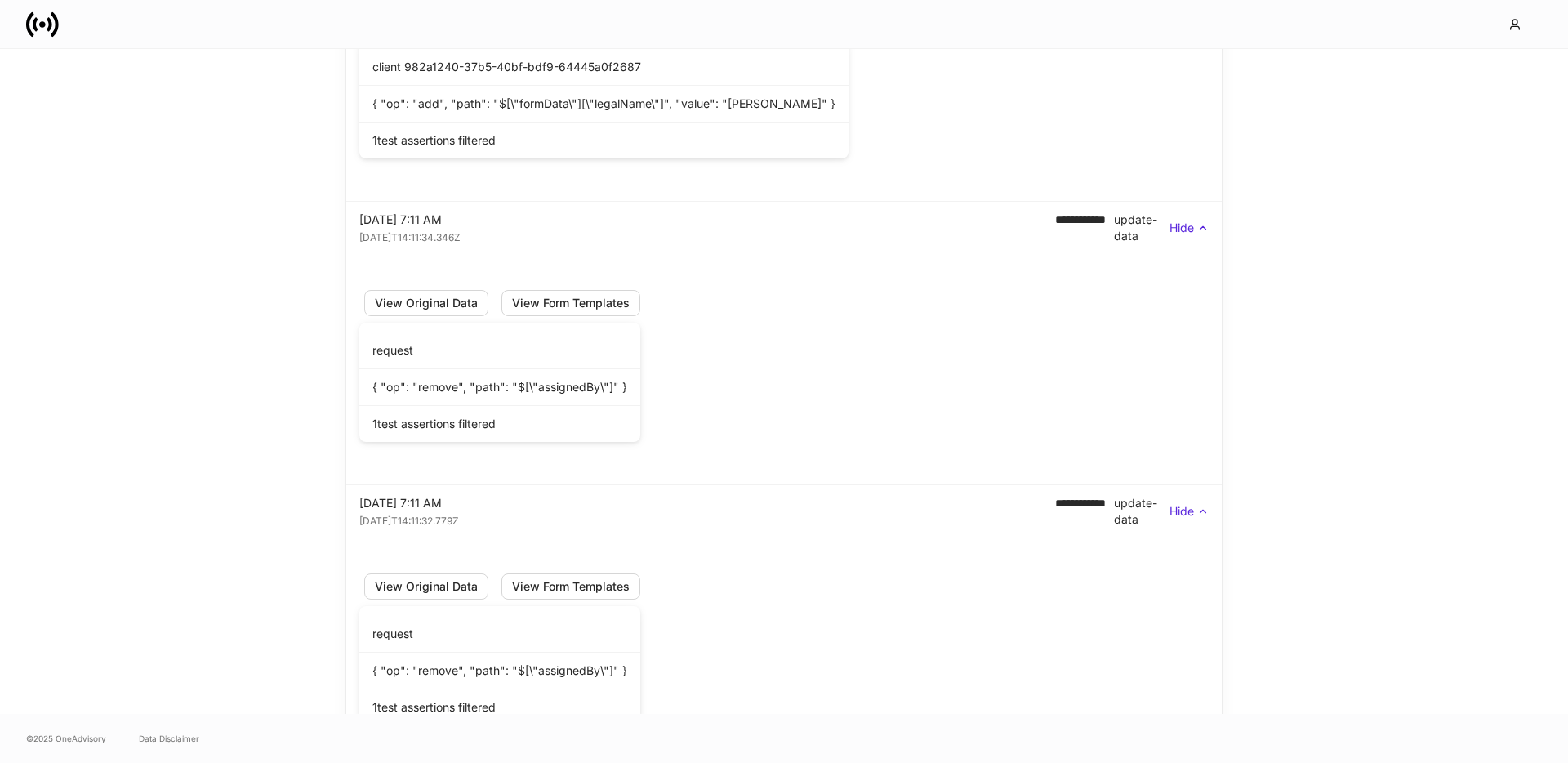
click at [1199, 251] on div "**********" at bounding box center [784, 228] width 876 height 53
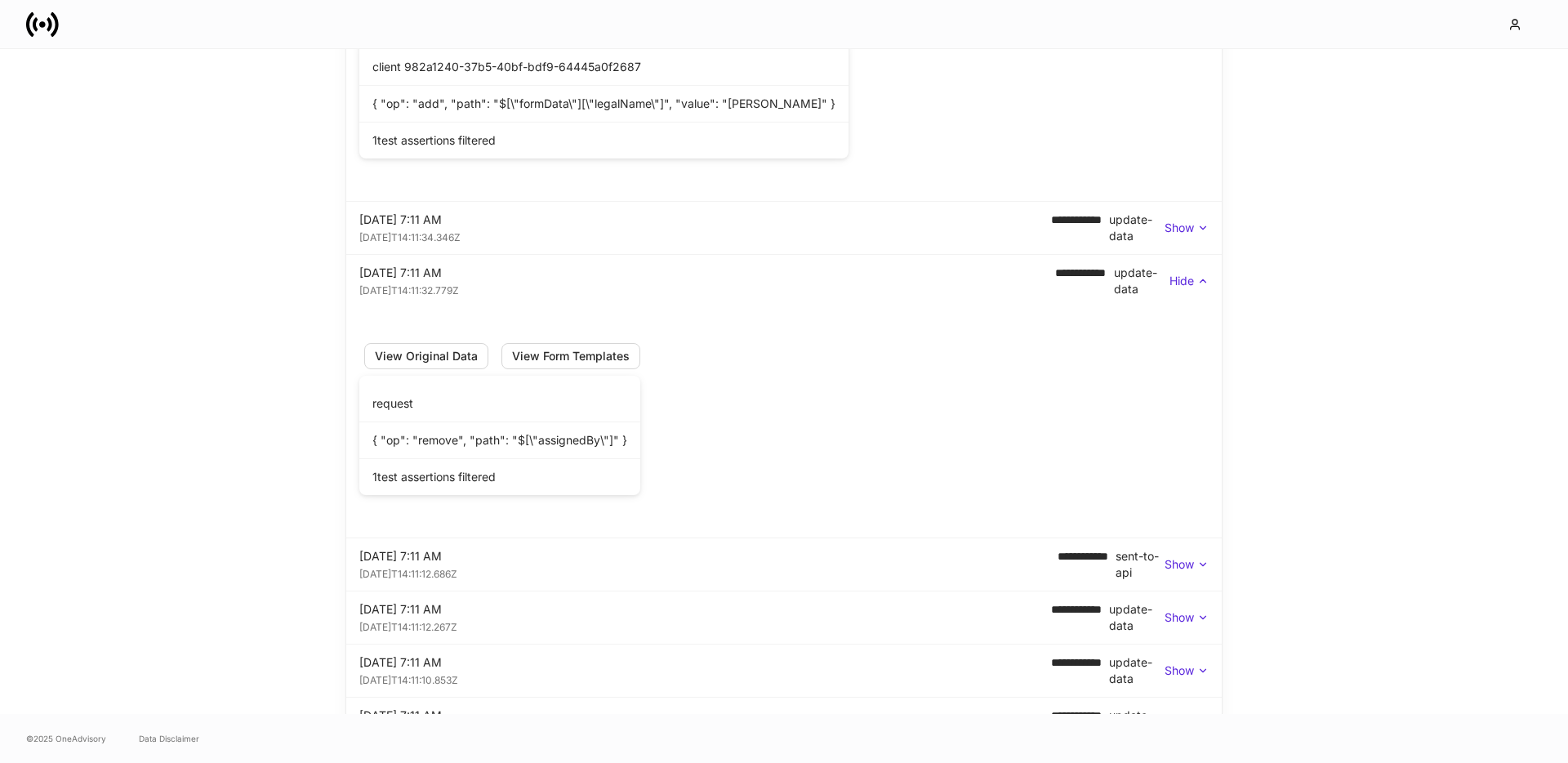
click at [1188, 273] on p "Hide" at bounding box center [1182, 281] width 25 height 16
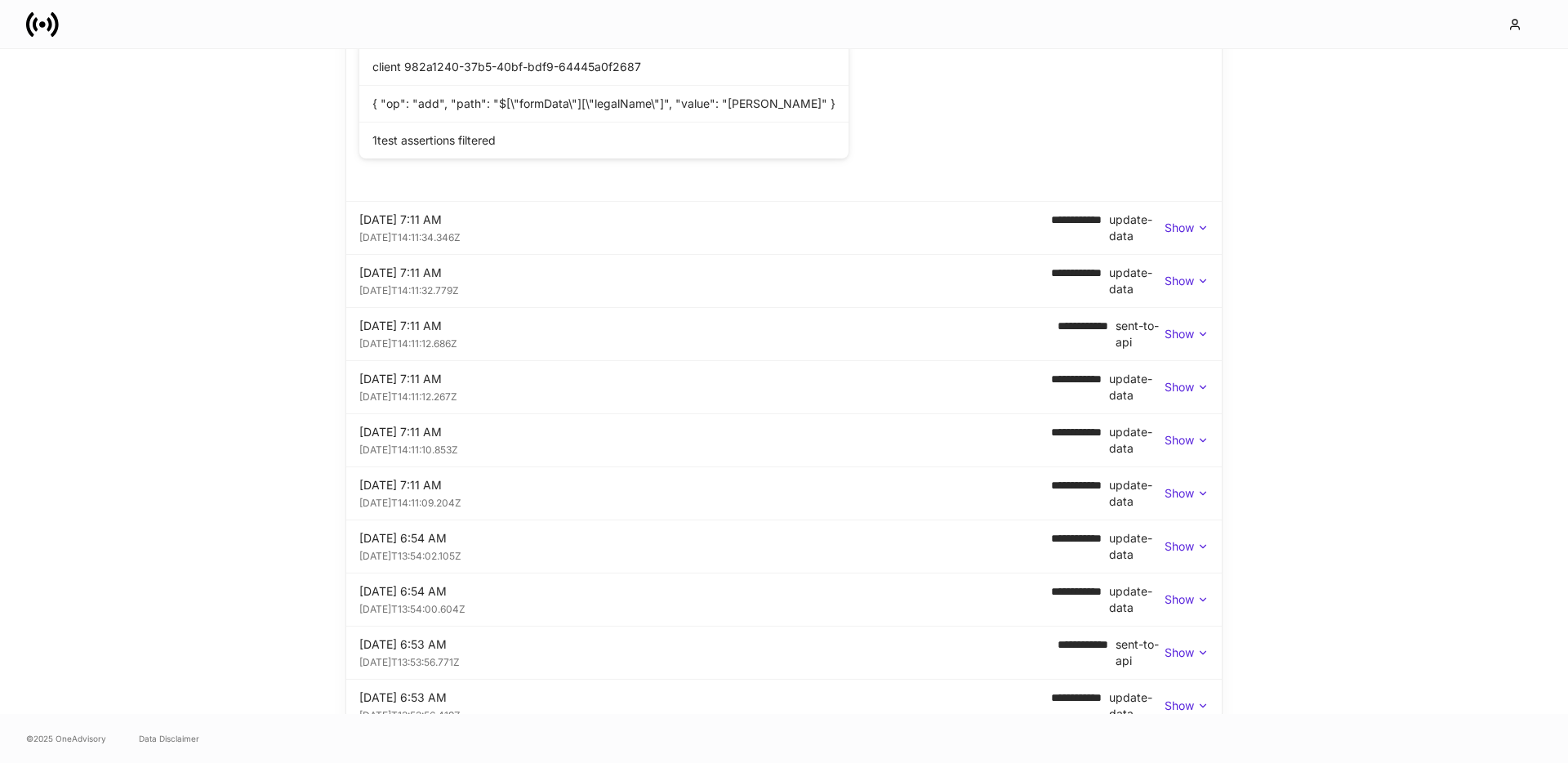
click at [1184, 321] on div "**********" at bounding box center [784, 334] width 850 height 33
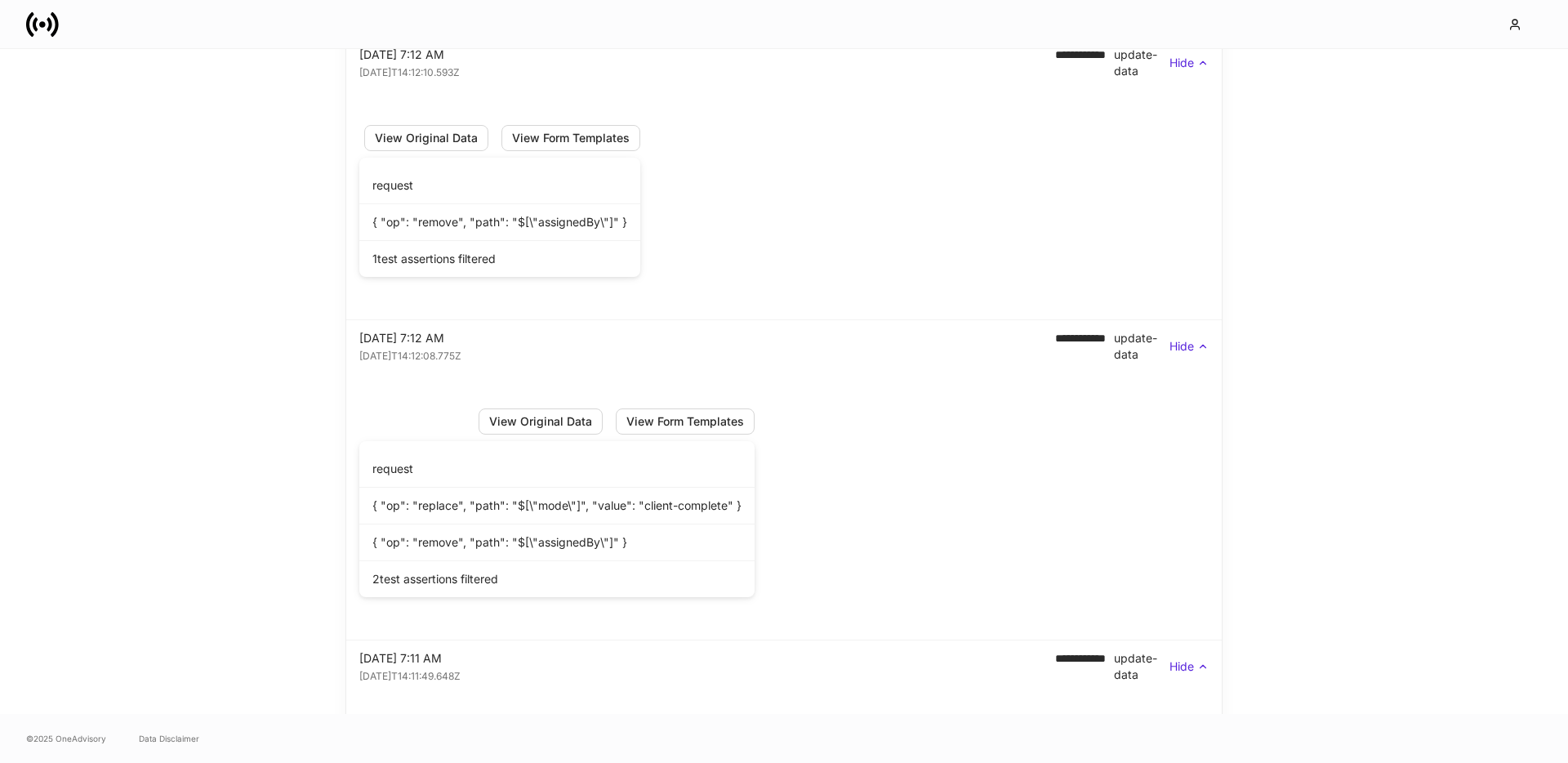
scroll to position [7491, 0]
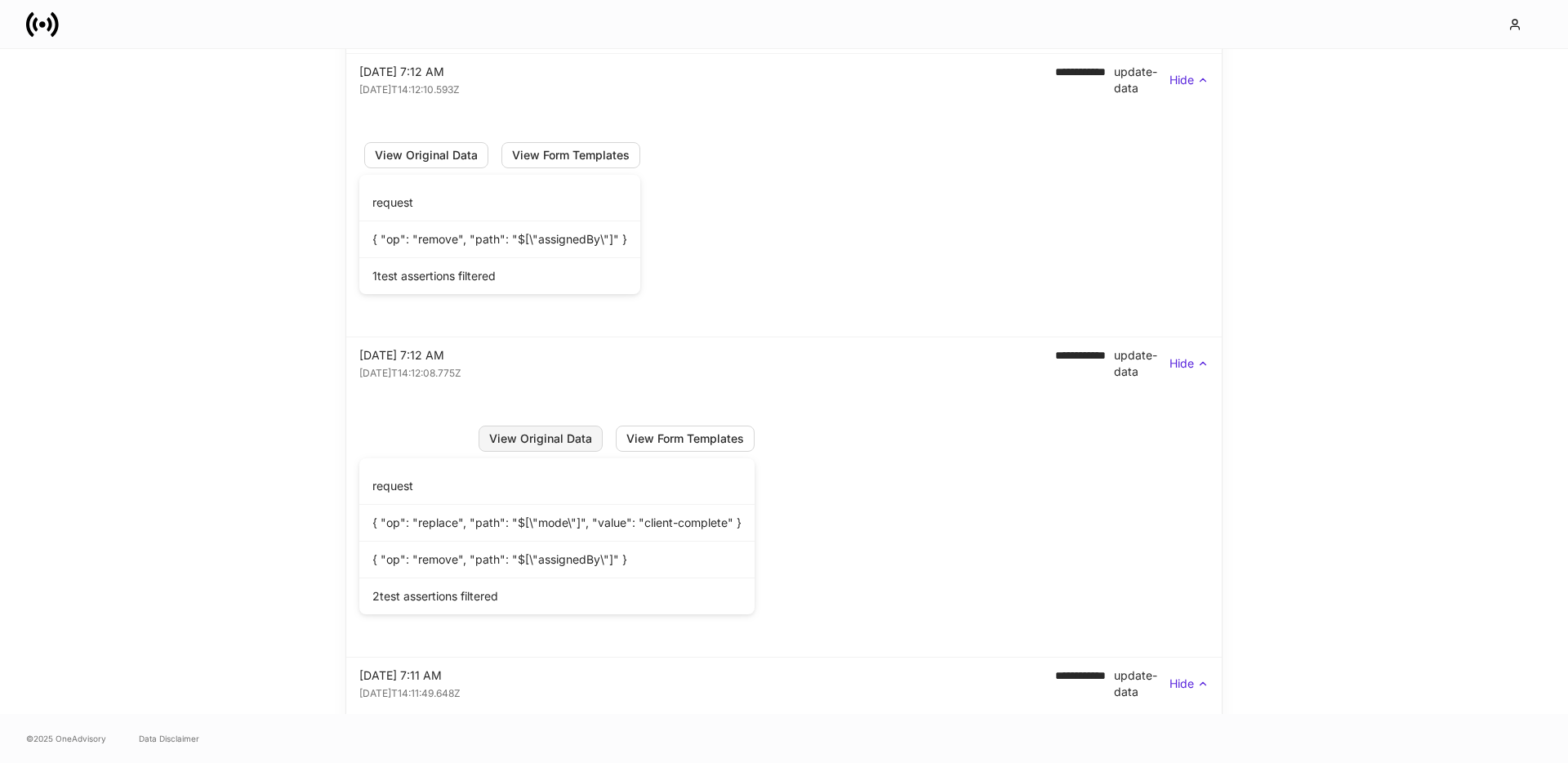
click at [540, 433] on div "View Original Data" at bounding box center [541, 438] width 103 height 11
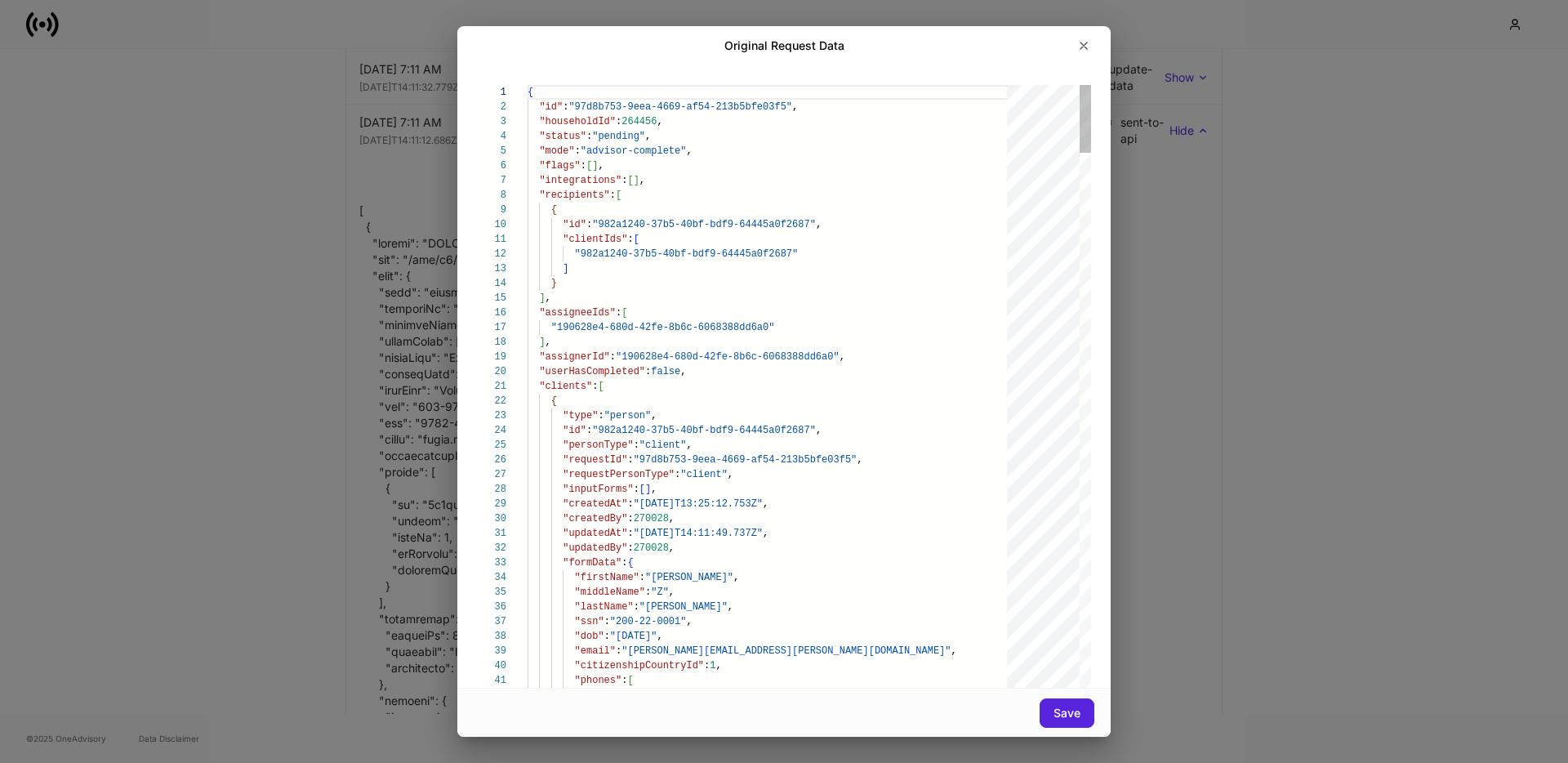
type textarea "**********"
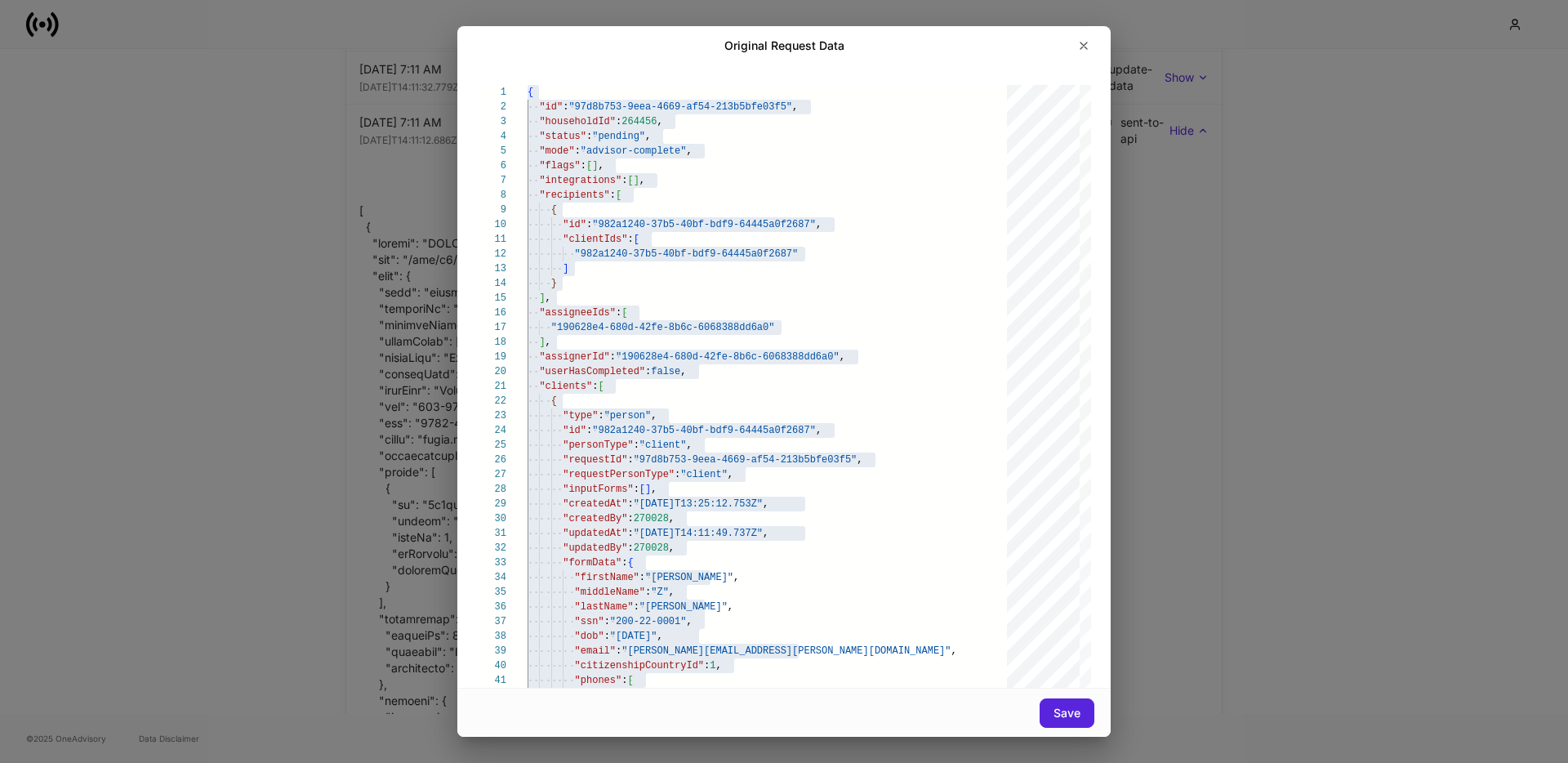
click at [1397, 250] on div "Original Request Data 1 2 3 4 5 6 7 8 9 10 11 12 13 14 15 16 17 18 19 20 21 22 …" at bounding box center [784, 381] width 1568 height 763
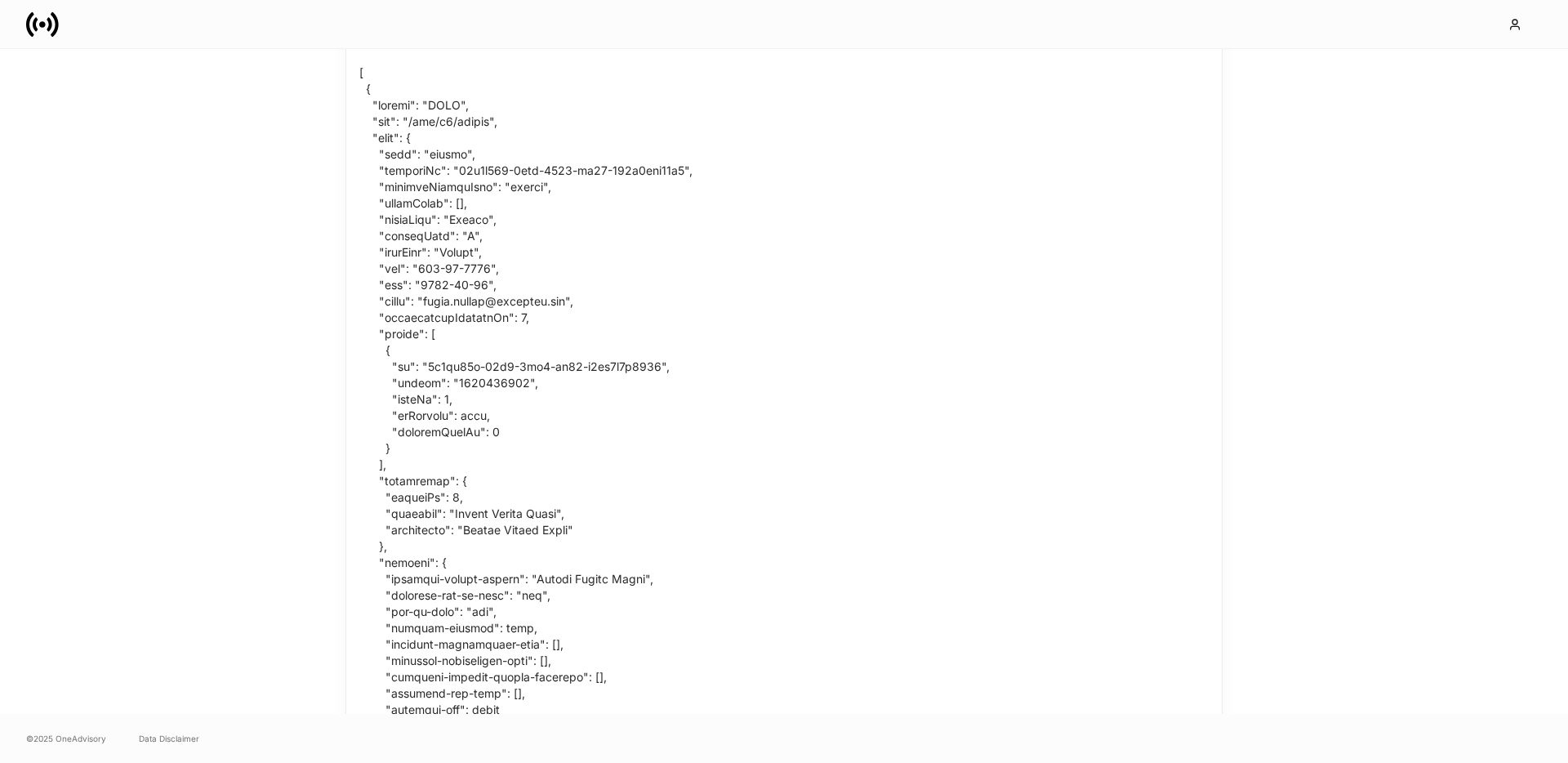
scroll to position [8980, 0]
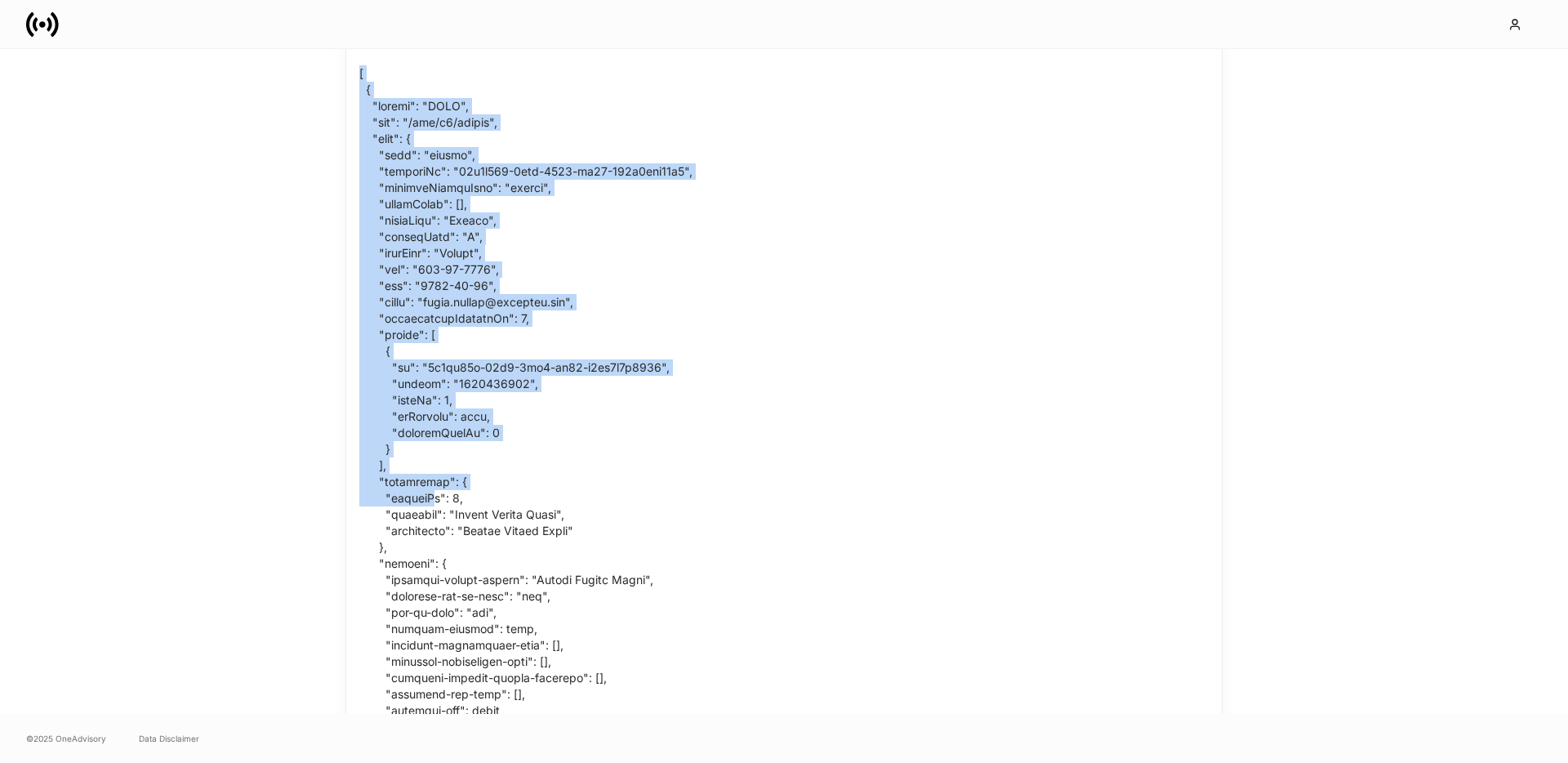
drag, startPoint x: 359, startPoint y: 71, endPoint x: 426, endPoint y: 495, distance: 429.3
click at [426, 496] on div at bounding box center [526, 719] width 359 height 1327
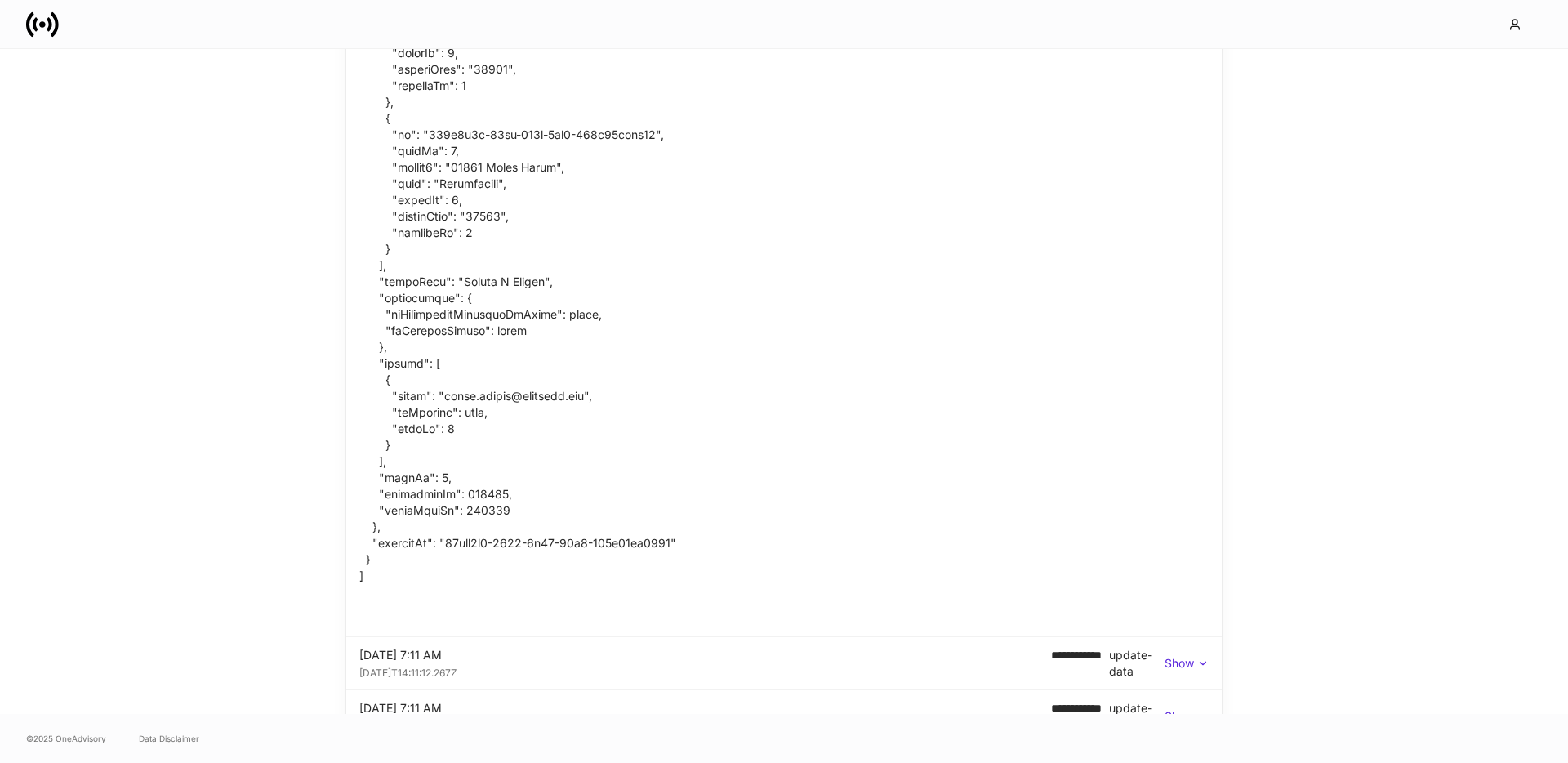
scroll to position [9796, 0]
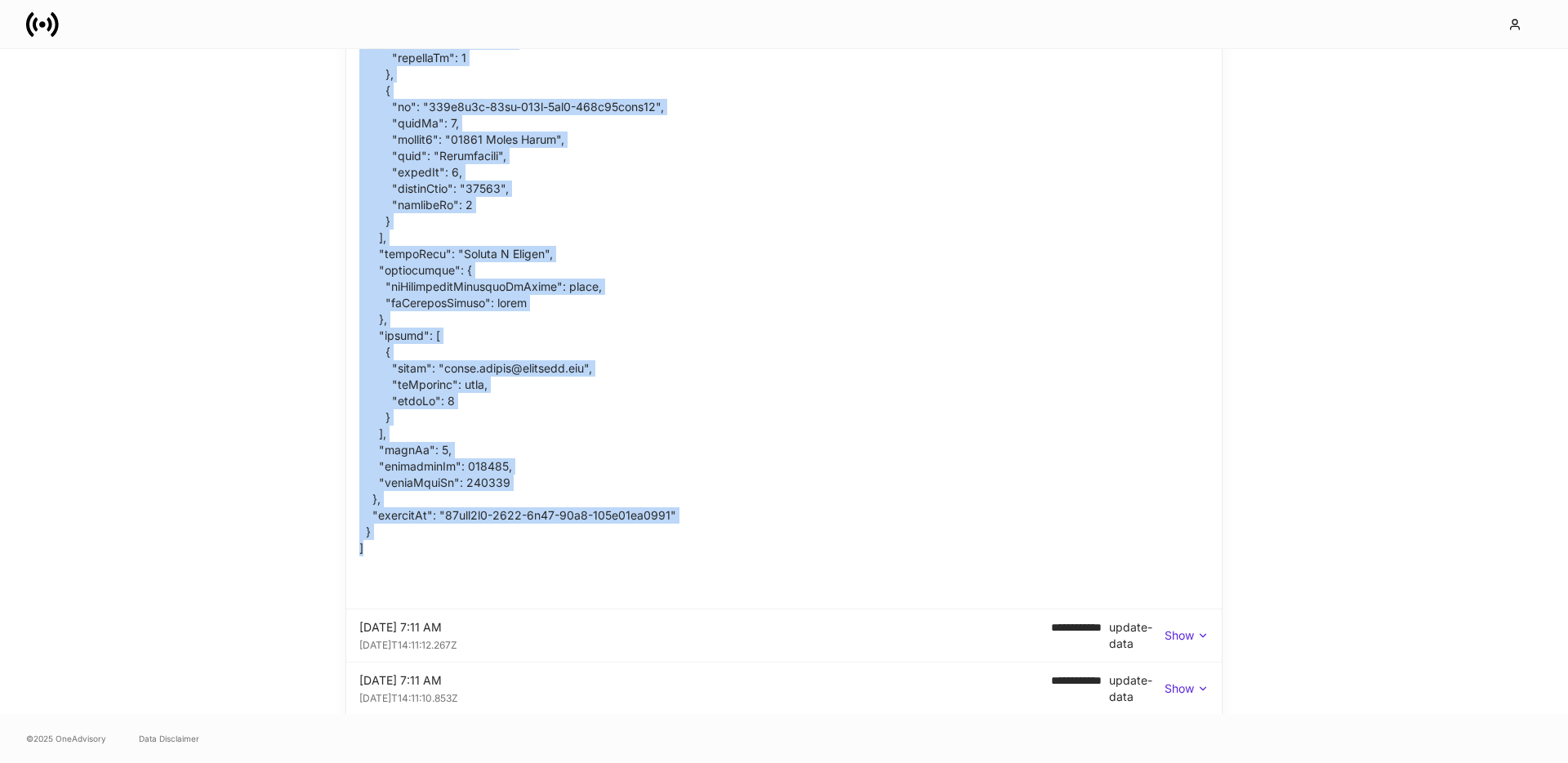
copy div "[ { "method": "POST", "url": "/api/v1/person", "body": { "type": "person", "req…"
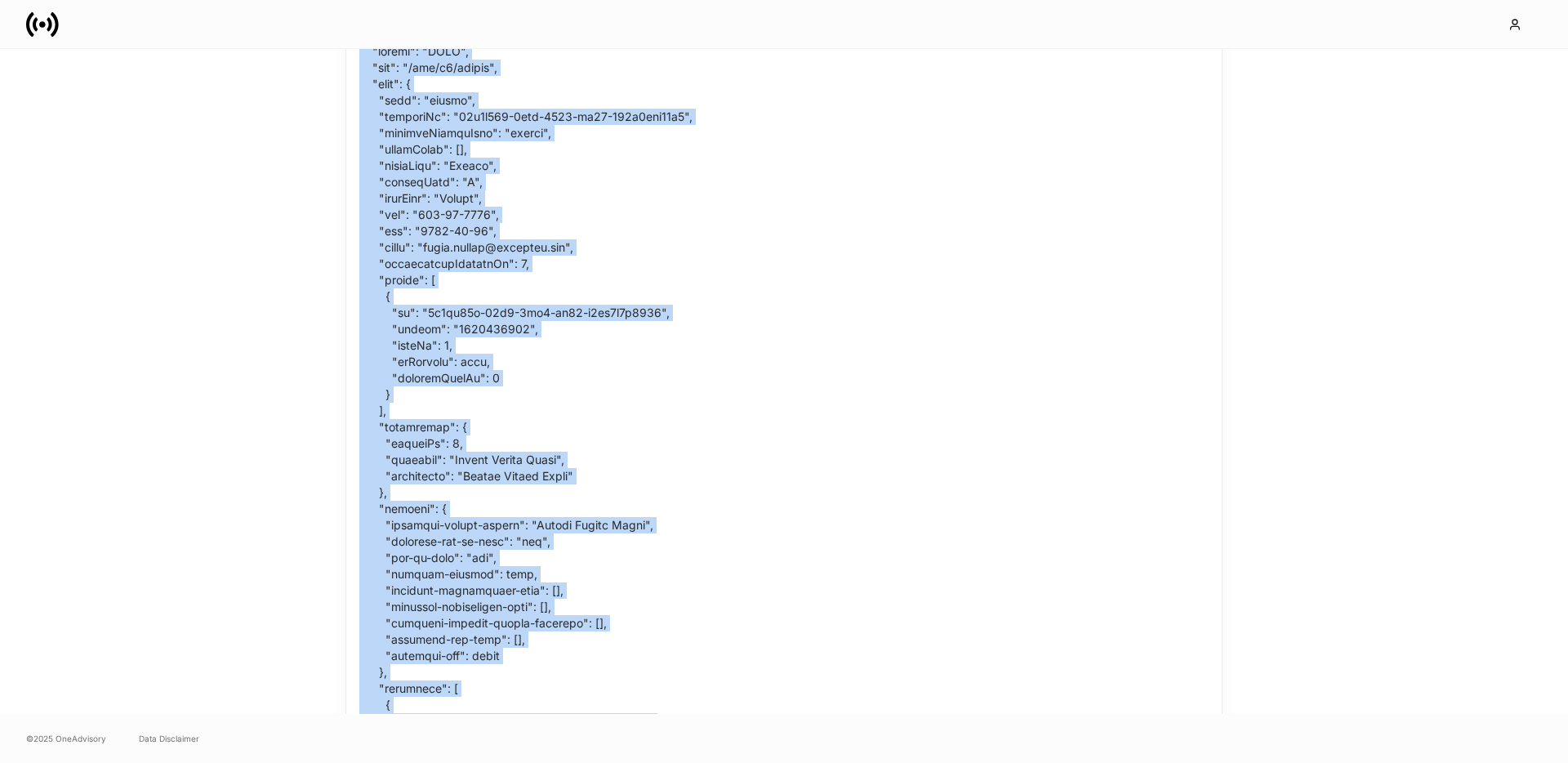
scroll to position [9035, 0]
click at [478, 326] on div at bounding box center [526, 663] width 359 height 1327
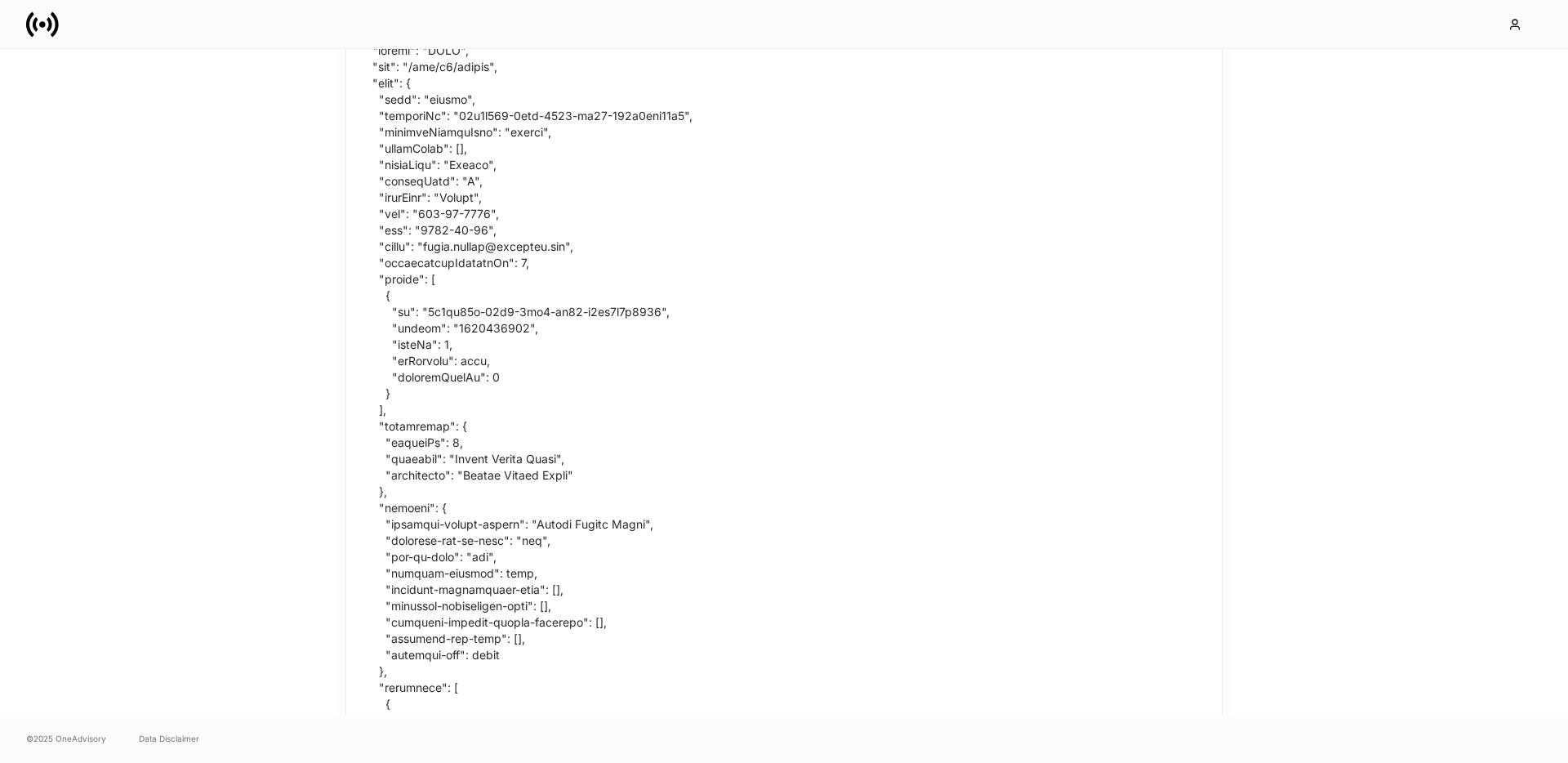
click at [478, 326] on div at bounding box center [526, 663] width 359 height 1327
click at [809, 492] on div at bounding box center [784, 662] width 876 height 1385
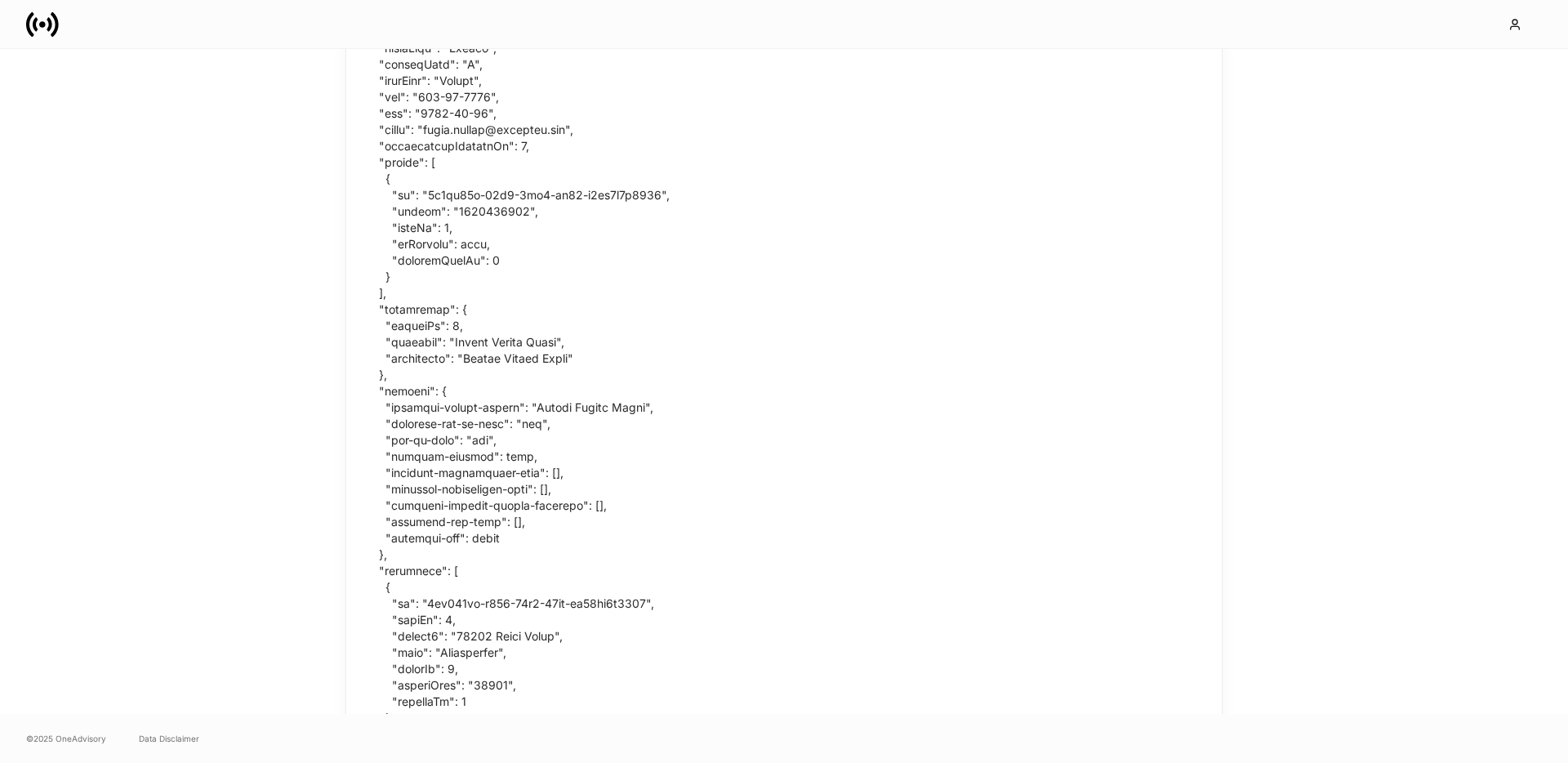
scroll to position [9141, 0]
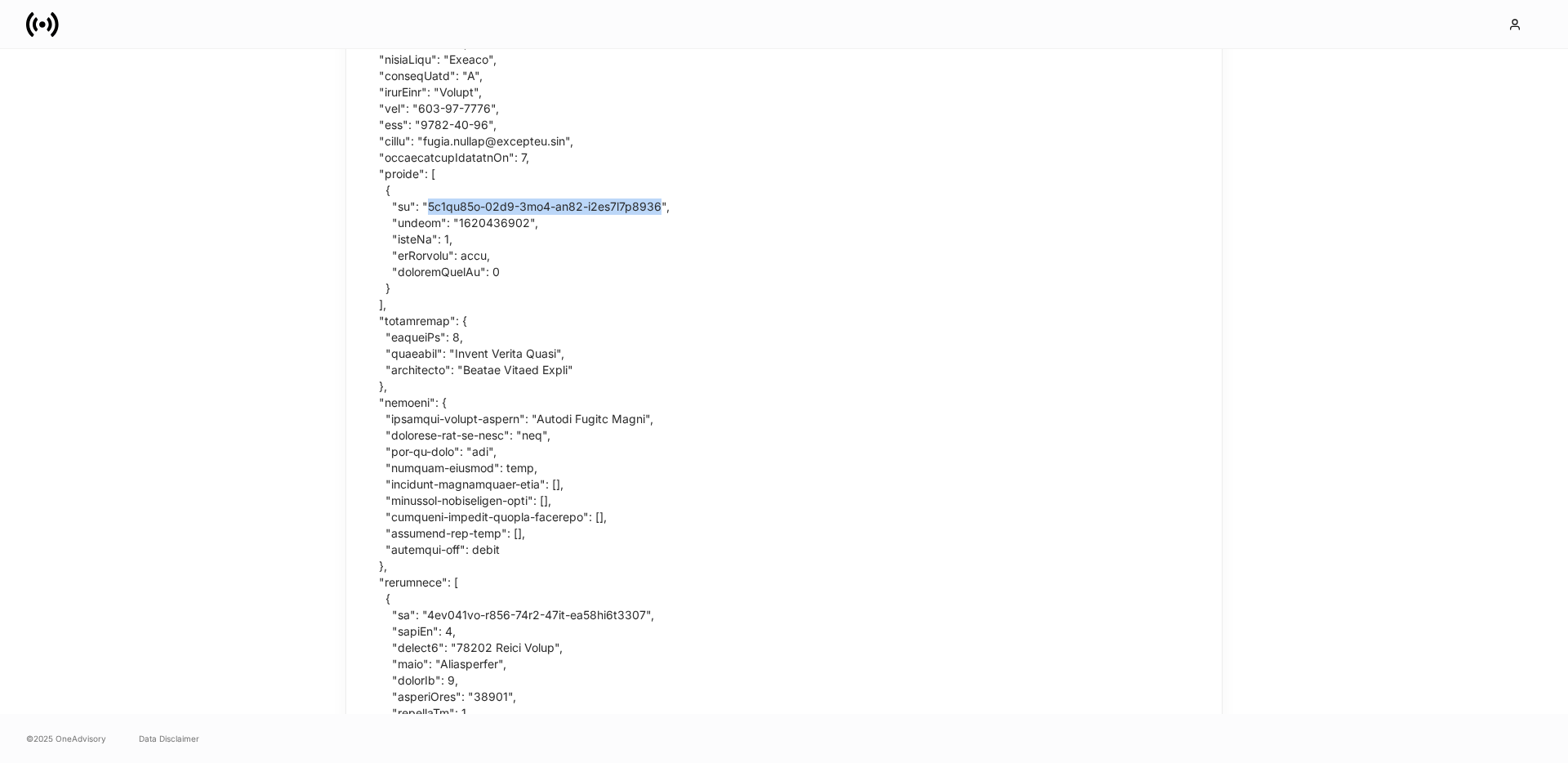
drag, startPoint x: 425, startPoint y: 198, endPoint x: 661, endPoint y: 207, distance: 236.2
click at [661, 207] on div at bounding box center [526, 558] width 359 height 1327
copy div "0c8de40e-89e1-4ce7-aa48-b6cb6e3f4304"
